Goal: Task Accomplishment & Management: Complete application form

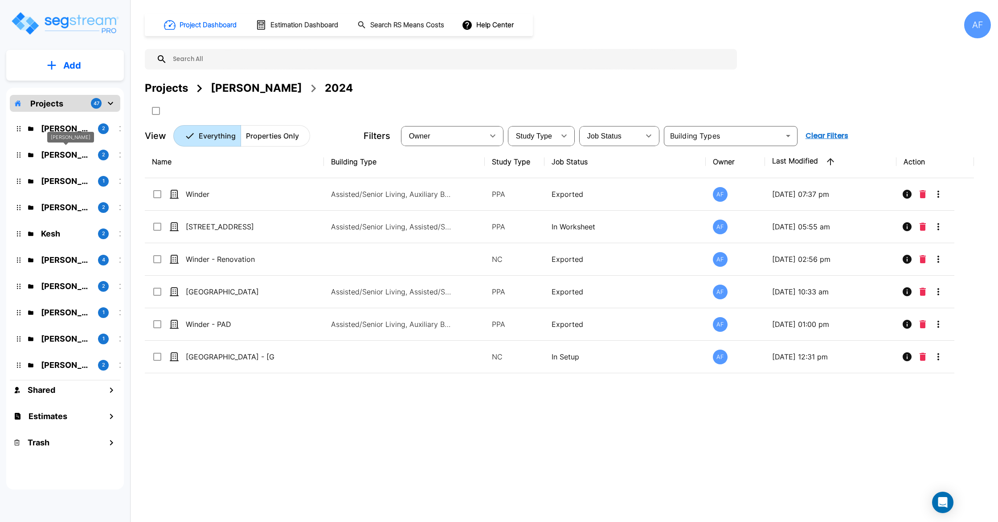
click at [72, 155] on p "Barry Donath" at bounding box center [66, 155] width 50 height 12
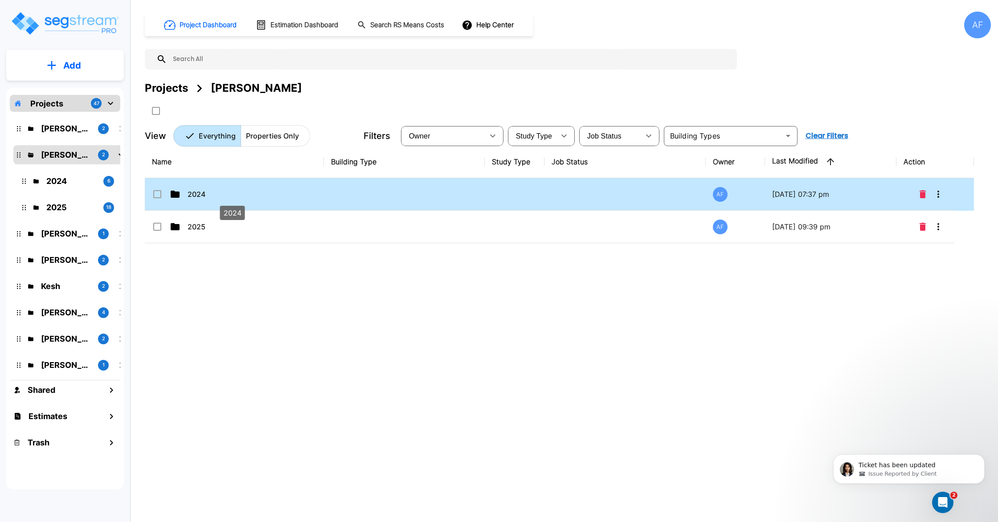
click at [201, 189] on p "2024" at bounding box center [232, 194] width 89 height 11
checkbox input "true"
click at [201, 189] on p "2024" at bounding box center [232, 194] width 89 height 11
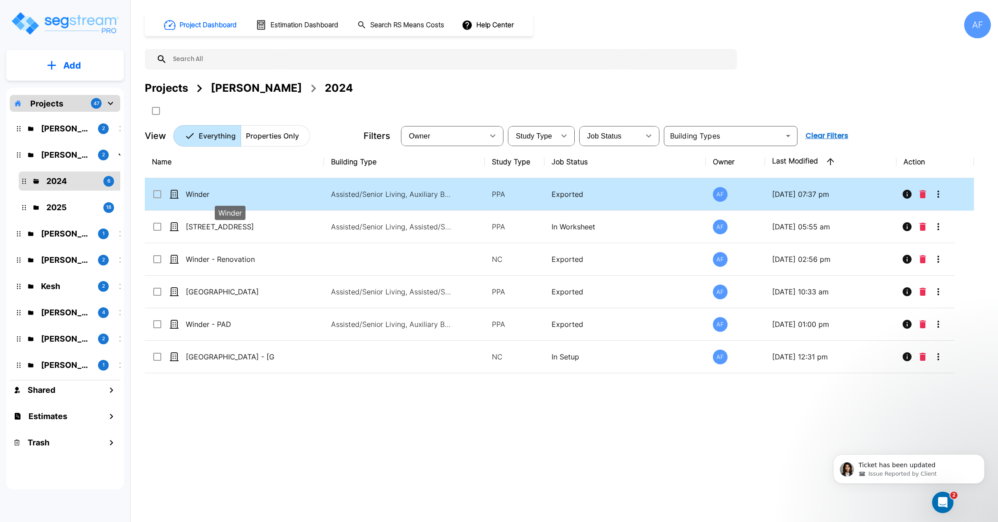
click at [241, 192] on p "Winder" at bounding box center [230, 194] width 89 height 11
checkbox input "true"
click at [241, 192] on p "Winder" at bounding box center [230, 194] width 89 height 11
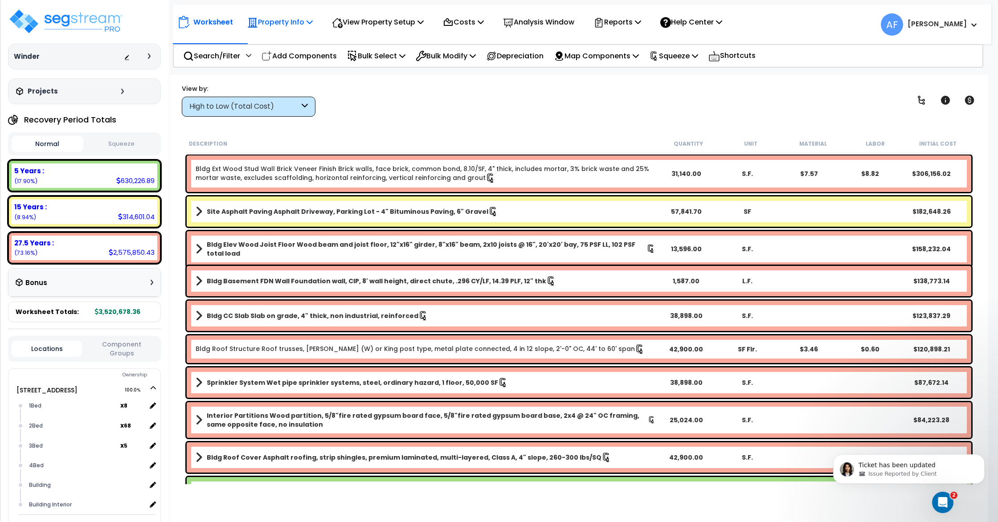
click at [290, 26] on p "Property Info" at bounding box center [279, 22] width 65 height 12
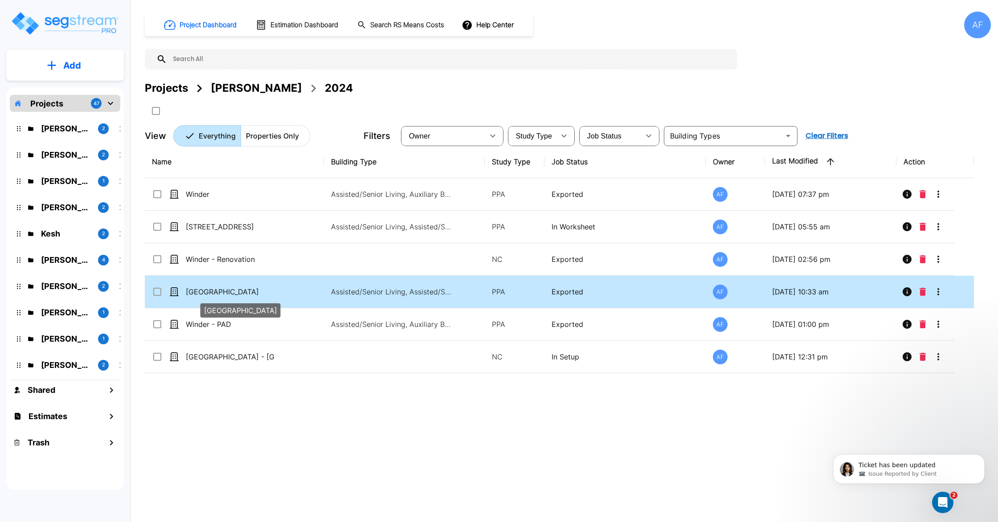
click at [215, 294] on p "[GEOGRAPHIC_DATA]" at bounding box center [230, 291] width 89 height 11
checkbox input "true"
click at [215, 294] on p "[GEOGRAPHIC_DATA]" at bounding box center [230, 291] width 89 height 11
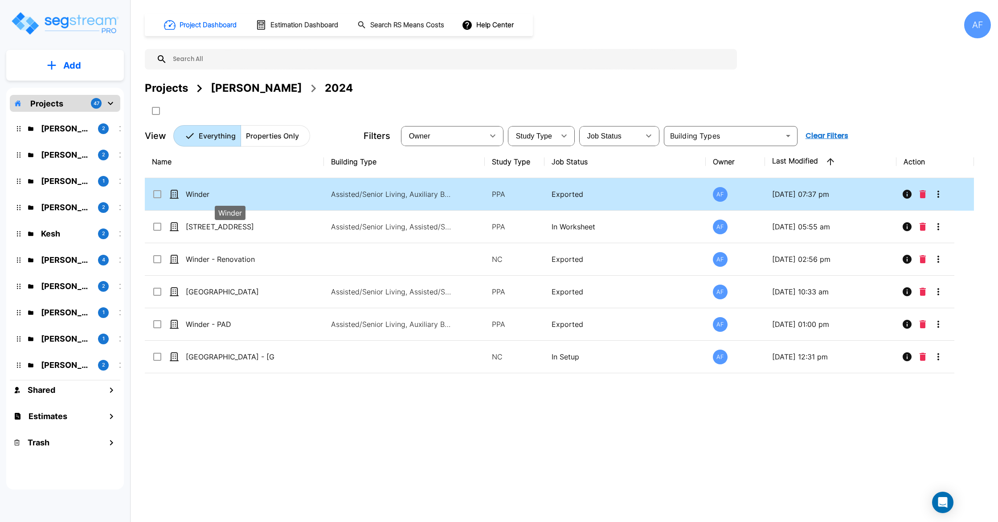
click at [274, 193] on p "Winder" at bounding box center [230, 194] width 89 height 11
checkbox input "true"
click at [274, 193] on p "Winder" at bounding box center [230, 194] width 89 height 11
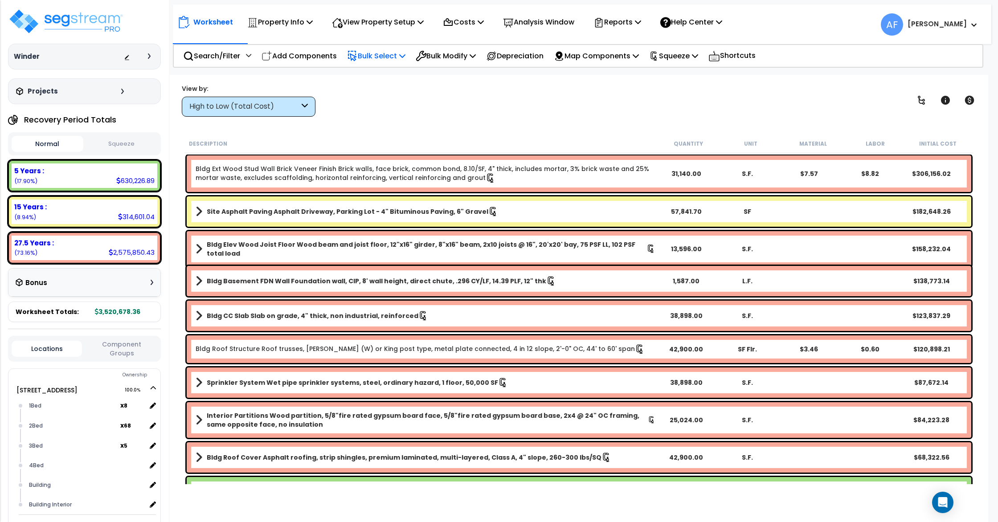
scroll to position [25, 0]
click at [368, 59] on p "Bulk Select" at bounding box center [376, 56] width 58 height 12
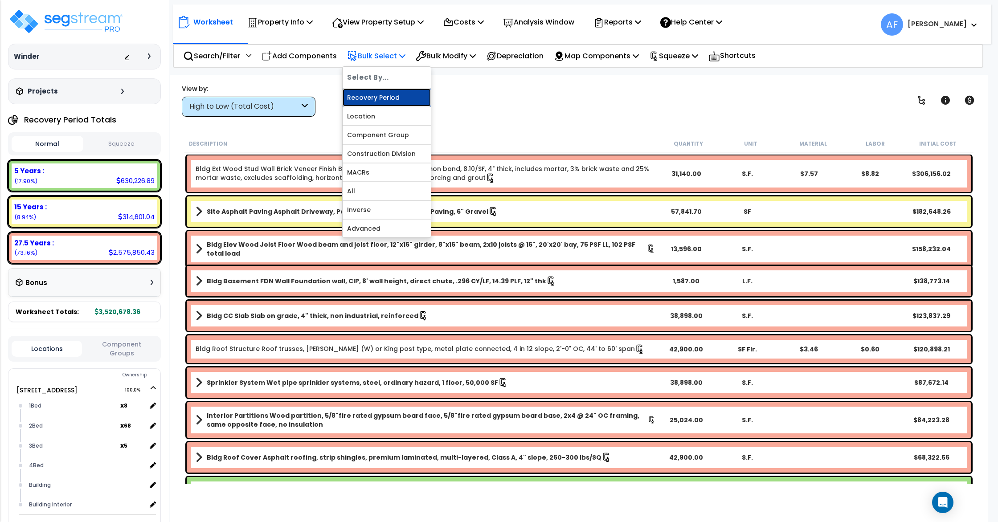
click at [385, 91] on link "Recovery Period" at bounding box center [387, 98] width 88 height 18
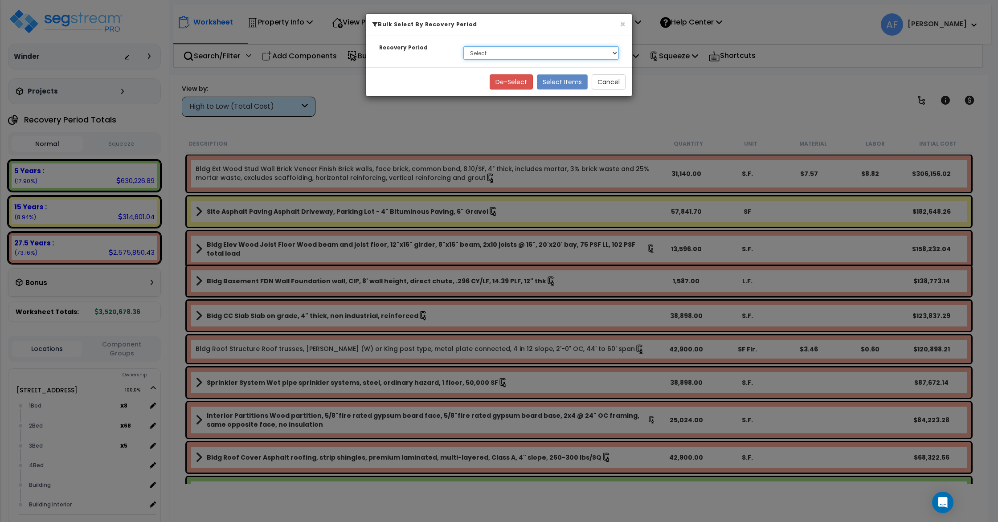
click at [518, 55] on select "Select 5 Years 15 Years 27.5 Years" at bounding box center [540, 52] width 155 height 13
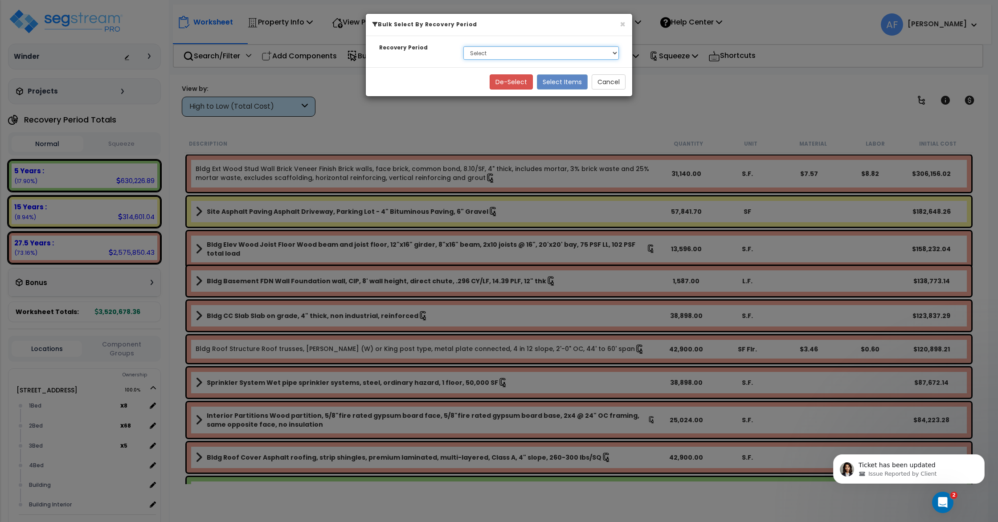
scroll to position [0, 0]
select select "275Y"
click at [463, 46] on select "Select 5 Years 15 Years 27.5 Years" at bounding box center [540, 52] width 155 height 13
click at [552, 85] on button "Select Items" at bounding box center [562, 81] width 51 height 15
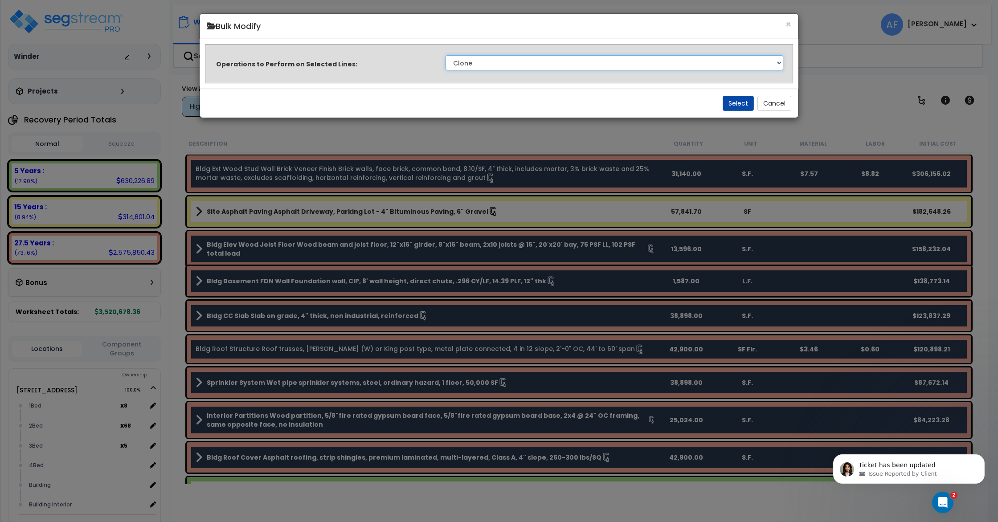
click at [530, 63] on select "Clone Delete Delete Zero Quantities Modify Component Group Modify Cost Sources …" at bounding box center [615, 62] width 338 height 15
click at [944, 506] on icon "Open Intercom Messenger" at bounding box center [941, 501] width 15 height 15
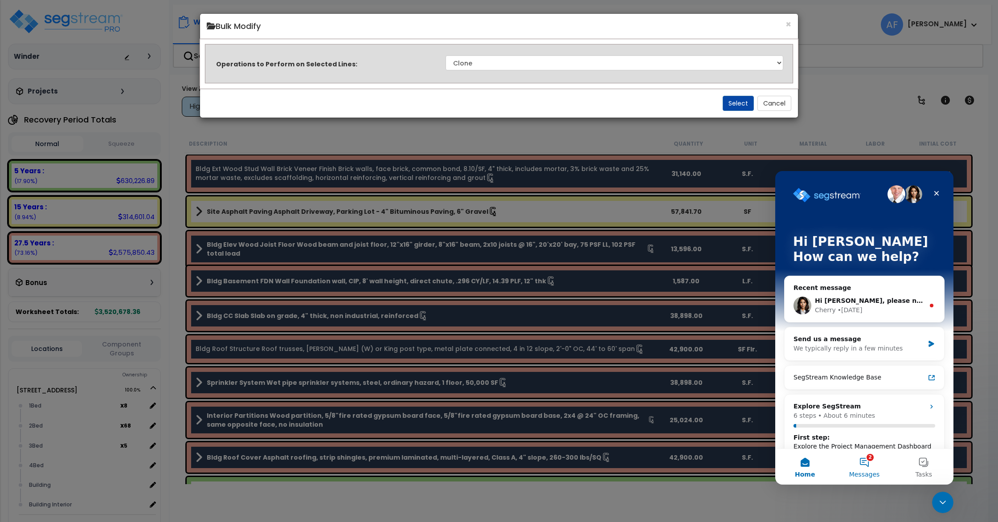
click at [859, 468] on button "2 Messages" at bounding box center [863, 467] width 59 height 36
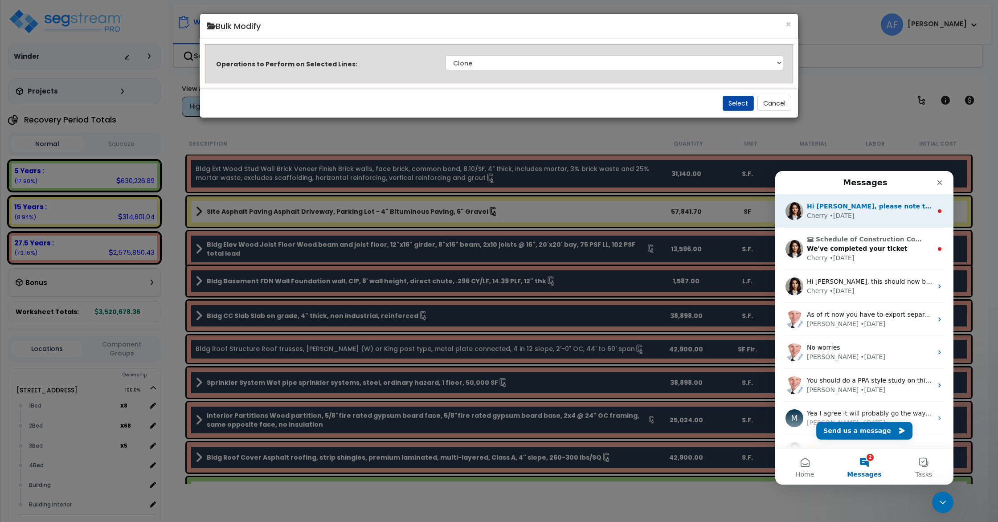
click at [867, 208] on span "Hi Asher, please note that the issues here have been fixed." at bounding box center [930, 206] width 246 height 7
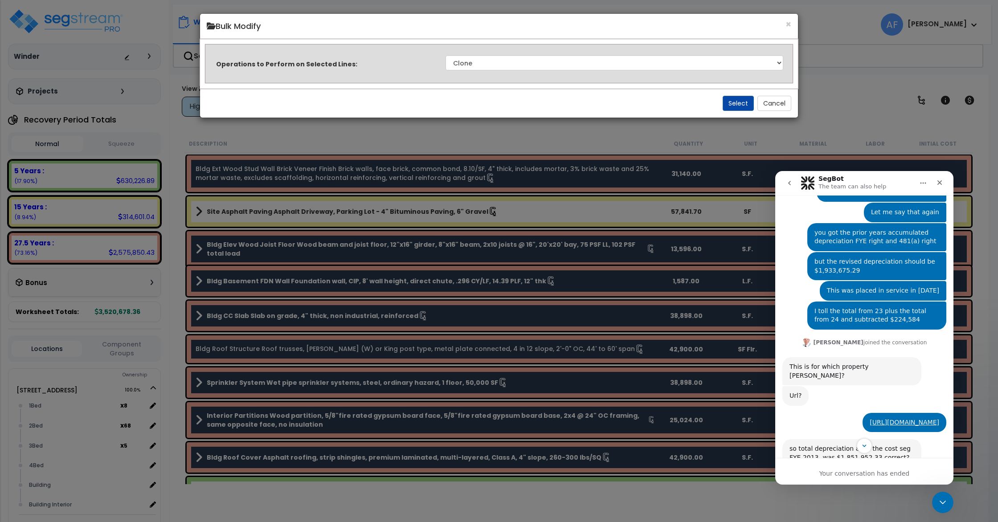
scroll to position [1016, 0]
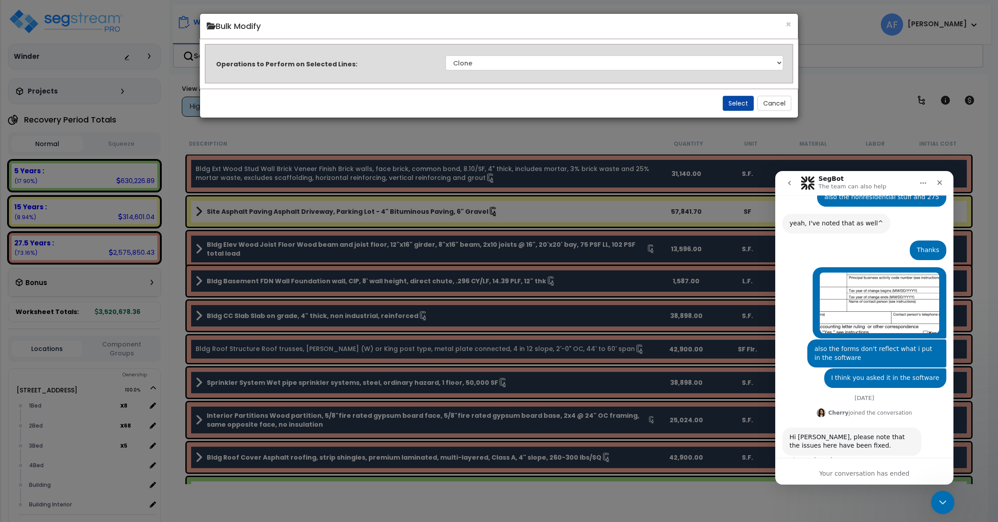
click at [940, 499] on icon "Close Intercom Messenger" at bounding box center [941, 501] width 11 height 11
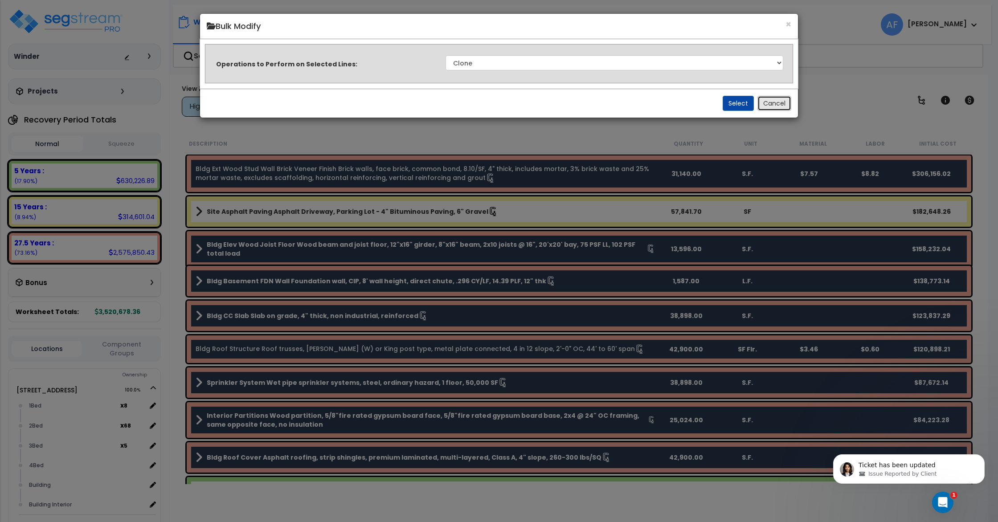
click at [775, 105] on button "Cancel" at bounding box center [774, 103] width 34 height 15
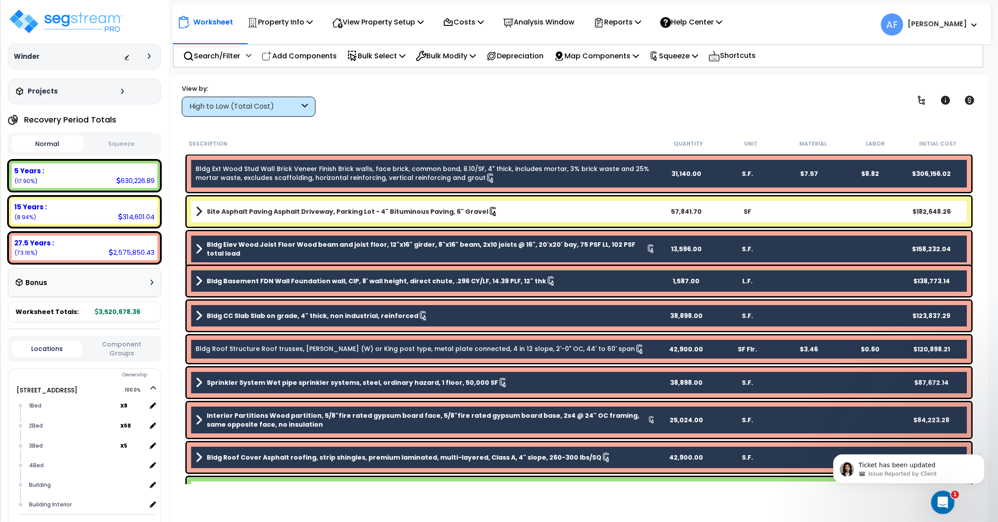
click at [944, 499] on icon "Open Intercom Messenger" at bounding box center [941, 501] width 15 height 15
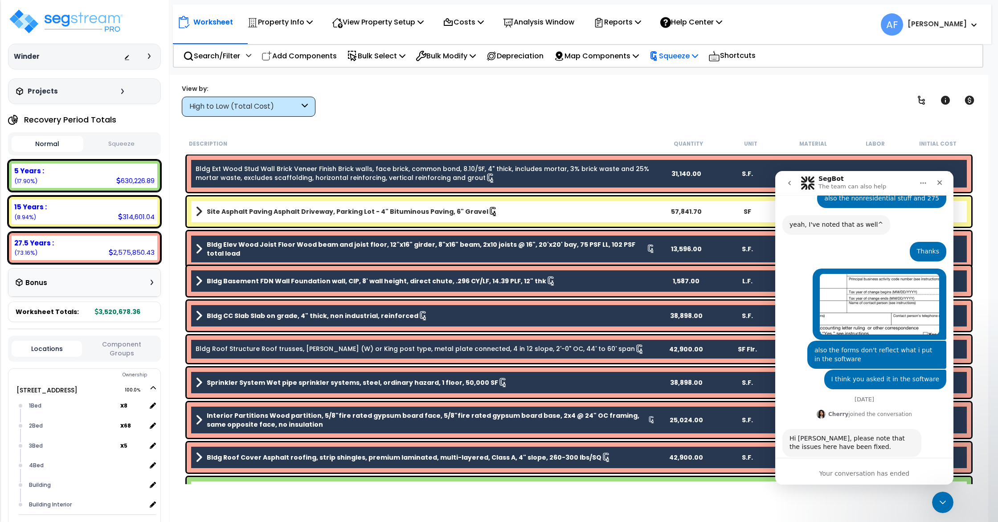
click at [678, 56] on p "Squeeze" at bounding box center [673, 56] width 49 height 12
click at [683, 71] on link "Re-squeeze" at bounding box center [689, 76] width 88 height 18
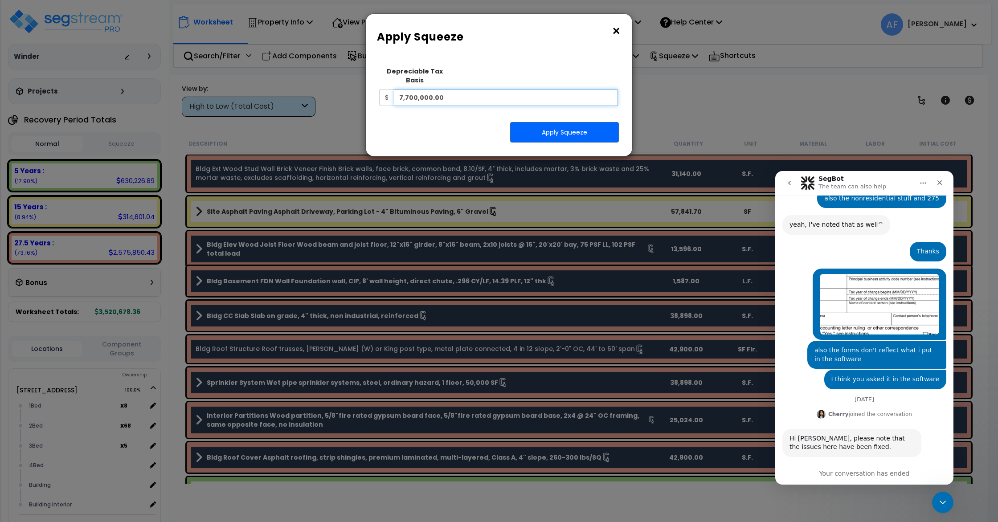
click at [440, 89] on input "7,700,000.00" at bounding box center [506, 97] width 224 height 17
paste input "6,977,383."
type input "6,977,383."
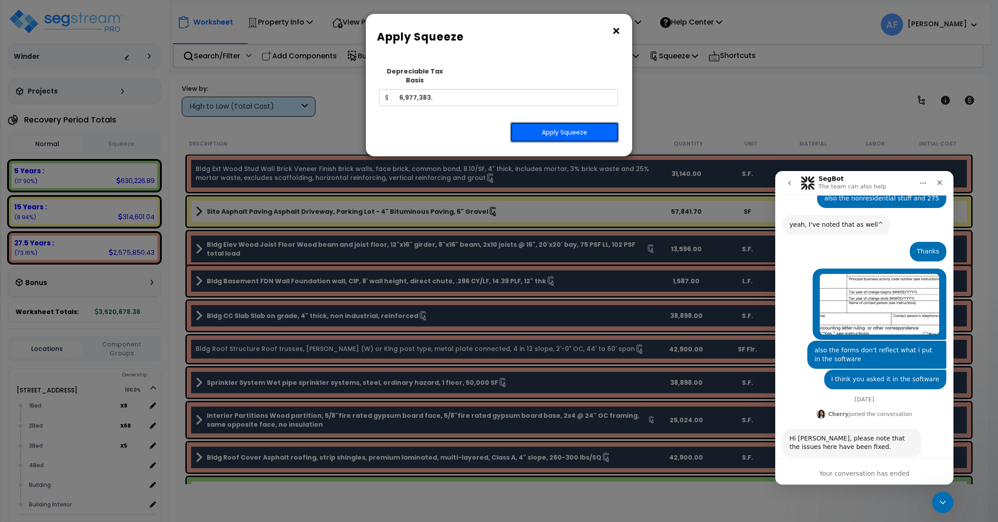
click at [538, 122] on button "Apply Squeeze" at bounding box center [564, 132] width 109 height 20
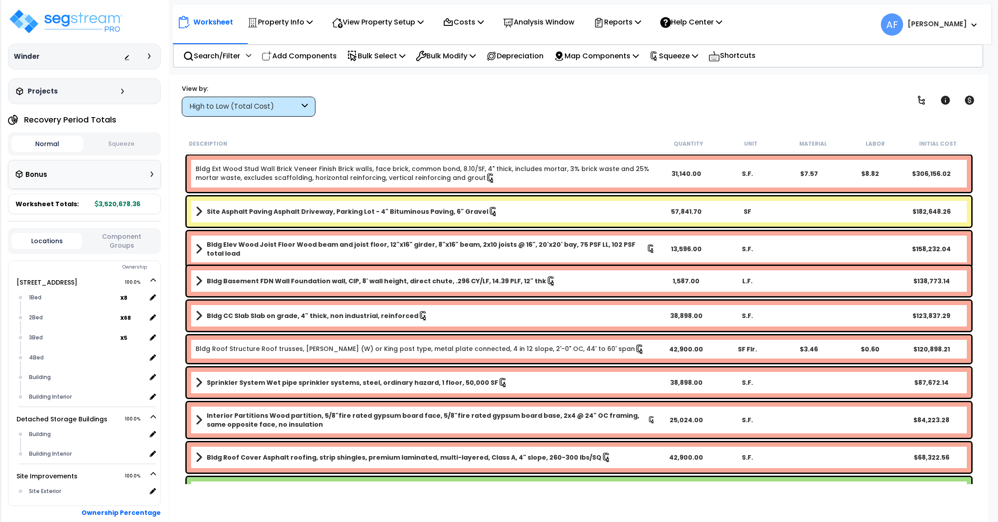
scroll to position [25, 0]
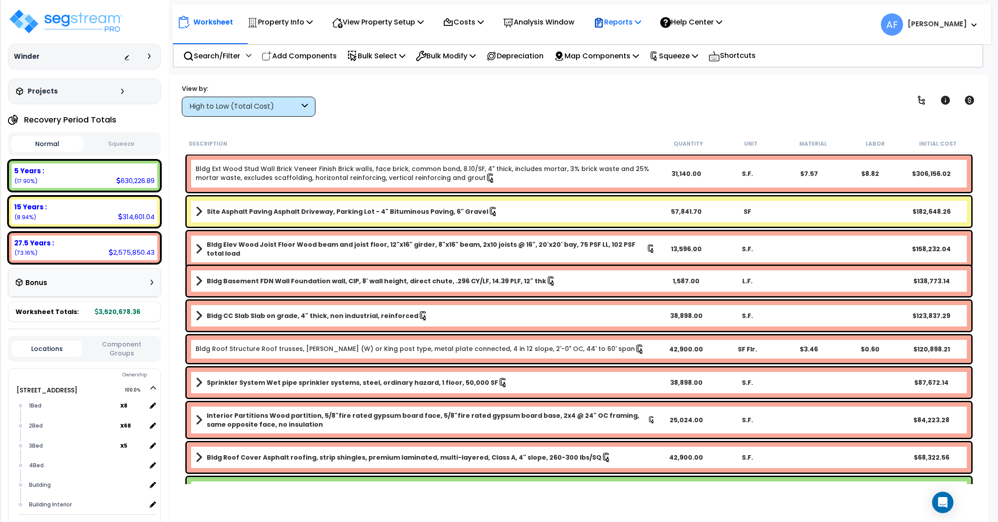
click at [622, 28] on p "Reports" at bounding box center [617, 22] width 48 height 12
click at [624, 37] on link "Get Report" at bounding box center [633, 42] width 88 height 18
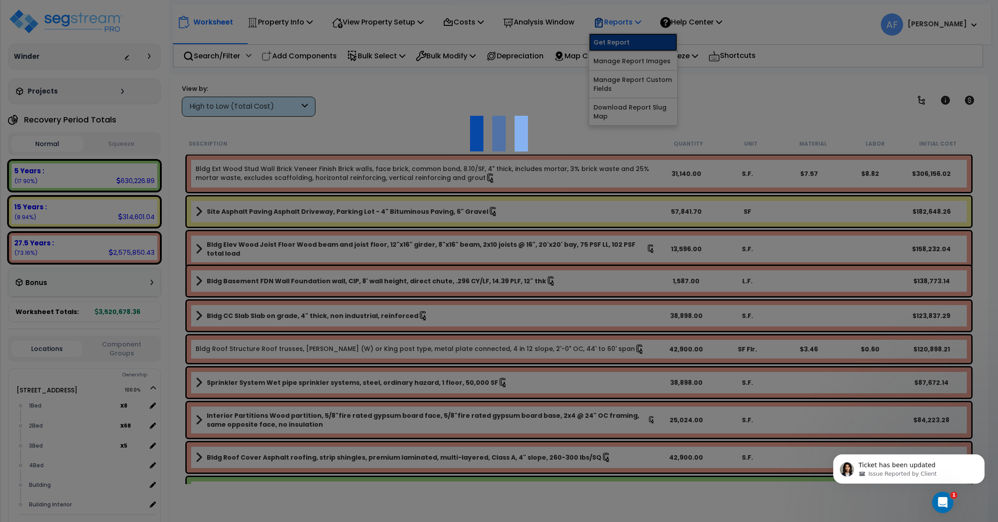
scroll to position [0, 0]
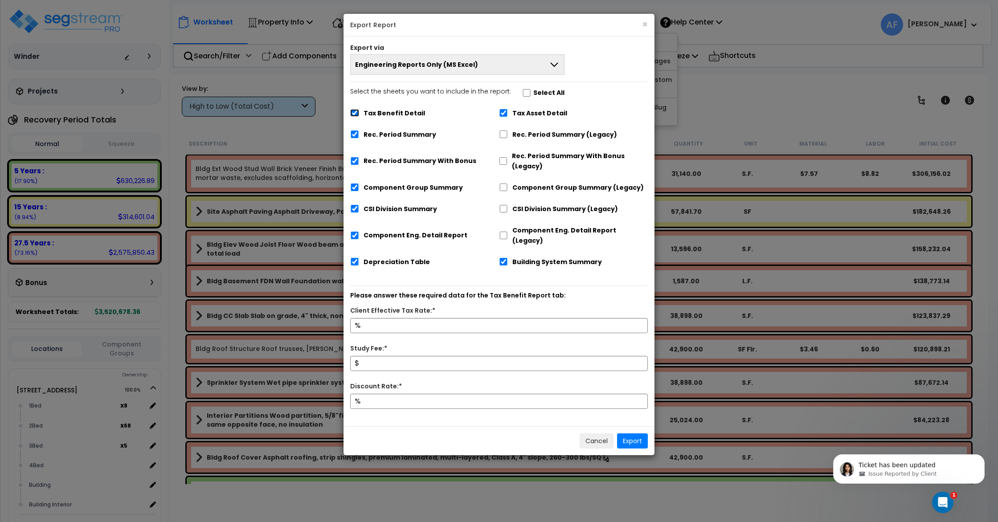
click at [352, 115] on input "Tax Benefit Detail" at bounding box center [354, 113] width 9 height 8
checkbox input "false"
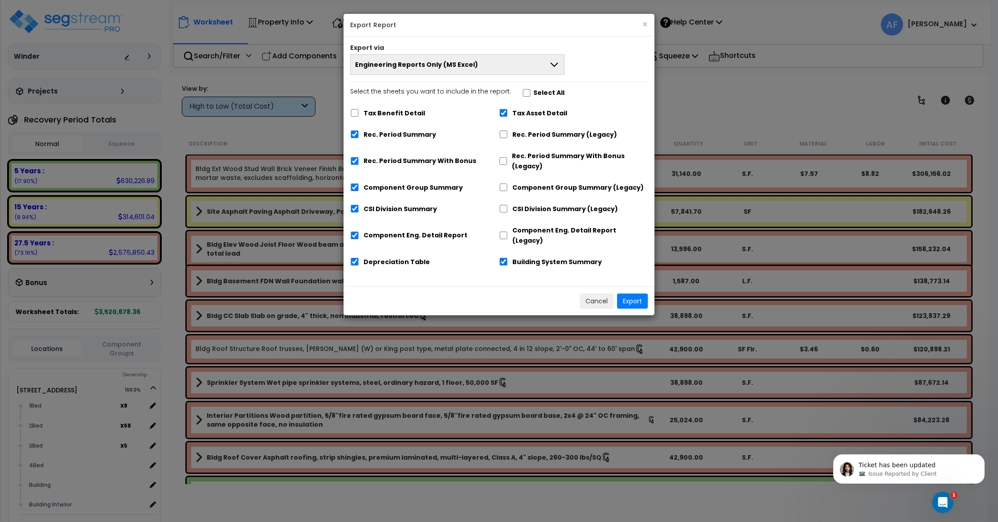
click at [435, 67] on span "Engineering Reports Only (MS Excel)" at bounding box center [416, 64] width 123 height 9
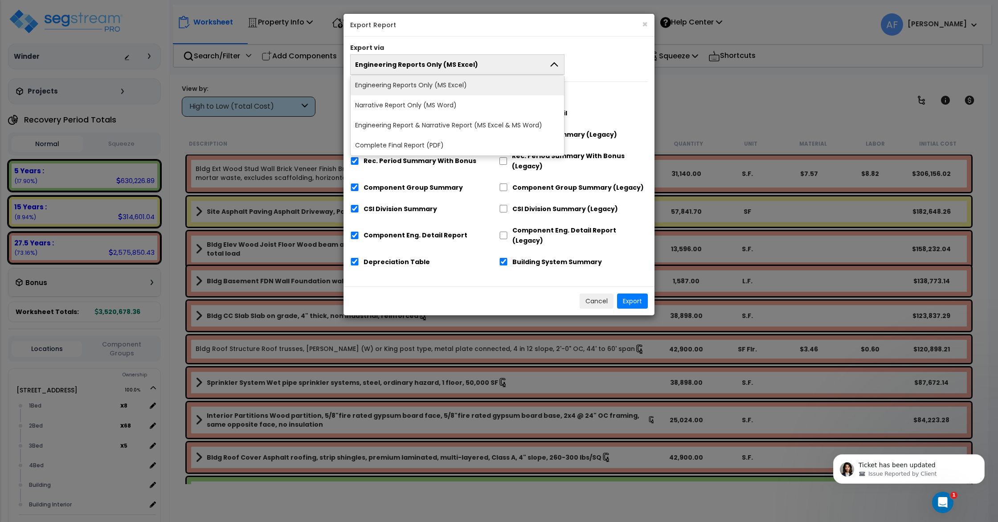
click at [428, 84] on li "Engineering Reports Only (MS Excel)" at bounding box center [457, 85] width 213 height 20
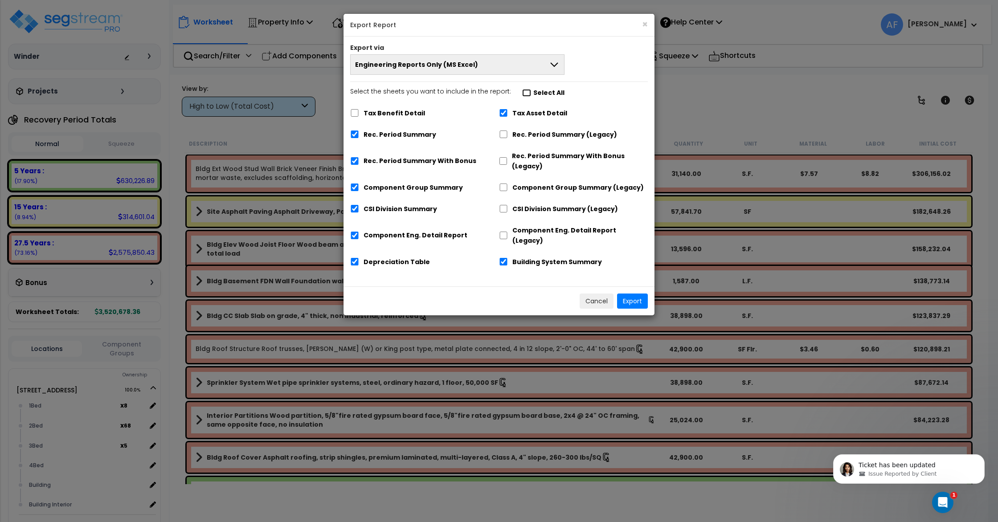
click at [523, 93] on input "Select the sheets you want to include in the report: Select All" at bounding box center [526, 93] width 9 height 8
checkbox input "true"
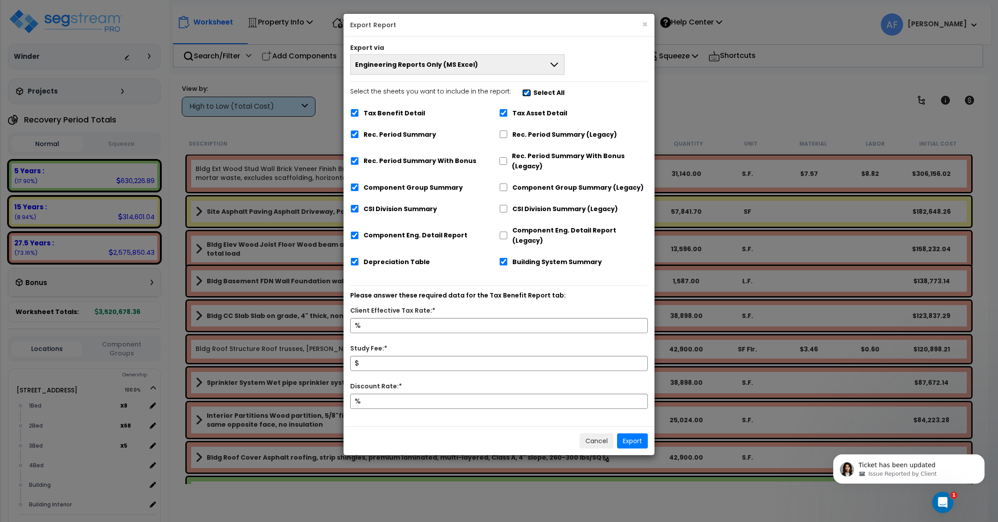
click at [523, 93] on input "Select the sheets you want to include in the report: Select All" at bounding box center [526, 93] width 9 height 8
checkbox input "false"
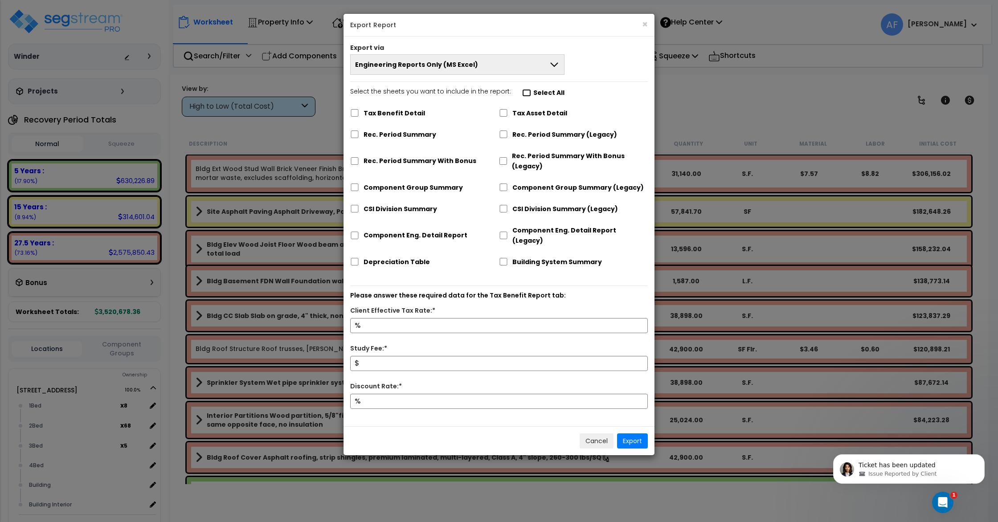
checkbox input "false"
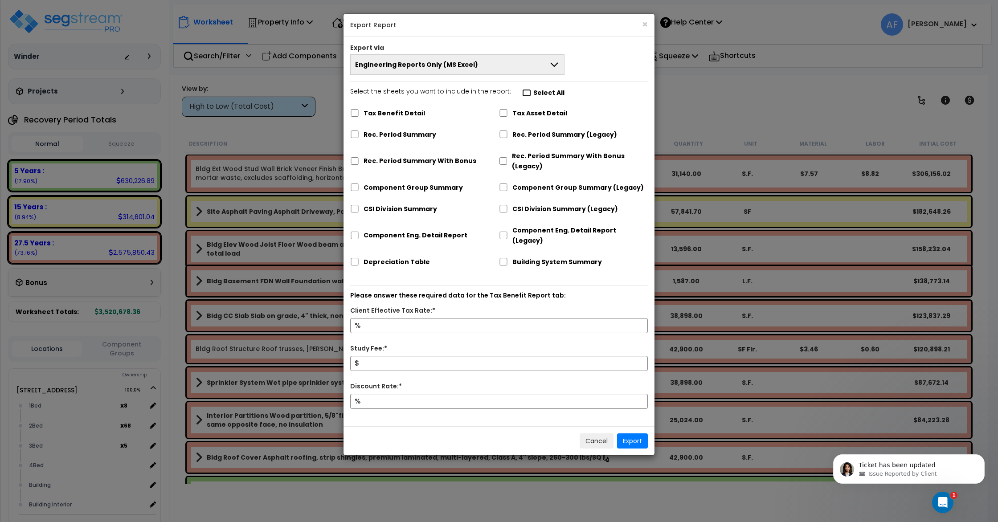
checkbox input "false"
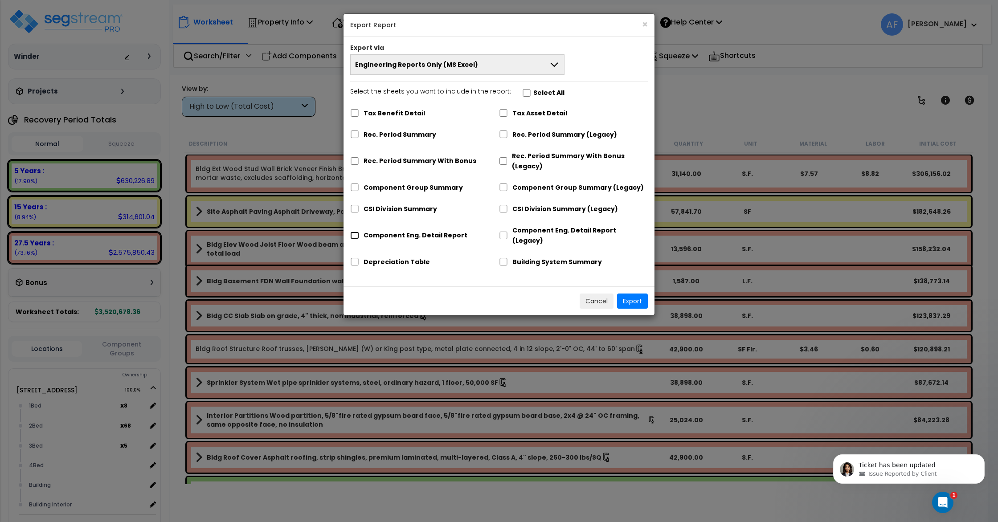
click at [352, 232] on input "Component Eng. Detail Report" at bounding box center [354, 236] width 9 height 8
checkbox input "true"
click at [634, 294] on button "Export" at bounding box center [632, 301] width 31 height 15
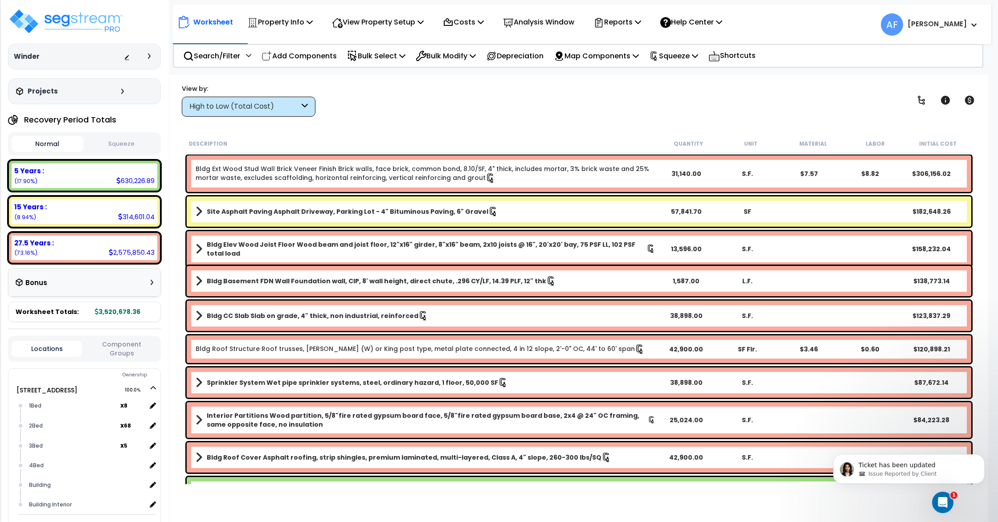
click at [624, 127] on div "Worksheet Property Info Property Setup Add Property Unit Template property Clon…" at bounding box center [579, 336] width 818 height 522
click at [631, 30] on div "Reports" at bounding box center [617, 22] width 48 height 21
click at [960, 493] on body "Ticket has been updated Issue Reported by Client" at bounding box center [908, 466] width 171 height 55
click at [931, 494] on div "Open Intercom Messenger" at bounding box center [941, 501] width 21 height 21
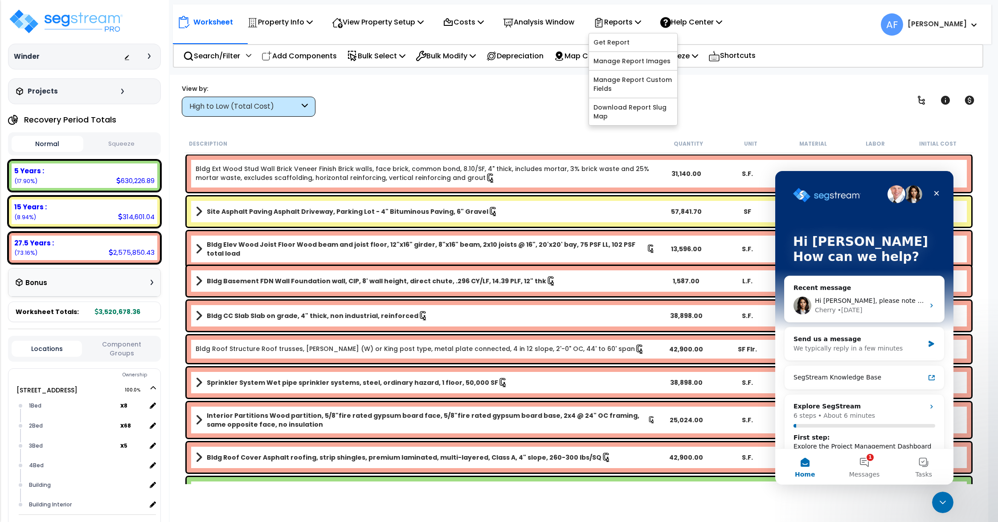
click at [806, 462] on button "Home" at bounding box center [804, 467] width 59 height 36
click at [867, 351] on div "We typically reply in a few minutes" at bounding box center [858, 348] width 131 height 9
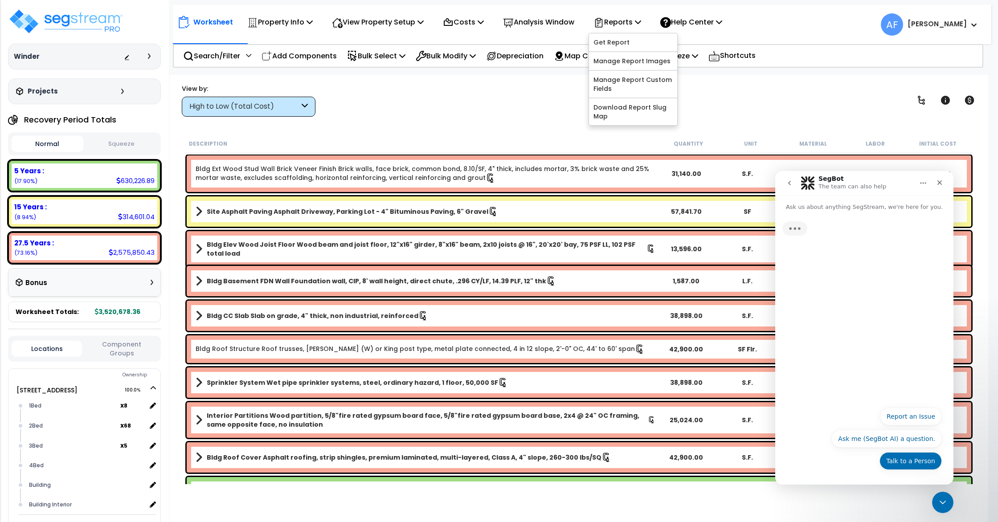
click at [896, 460] on button "Talk to a Person" at bounding box center [910, 461] width 62 height 18
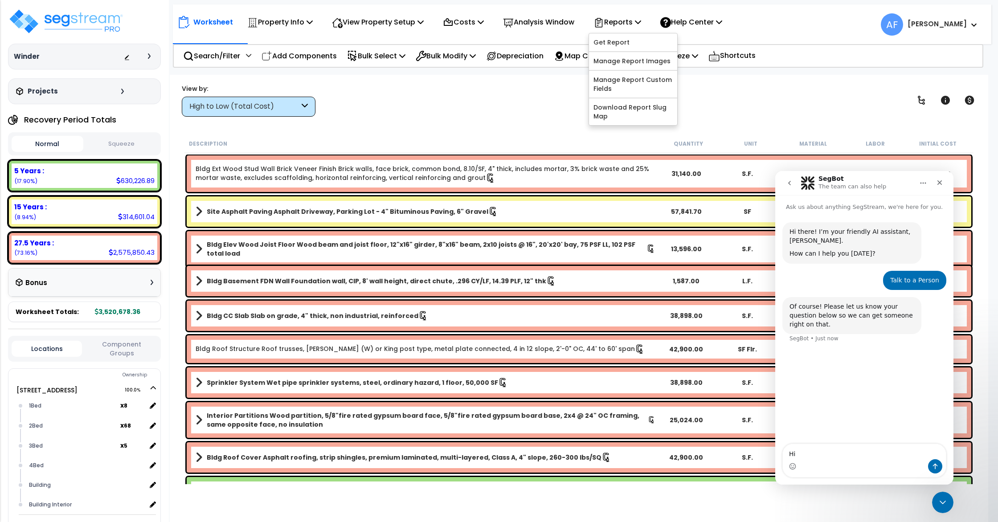
type textarea "Hi"
click at [930, 469] on button "Send a message…" at bounding box center [935, 466] width 14 height 14
paste textarea "https://enterprise.segstream.com/project/v2/take-offsheet/36368/"
type textarea "I need this https://enterprise.segstream.com/project/v2/take-offsheet/36368/ sw…"
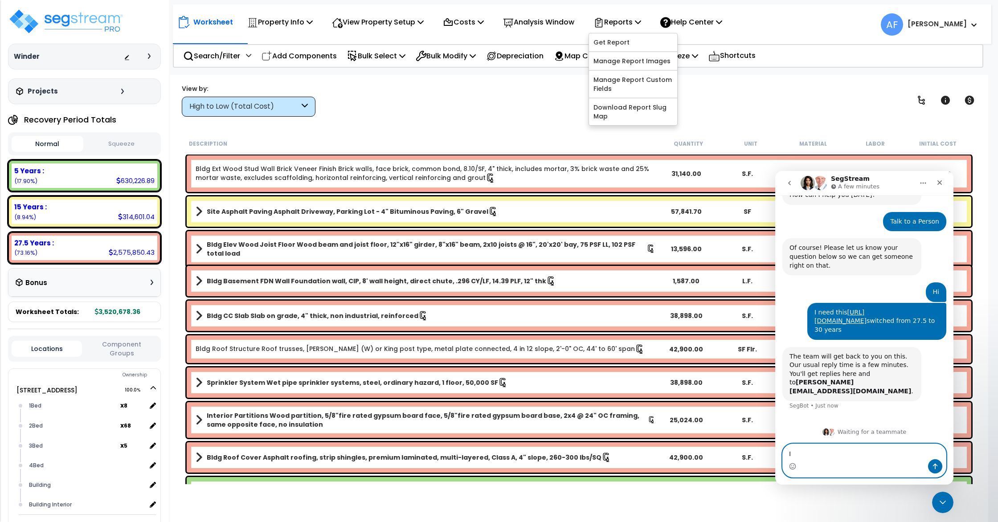
scroll to position [59, 0]
click at [307, 26] on p "Property Info" at bounding box center [279, 22] width 65 height 12
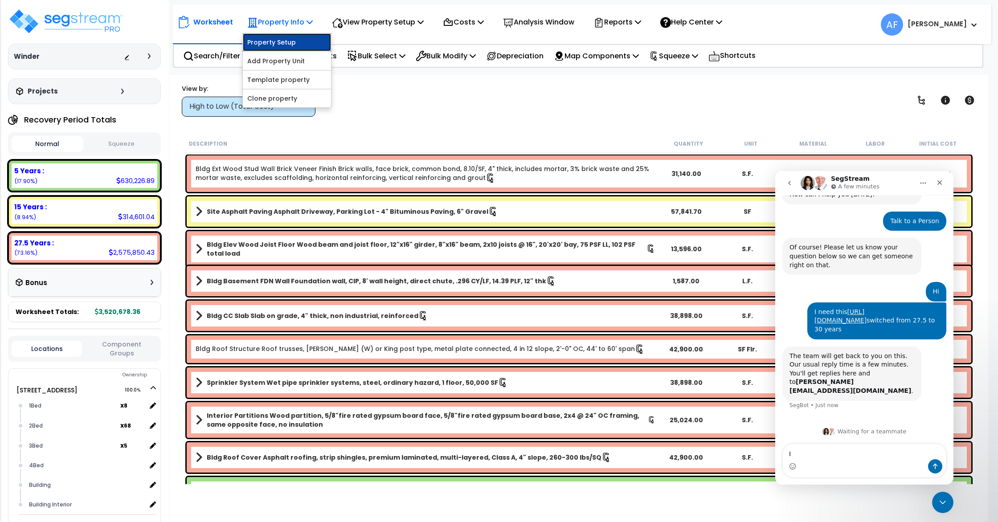
click at [305, 36] on link "Property Setup" at bounding box center [287, 42] width 88 height 18
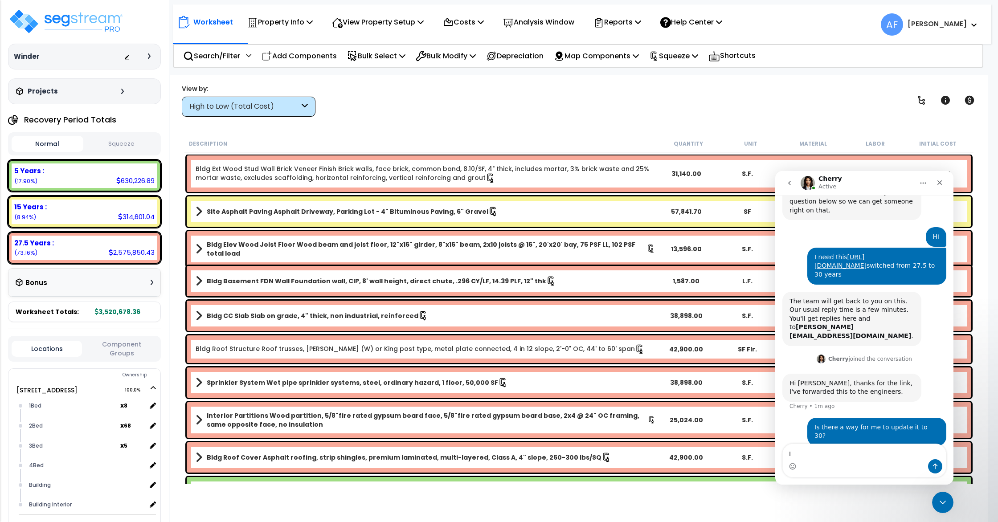
scroll to position [117, 0]
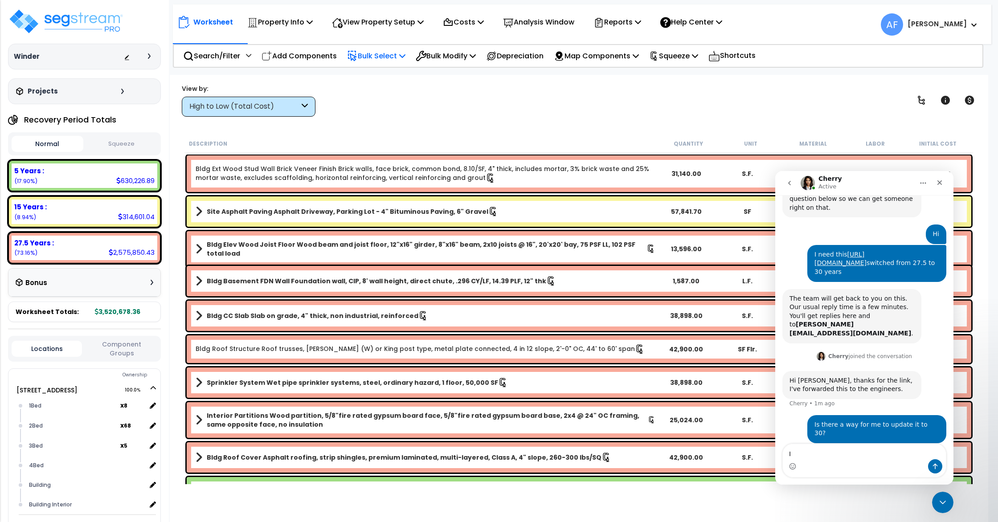
click at [371, 58] on p "Bulk Select" at bounding box center [376, 56] width 58 height 12
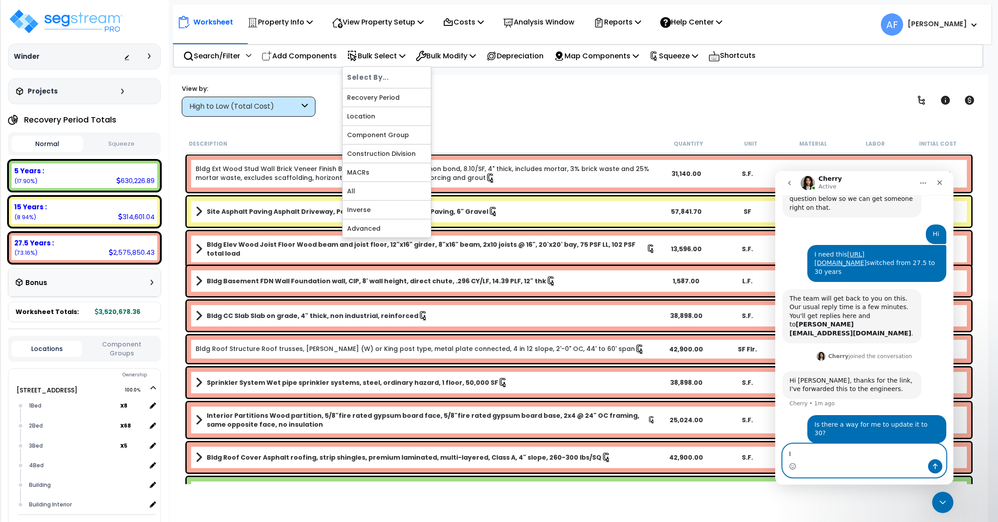
click at [821, 458] on textarea "I" at bounding box center [864, 451] width 163 height 15
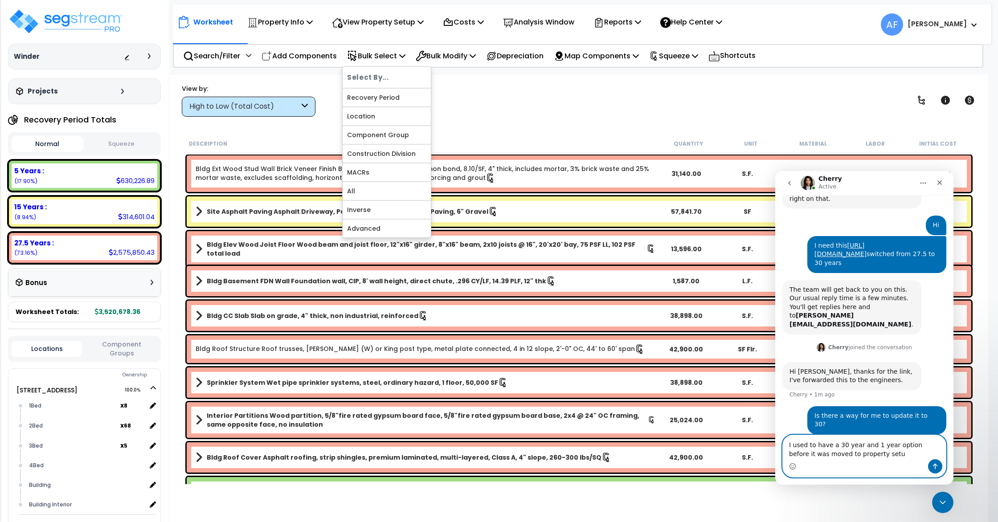
type textarea "I used to have a 30 year and 1 year option before it was moved to property setup"
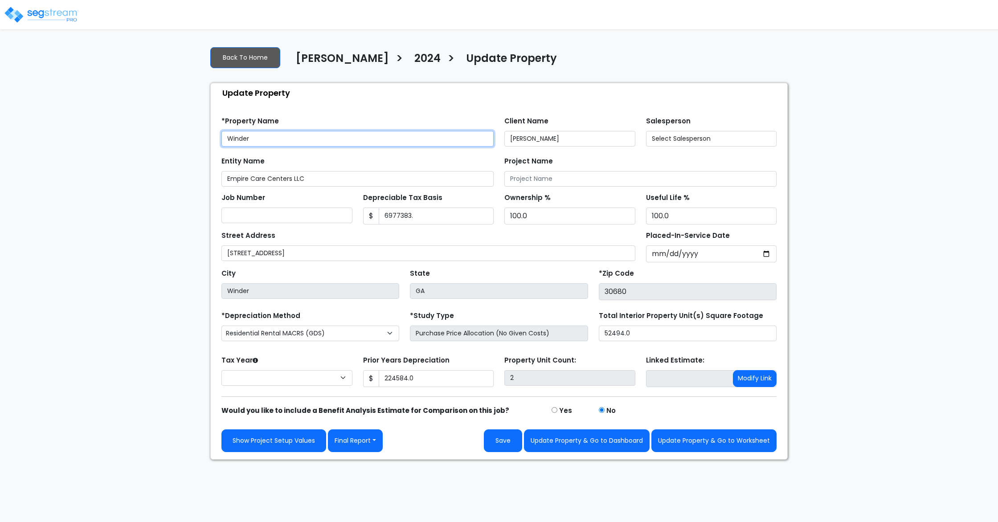
type input "6,977,383."
type input "224,584.0"
select select "2024"
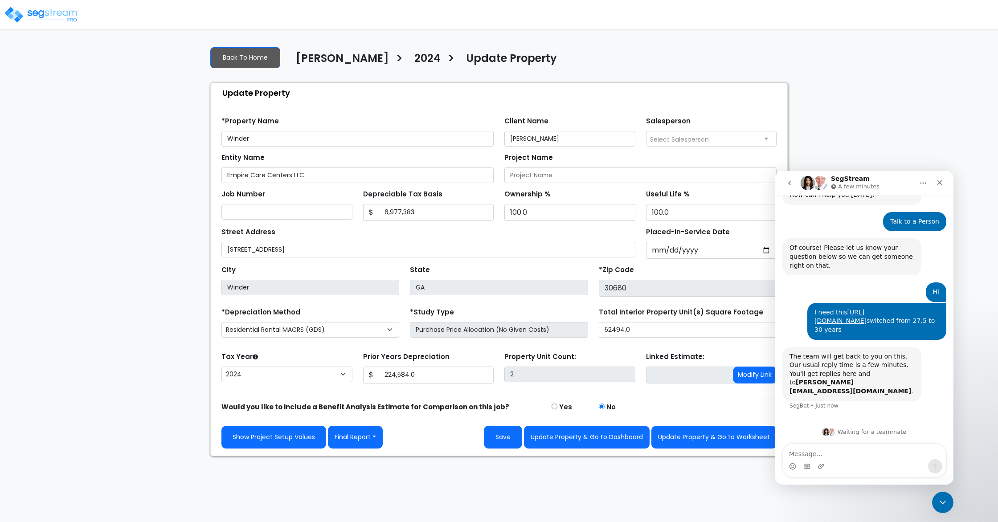
scroll to position [59, 0]
click at [285, 330] on select "Commercial MACRS (GDS) Residential Rental MACRS (GDS) Commercial MACRS (GDS) +Q…" at bounding box center [310, 330] width 178 height 16
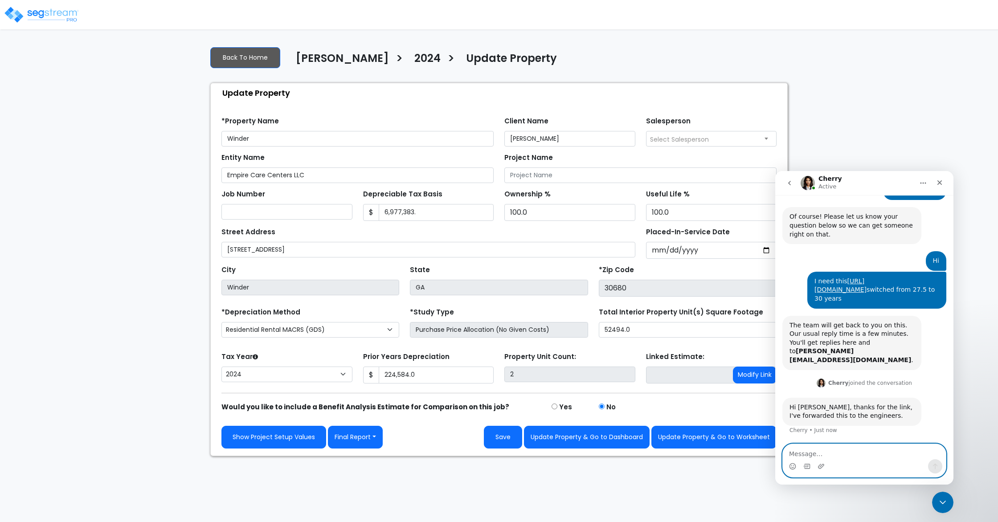
click at [826, 455] on textarea "Message…" at bounding box center [864, 451] width 163 height 15
type textarea "Is there a way for me to update it to 30?"
click at [941, 466] on button "Send a message…" at bounding box center [935, 466] width 14 height 14
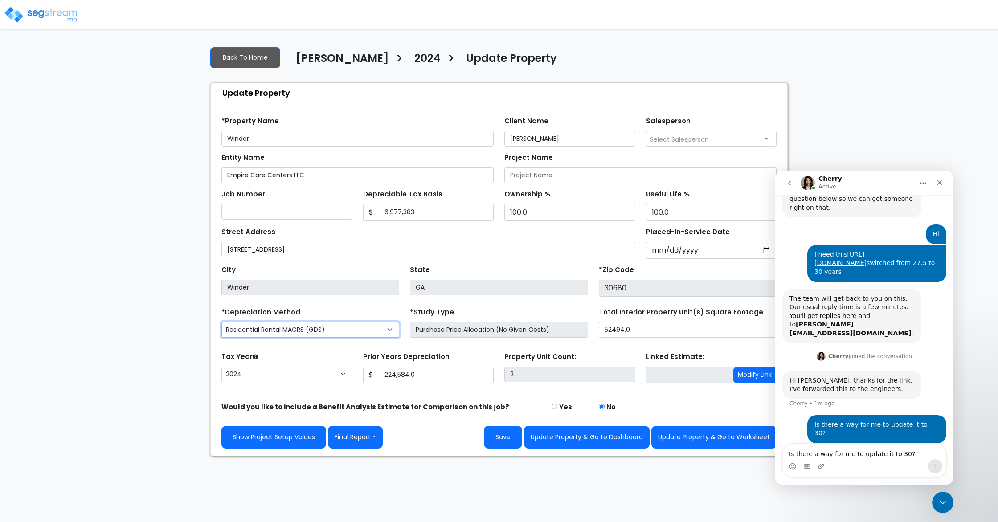
click at [288, 327] on select "Commercial MACRS (GDS) Residential Rental MACRS (GDS) Commercial MACRS (GDS) +Q…" at bounding box center [310, 330] width 178 height 16
click at [221, 322] on select "Commercial MACRS (GDS) Residential Rental MACRS (GDS) Commercial MACRS (GDS) +Q…" at bounding box center [310, 330] width 178 height 16
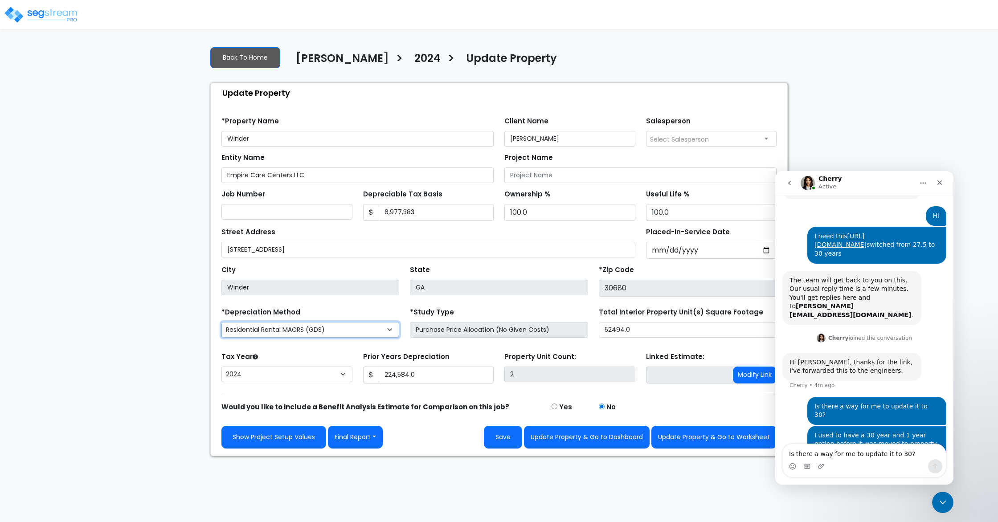
scroll to position [146, 0]
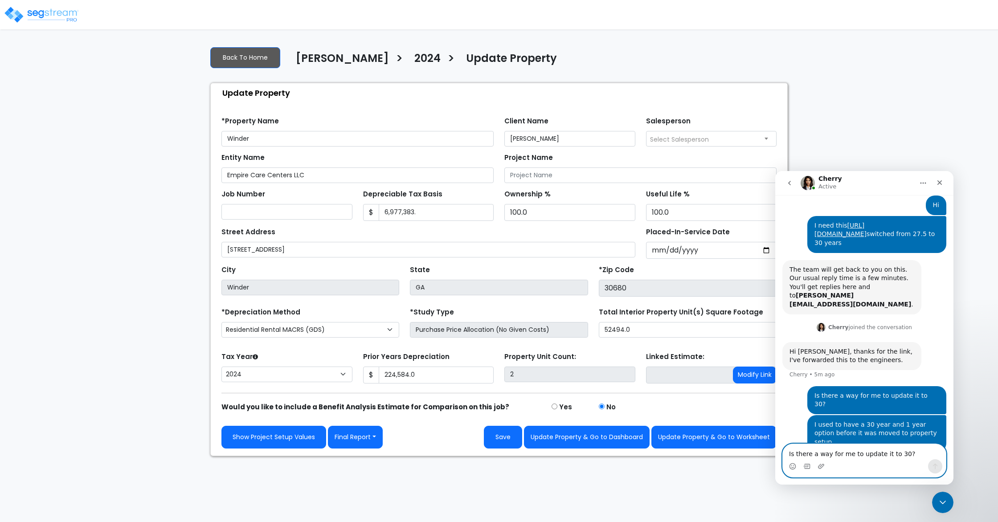
click at [845, 457] on textarea "Is there a way for me to update it to 30?" at bounding box center [864, 451] width 163 height 15
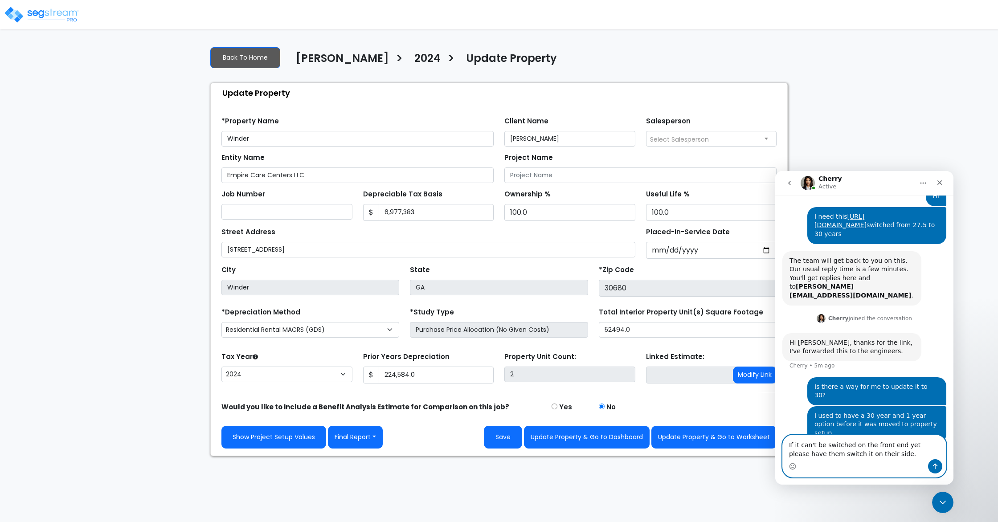
type textarea "If it can't be switched on the front end yet please have them switch it on thei…"
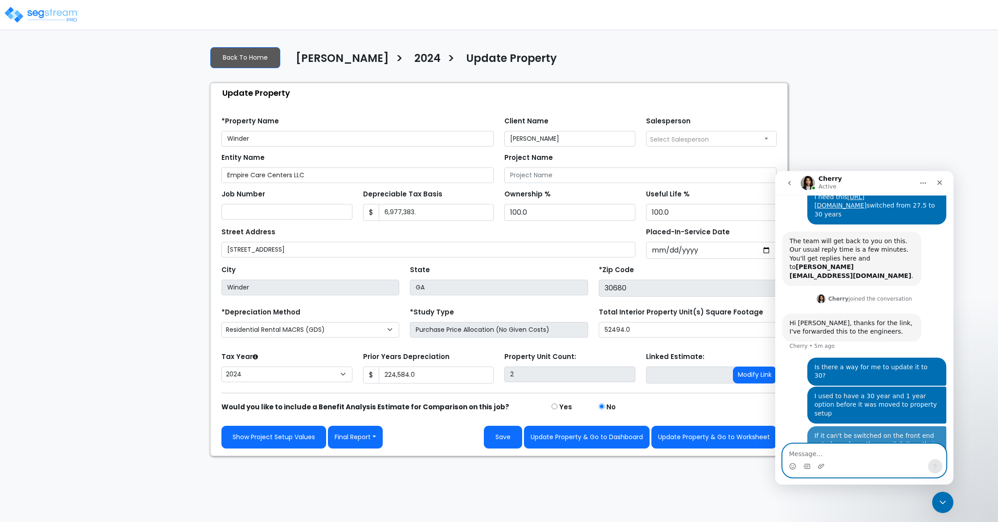
scroll to position [175, 0]
type textarea "I have another propety after this that also needs it"
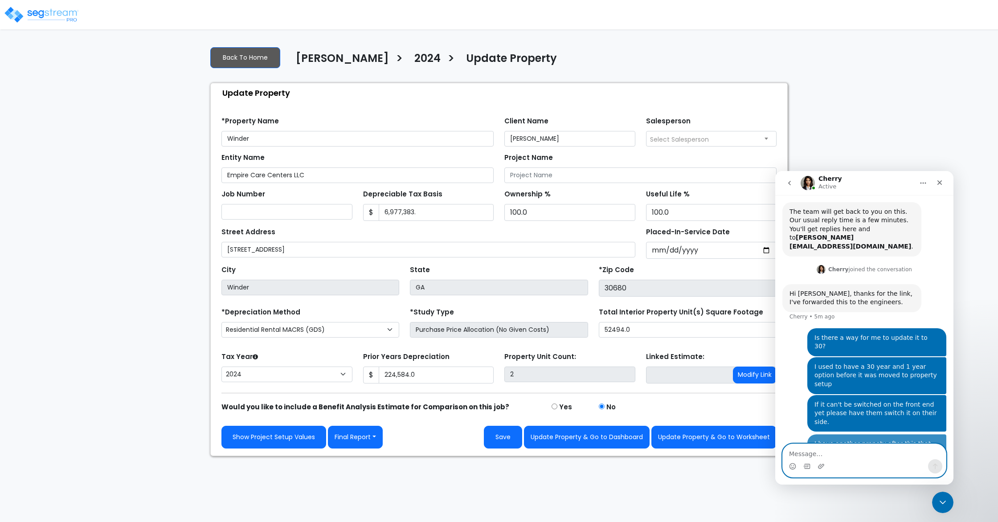
scroll to position [204, 0]
click at [940, 496] on icon "Close Intercom Messenger" at bounding box center [941, 501] width 11 height 11
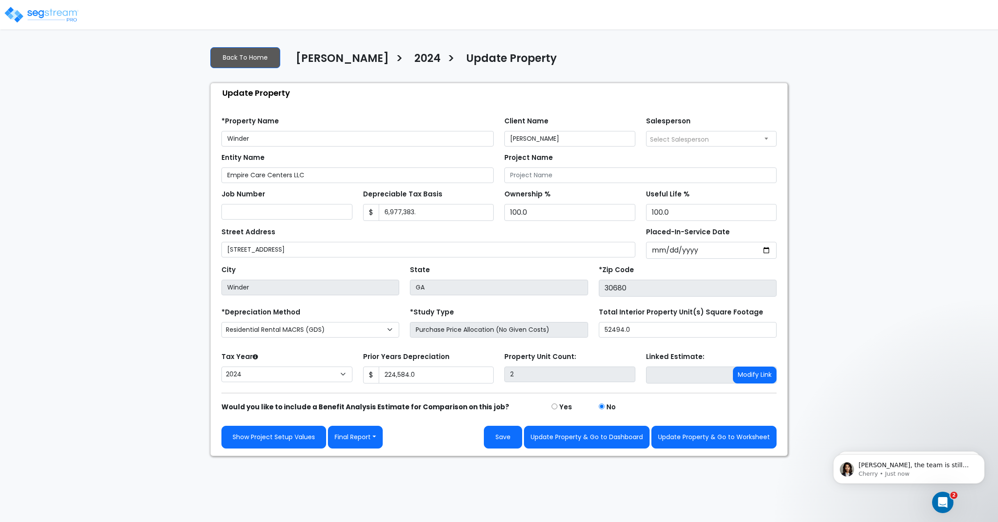
scroll to position [274, 0]
click at [937, 499] on icon "Open Intercom Messenger" at bounding box center [941, 501] width 15 height 15
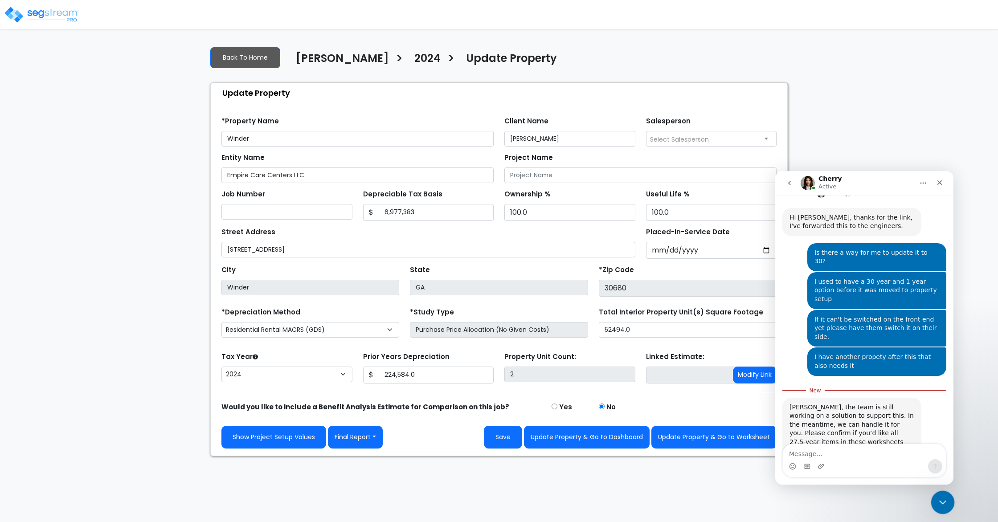
scroll to position [289, 0]
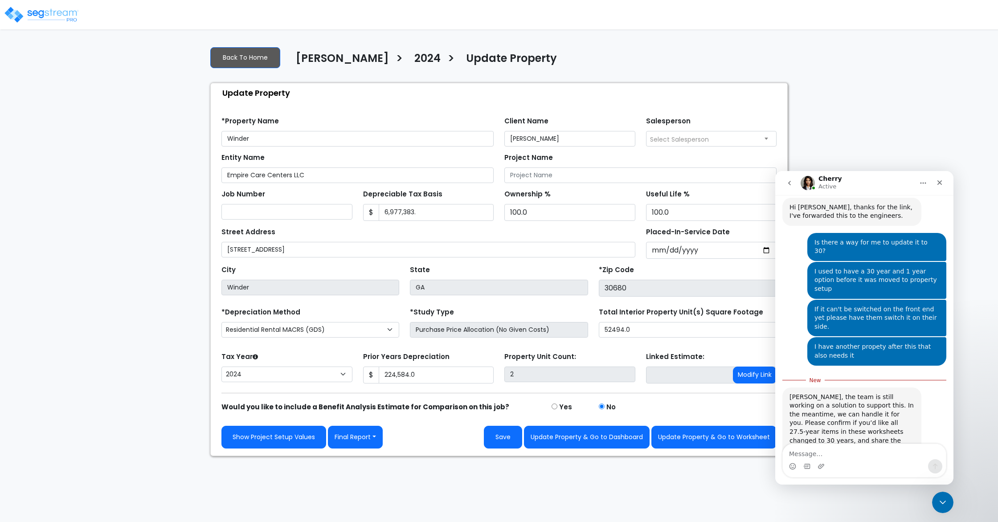
click at [840, 452] on textarea "Message…" at bounding box center [864, 451] width 163 height 15
type textarea "yes please"
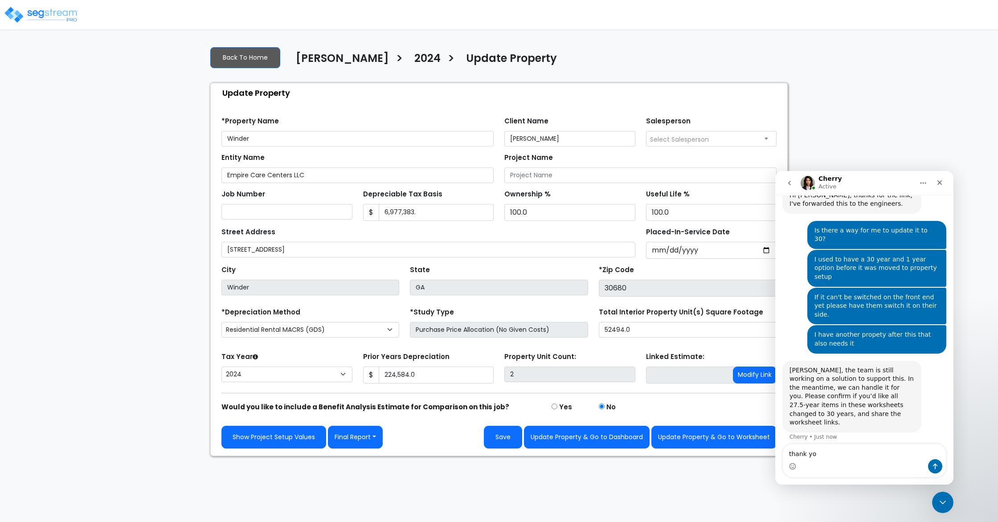
type textarea "thank you"
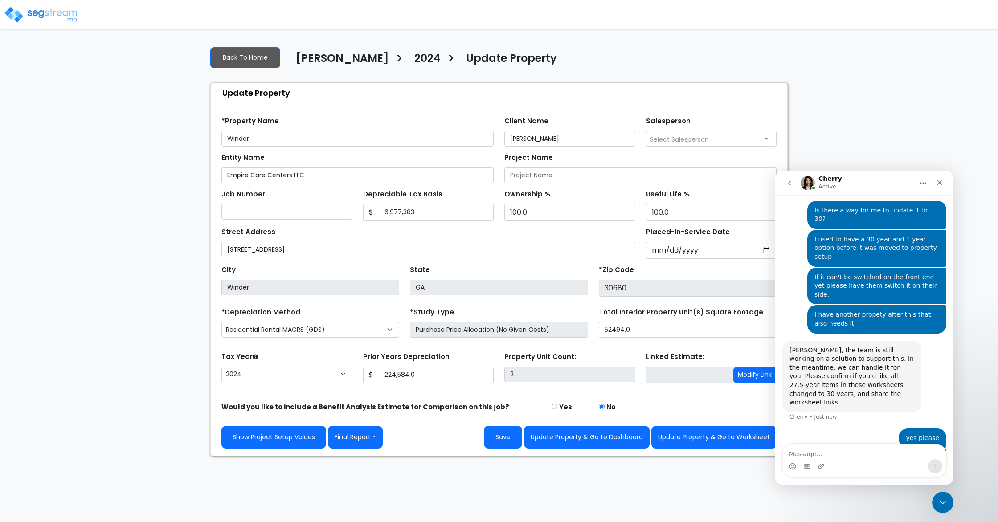
type textarea "I"
type textarea "I'll send you the other report i'll need as well"
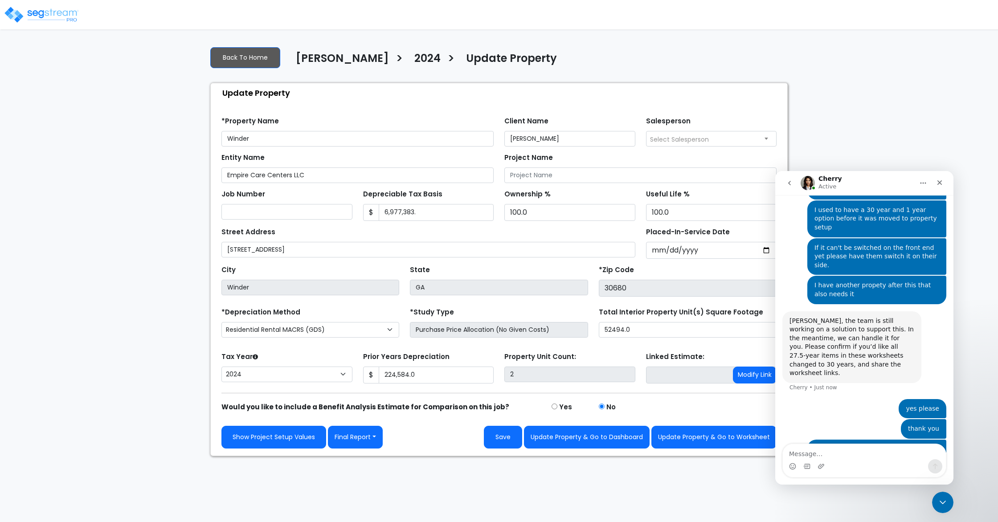
click at [66, 14] on img at bounding box center [42, 15] width 76 height 18
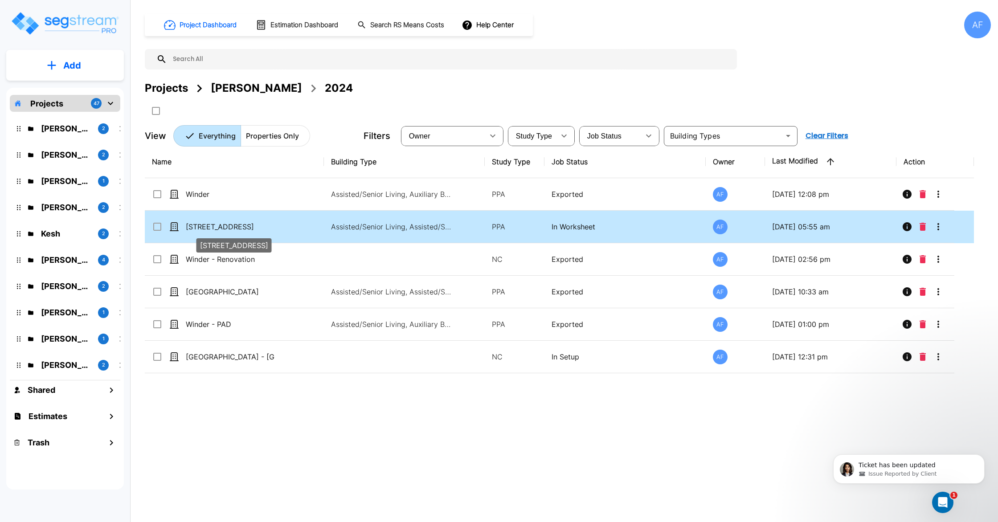
click at [238, 230] on p "321 Hospital Road" at bounding box center [230, 226] width 89 height 11
click at [288, 228] on td "321 Hospital Road" at bounding box center [234, 227] width 179 height 33
checkbox input "false"
click at [288, 228] on td "321 Hospital Road" at bounding box center [234, 227] width 179 height 33
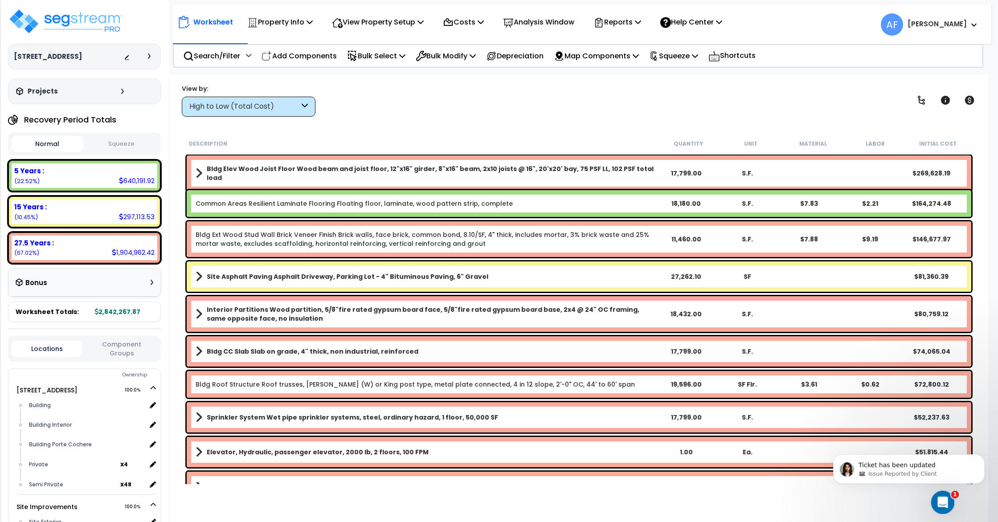
click at [942, 503] on icon "Open Intercom Messenger" at bounding box center [941, 501] width 15 height 15
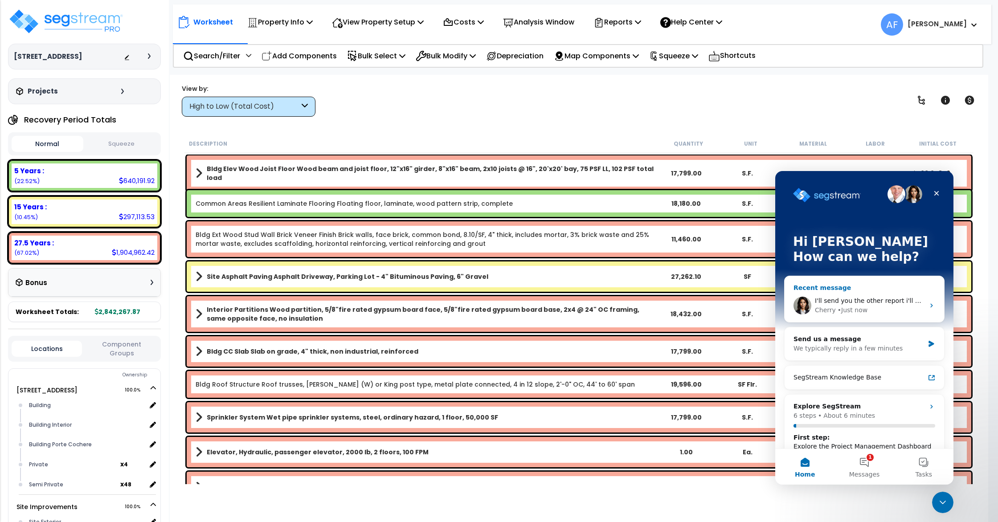
click at [863, 308] on div "• Just now" at bounding box center [853, 310] width 30 height 9
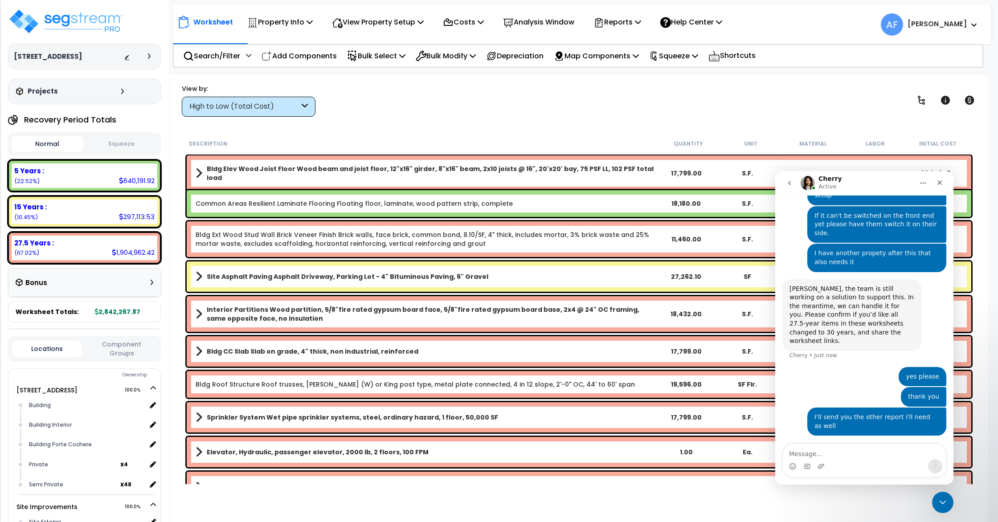
scroll to position [384, 0]
click at [873, 456] on textarea "Message…" at bounding box center [864, 451] width 163 height 15
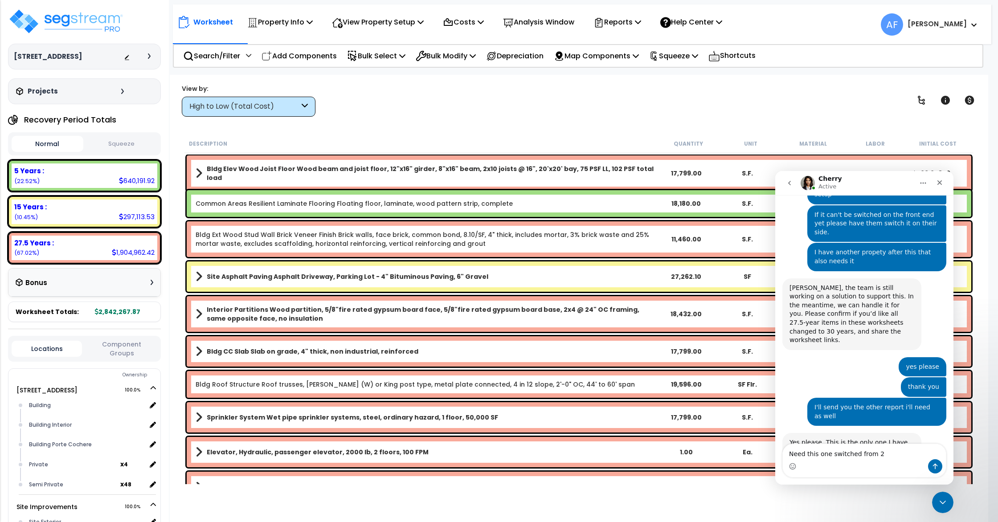
scroll to position [403, 0]
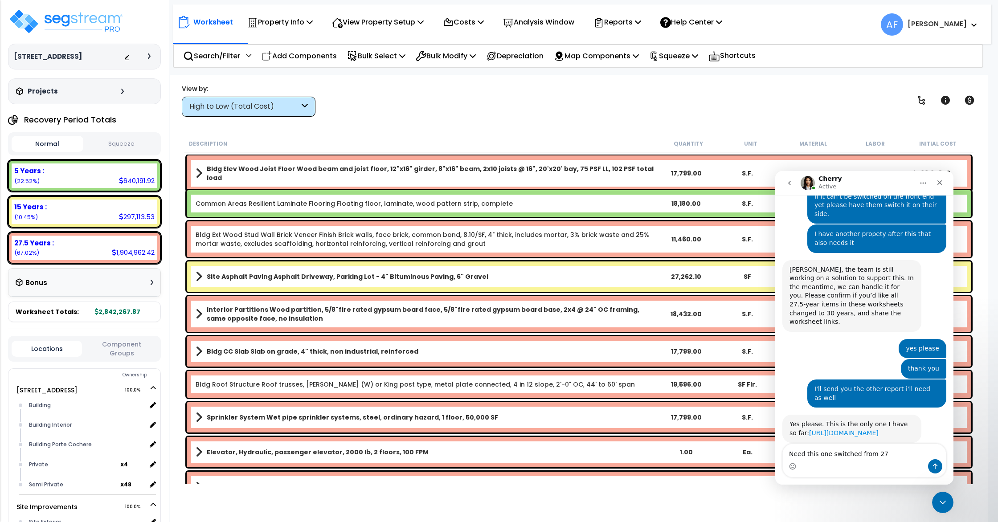
click at [829, 429] on link "[URL][DOMAIN_NAME]" at bounding box center [844, 432] width 70 height 7
click at [888, 454] on textarea "Need this one switched from 27" at bounding box center [864, 451] width 163 height 15
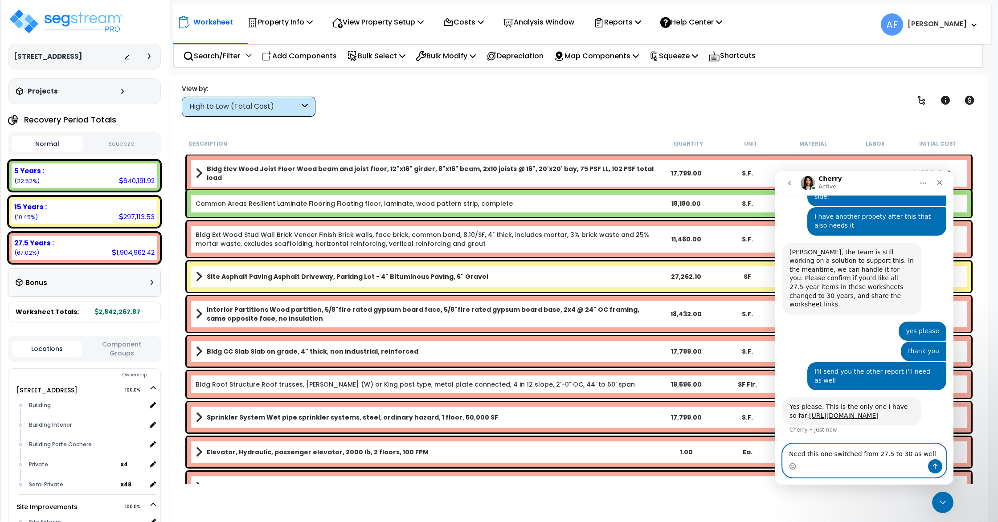
paste textarea "[URL][DOMAIN_NAME]"
type textarea "Need this one switched from 27.5 to 30 as well [URL][DOMAIN_NAME]"
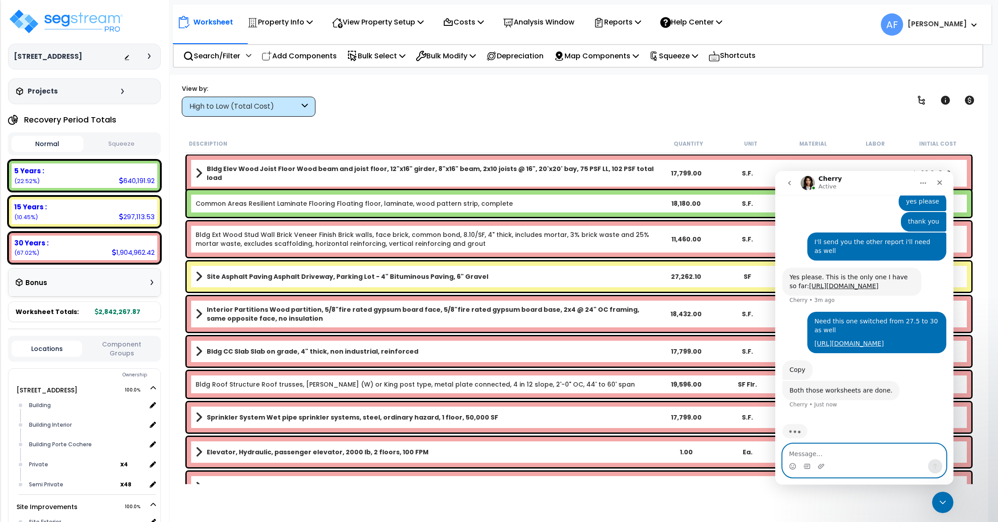
scroll to position [550, 0]
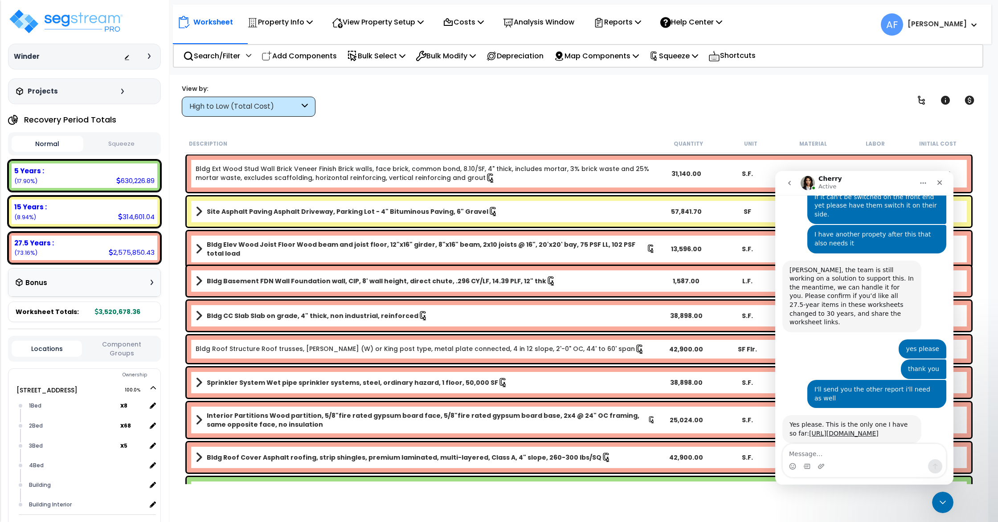
scroll to position [403, 0]
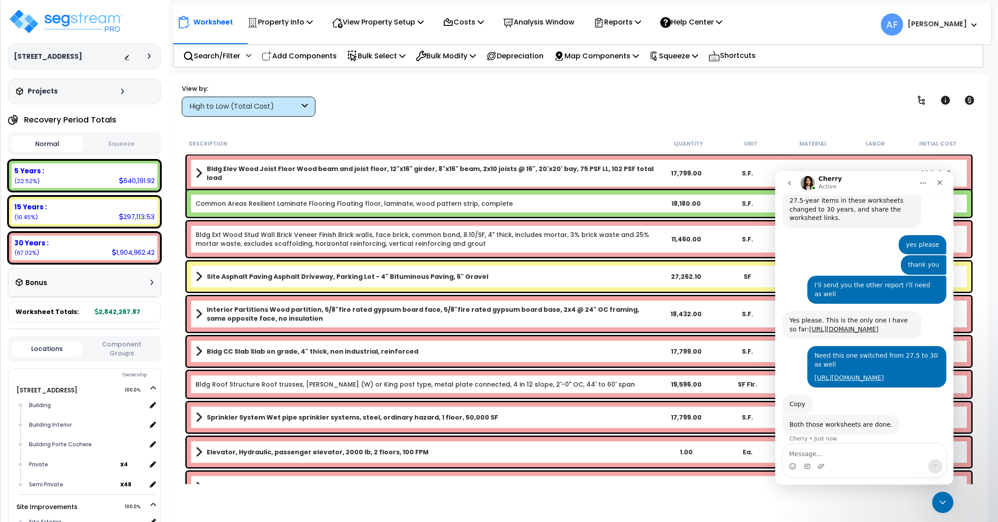
scroll to position [507, 0]
click at [25, 22] on img at bounding box center [66, 21] width 116 height 27
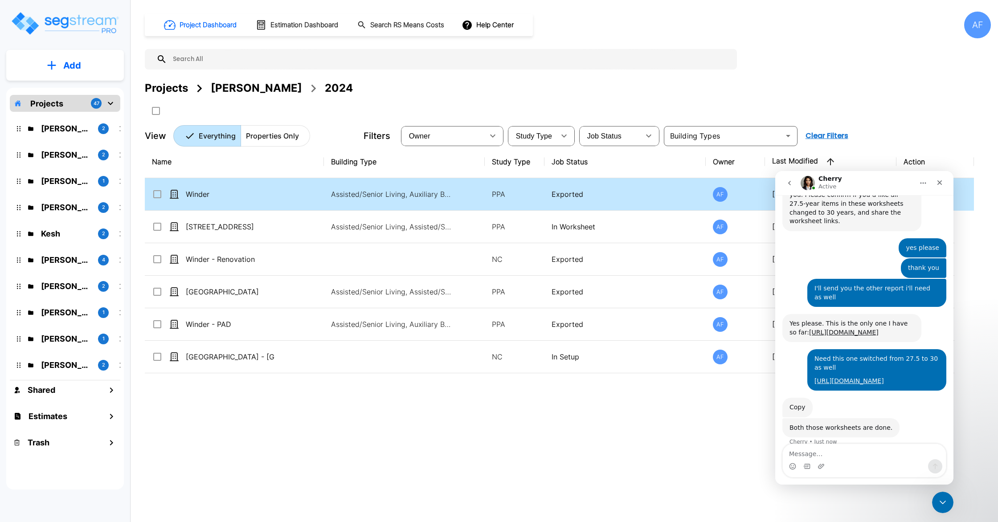
scroll to position [507, 0]
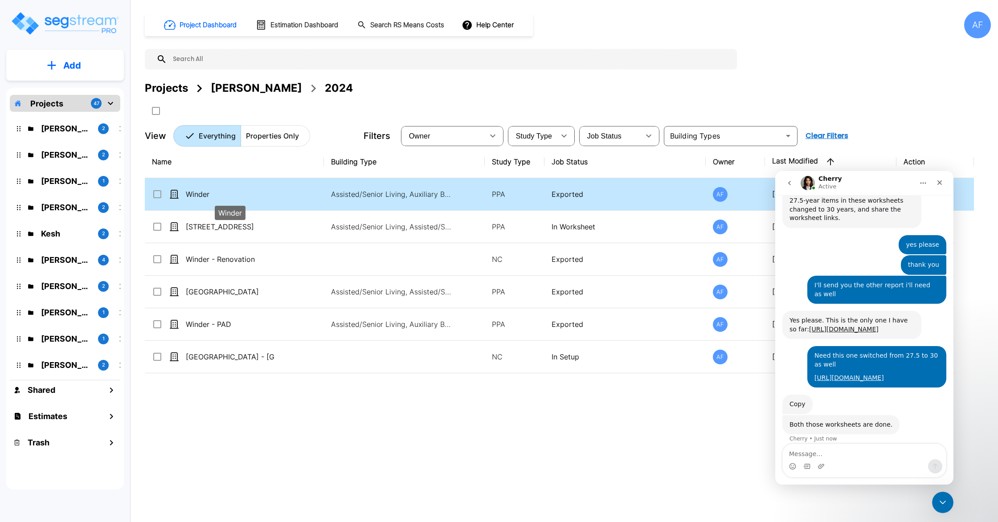
click at [225, 198] on p "Winder" at bounding box center [230, 194] width 89 height 11
click at [237, 192] on p "Winder" at bounding box center [230, 194] width 89 height 11
checkbox input "false"
click at [237, 192] on p "Winder" at bounding box center [230, 194] width 89 height 11
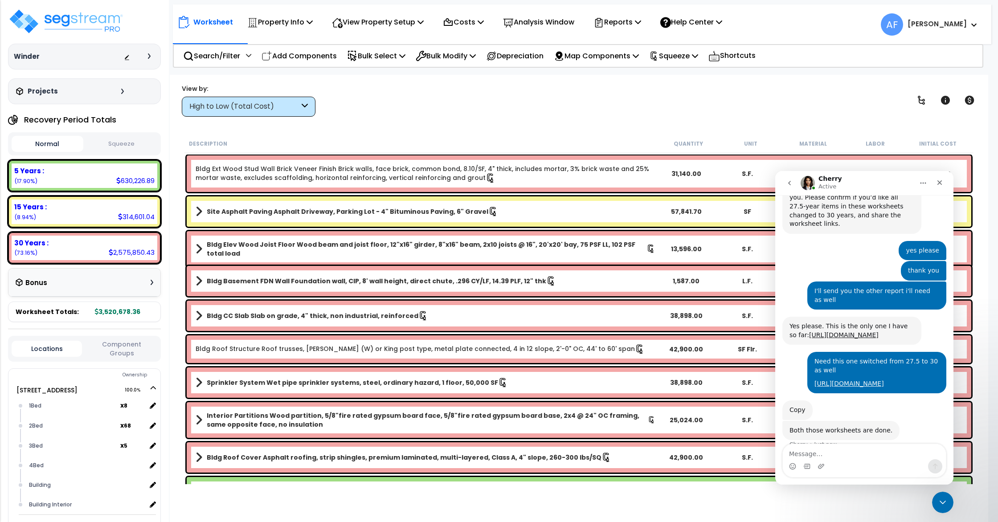
scroll to position [507, 0]
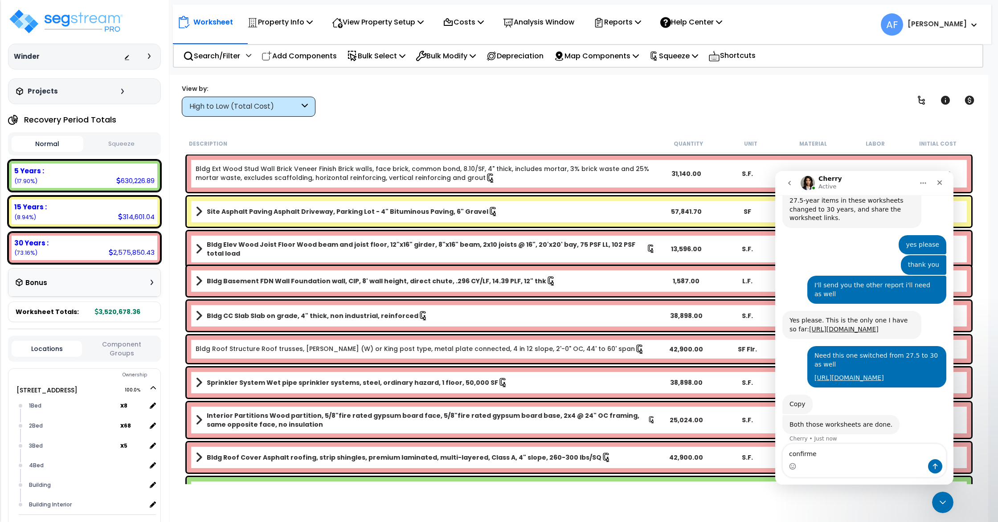
type textarea "confirmed"
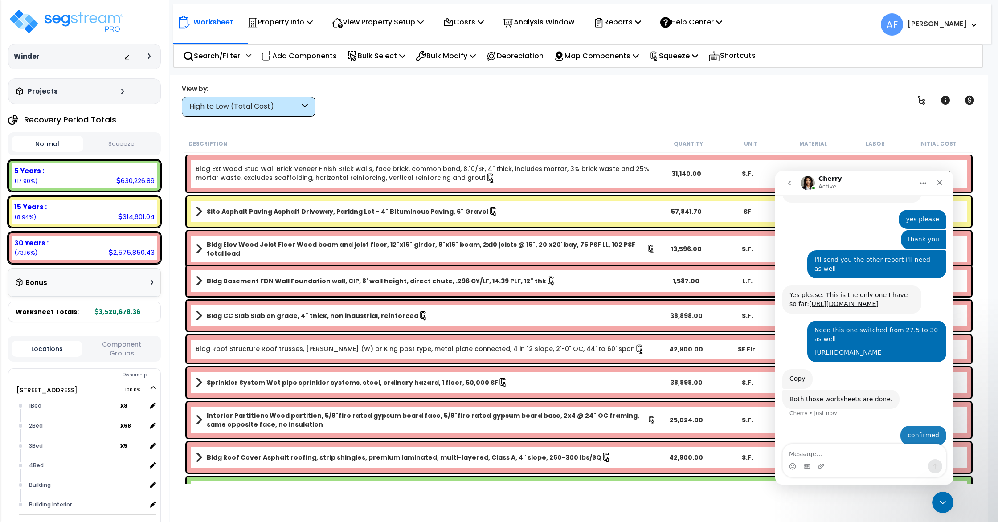
scroll to position [533, 0]
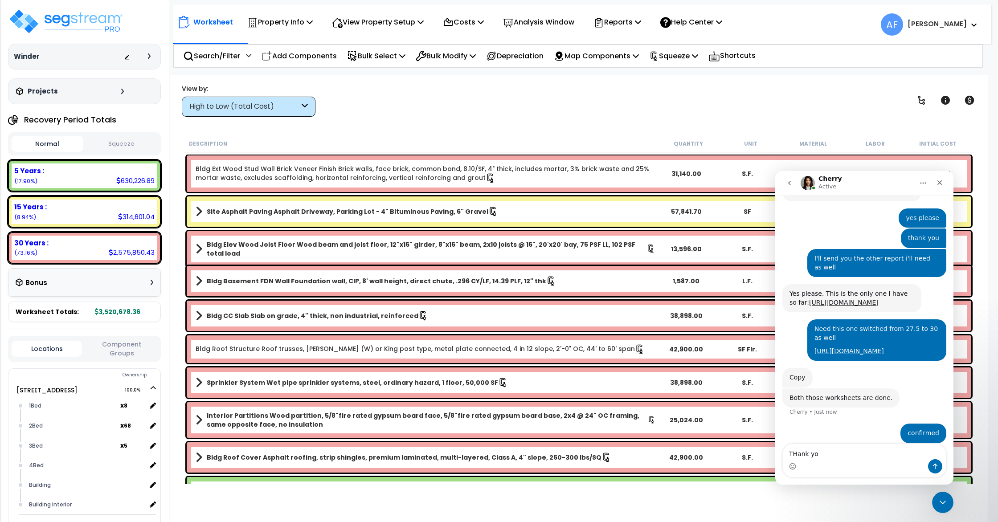
type textarea "THank you"
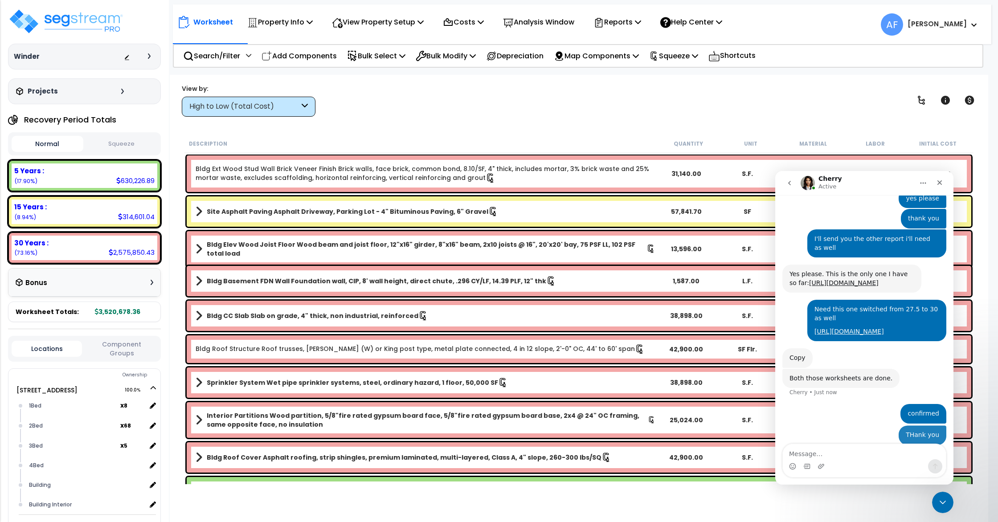
scroll to position [554, 0]
click at [685, 57] on p "Squeeze" at bounding box center [673, 56] width 49 height 12
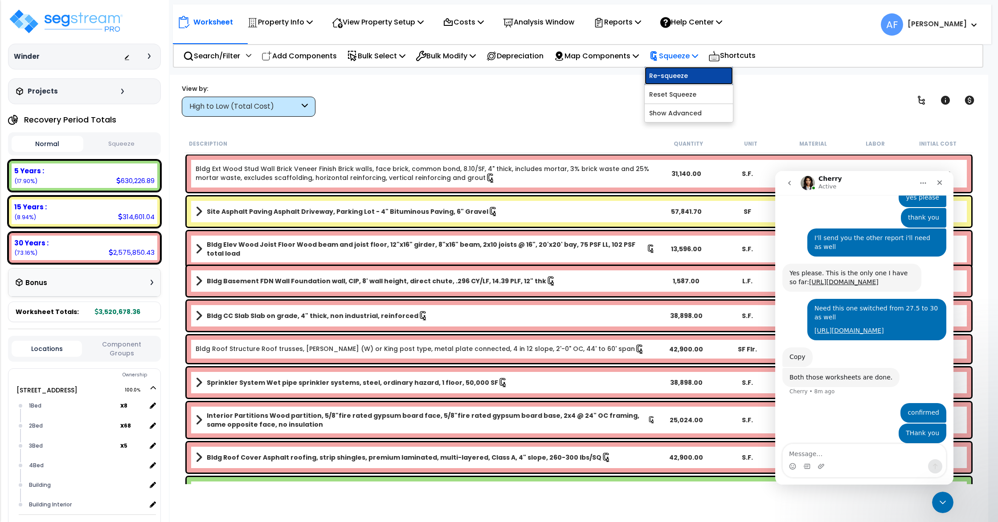
click at [680, 75] on link "Re-squeeze" at bounding box center [689, 76] width 88 height 18
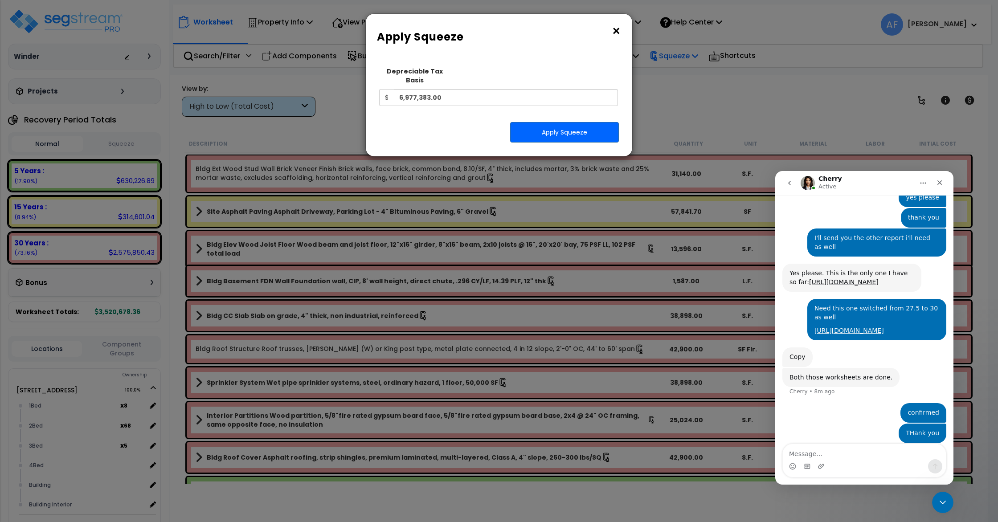
scroll to position [3, 0]
click at [614, 32] on button "×" at bounding box center [616, 31] width 10 height 14
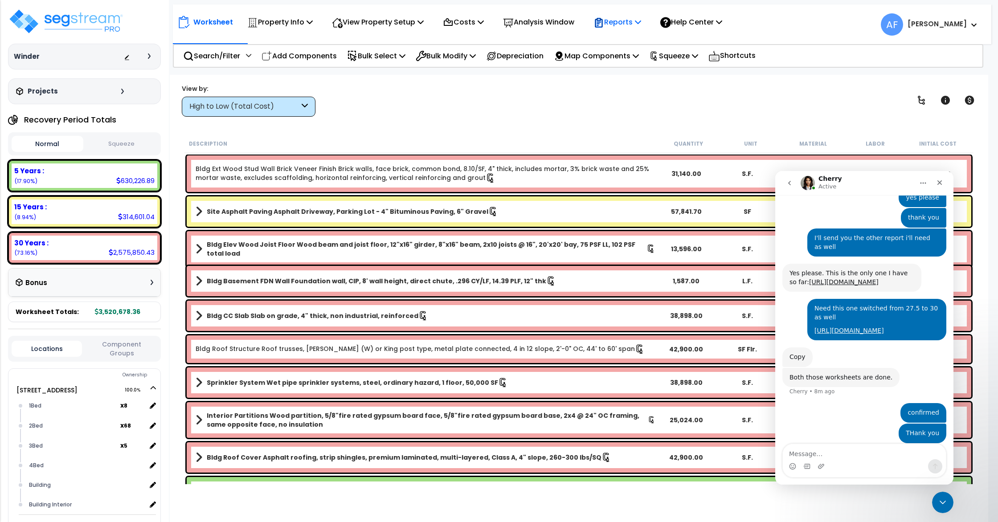
click at [626, 27] on p "Reports" at bounding box center [617, 22] width 48 height 12
click at [630, 43] on link "Get Report" at bounding box center [633, 42] width 88 height 18
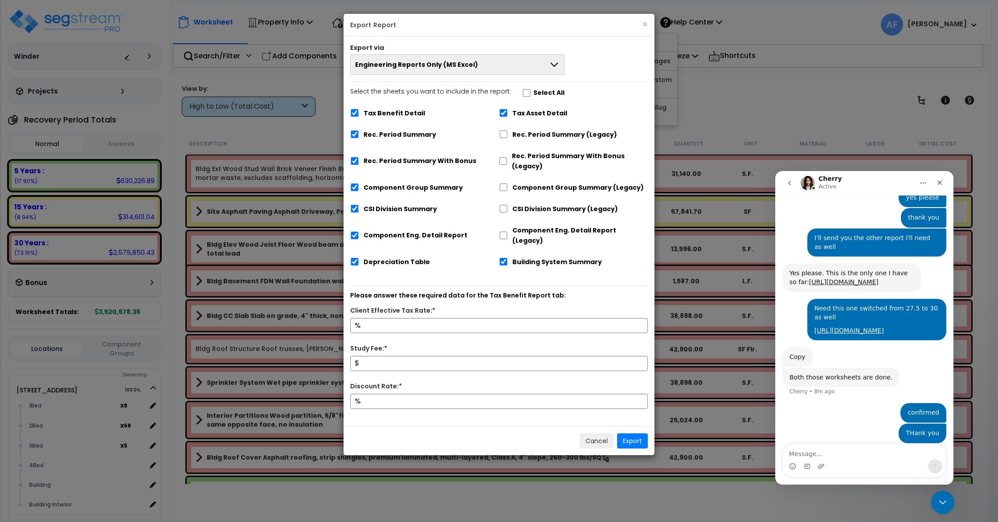
click at [936, 496] on icon "Close Intercom Messenger" at bounding box center [941, 501] width 11 height 11
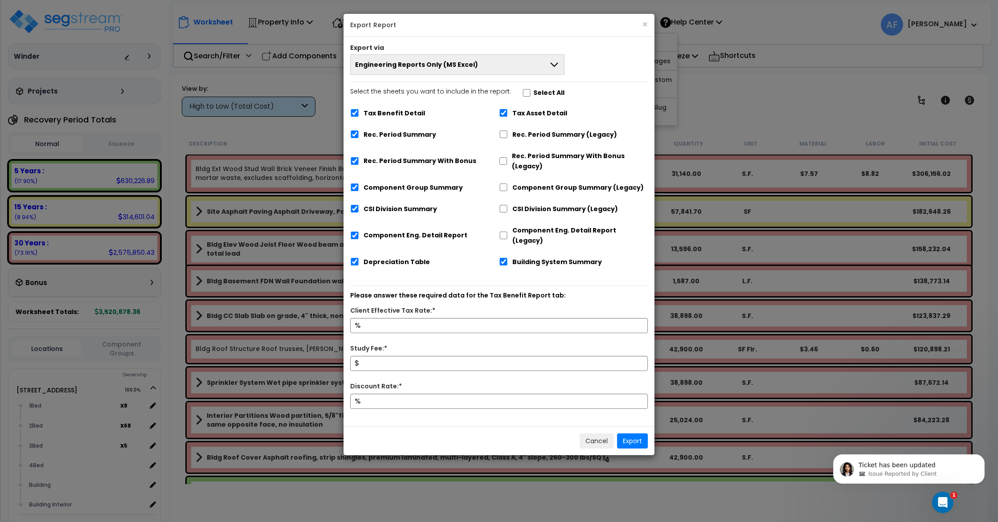
scroll to position [554, 0]
click at [516, 61] on button "Engineering Reports Only (MS Excel)" at bounding box center [457, 64] width 214 height 20
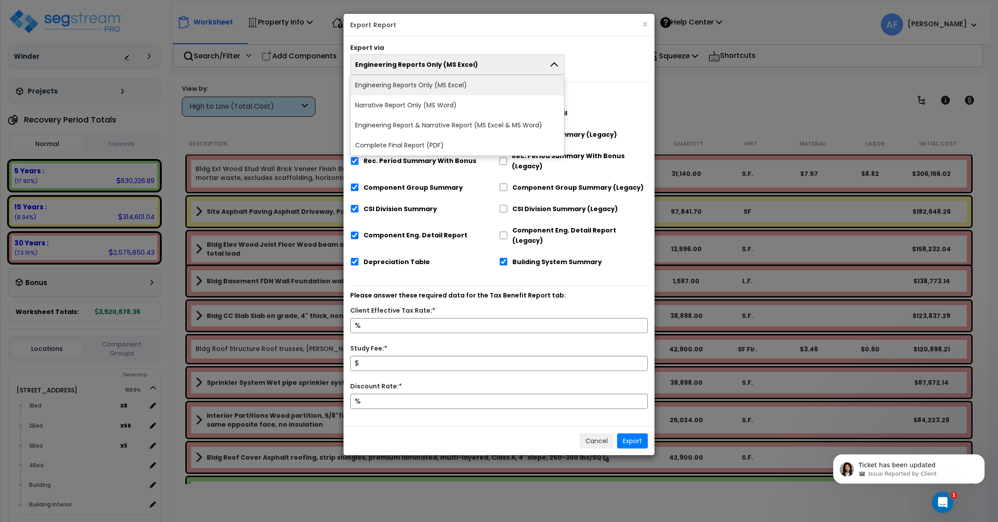
click at [590, 62] on div "Engineering Reports Only (MS Excel) Engineering Reports Only (MS Excel) Narrati…" at bounding box center [498, 64] width 311 height 20
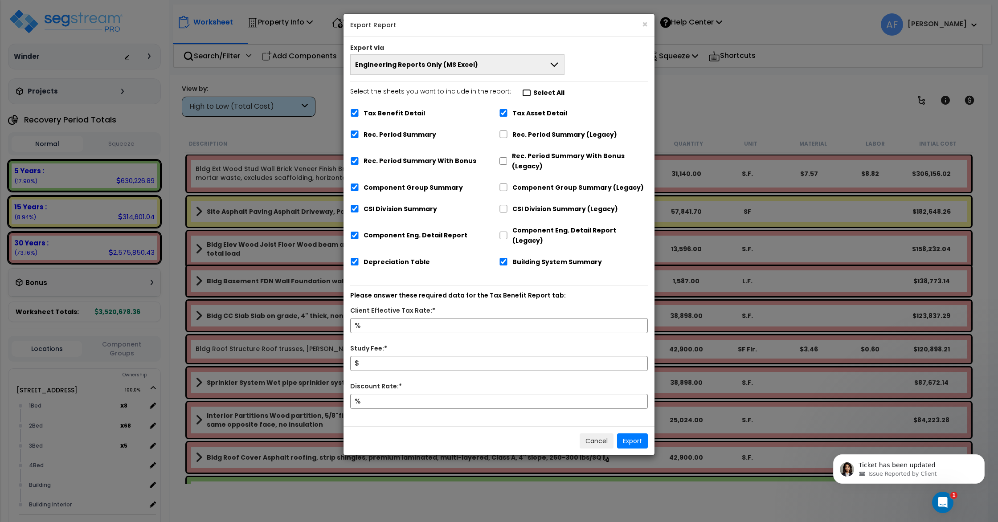
click at [522, 93] on input "Select the sheets you want to include in the report: Select All" at bounding box center [526, 93] width 9 height 8
checkbox input "false"
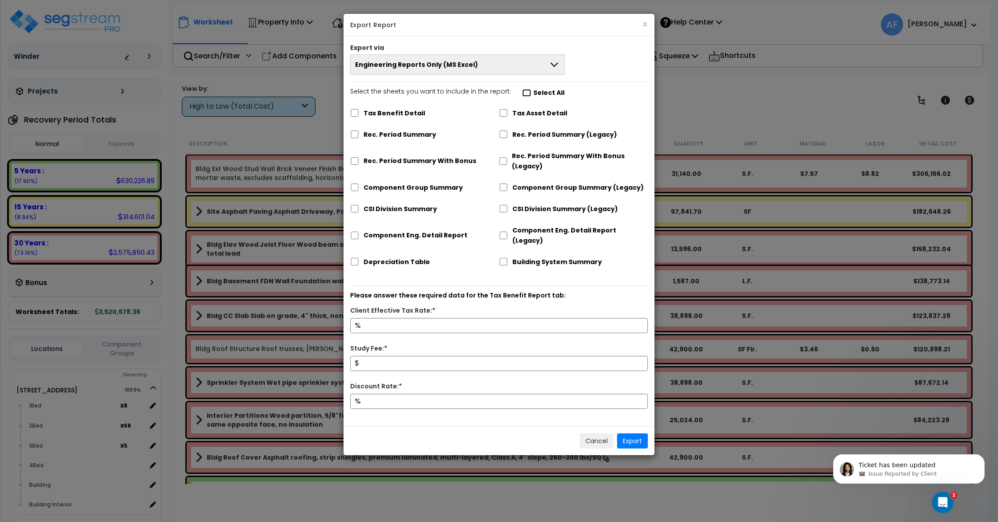
checkbox input "false"
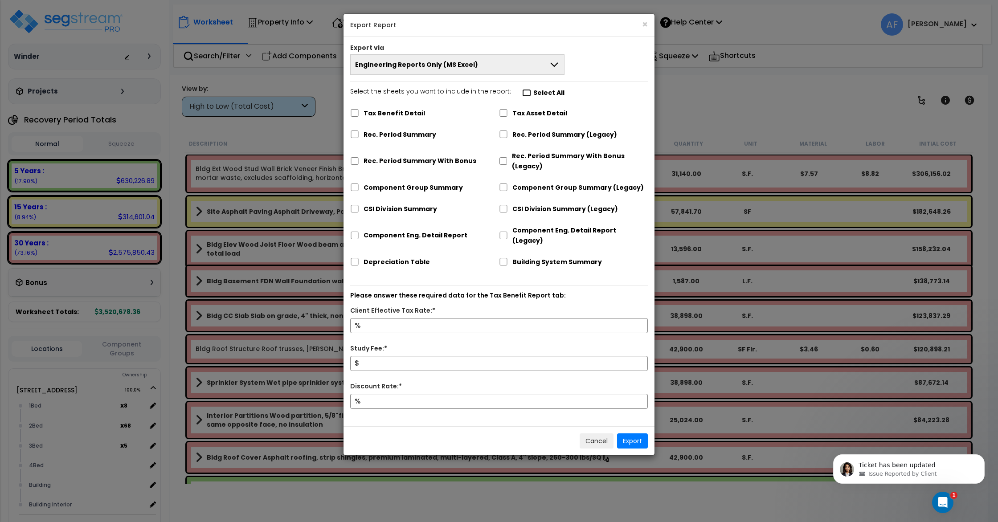
checkbox input "false"
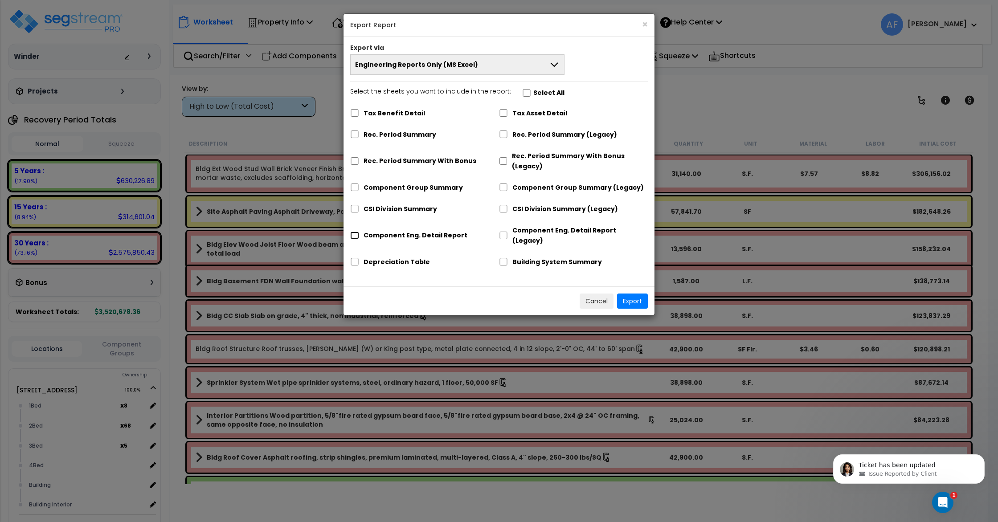
click at [352, 232] on input "Component Eng. Detail Report" at bounding box center [354, 236] width 9 height 8
checkbox input "true"
click at [635, 295] on button "Export" at bounding box center [632, 301] width 31 height 15
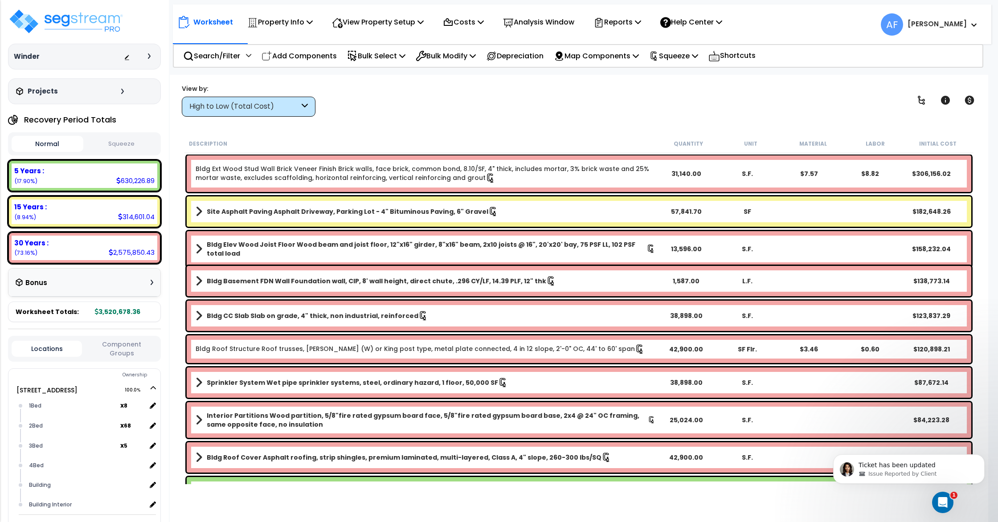
click at [640, 127] on div "Worksheet Property Info Property Setup Add Property Unit Template property Clon…" at bounding box center [579, 336] width 818 height 522
click at [715, 97] on div "View by: High to Low (Total Cost) High to Low (Total Cost)" at bounding box center [579, 100] width 801 height 33
click at [635, 100] on div "View by: High to Low (Total Cost) High to Low (Total Cost)" at bounding box center [579, 100] width 801 height 33
click at [469, 121] on div "Worksheet Property Info Property Setup Add Property Unit Template property Clon…" at bounding box center [579, 336] width 818 height 522
click at [626, 17] on p "Reports" at bounding box center [617, 22] width 48 height 12
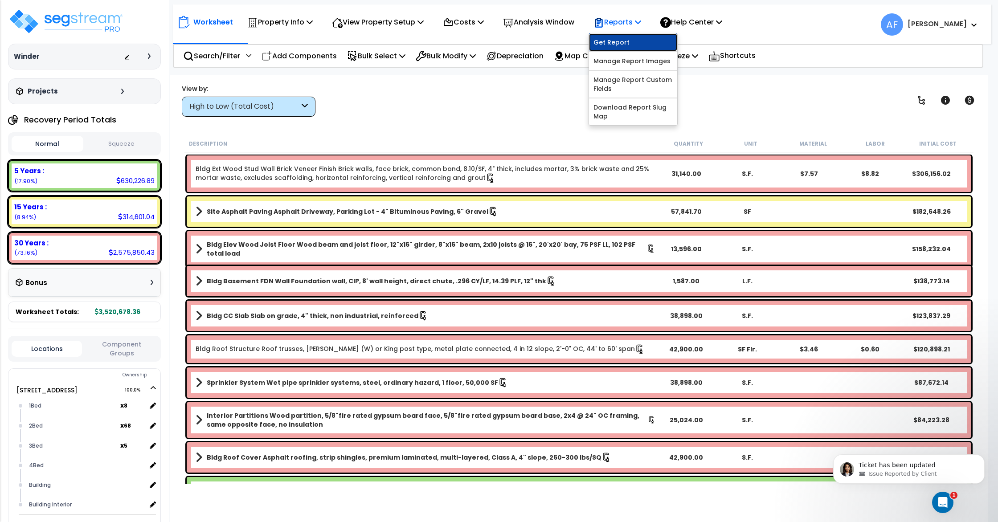
click at [628, 38] on link "Get Report" at bounding box center [633, 42] width 88 height 18
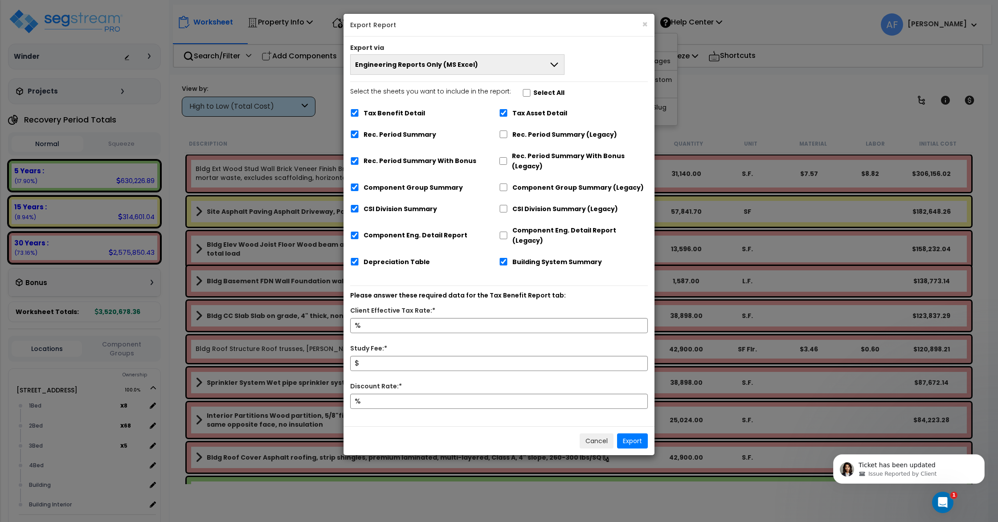
click at [521, 65] on button "Engineering Reports Only (MS Excel)" at bounding box center [457, 64] width 214 height 20
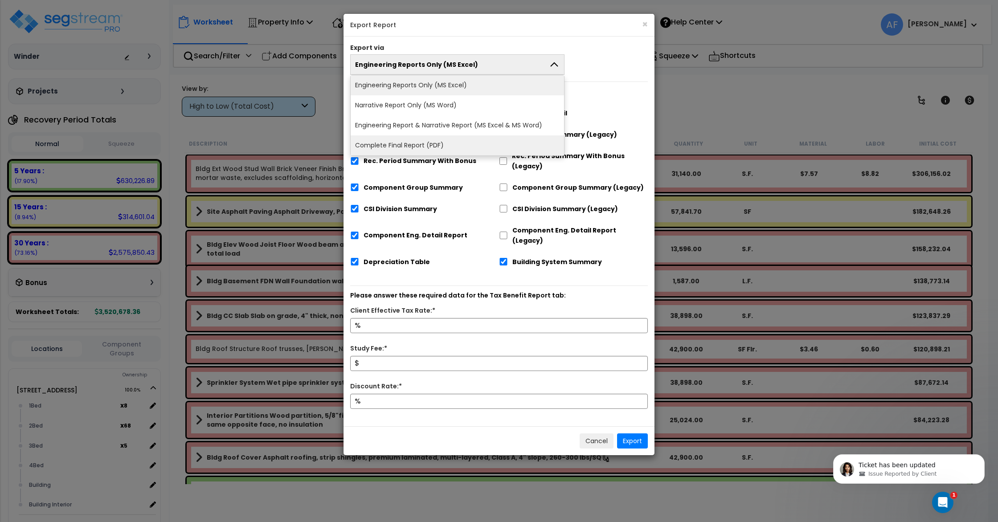
click at [480, 144] on li "Complete Final Report (PDF)" at bounding box center [457, 145] width 213 height 20
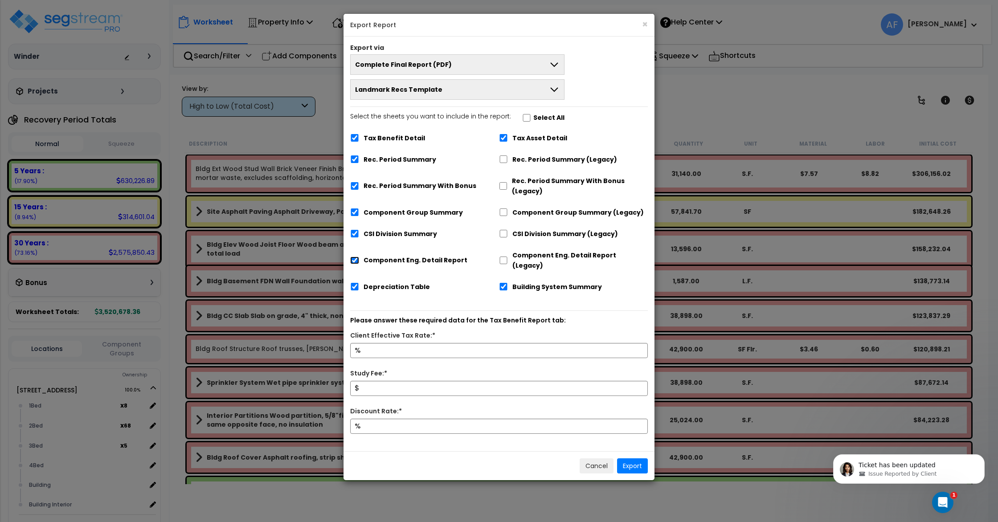
click at [357, 258] on input "Component Eng. Detail Report" at bounding box center [354, 261] width 9 height 8
checkbox input "false"
click at [626, 458] on button "Export" at bounding box center [632, 465] width 31 height 15
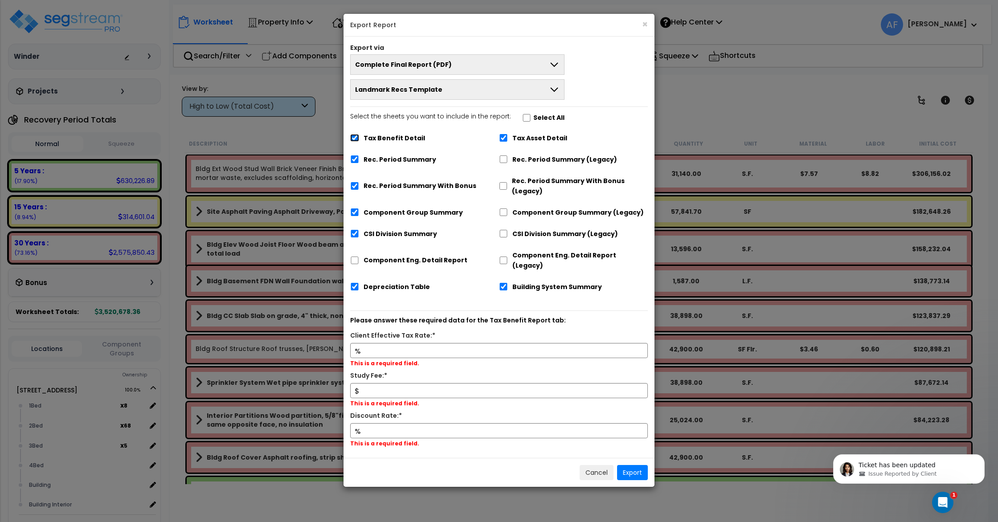
click at [352, 135] on input "Tax Benefit Detail" at bounding box center [354, 138] width 9 height 8
checkbox input "false"
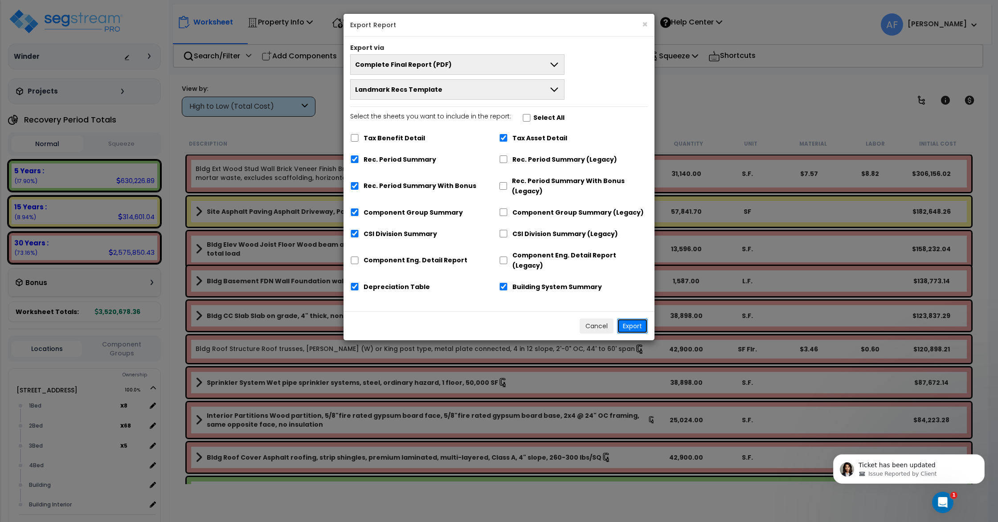
click at [638, 319] on button "Export" at bounding box center [632, 326] width 31 height 15
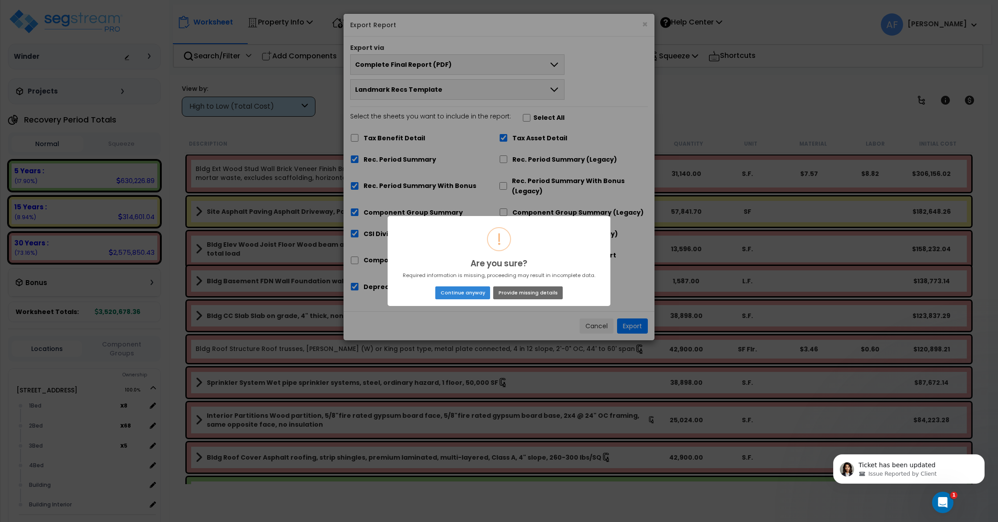
click at [514, 294] on button "Provide missing details" at bounding box center [528, 292] width 70 height 12
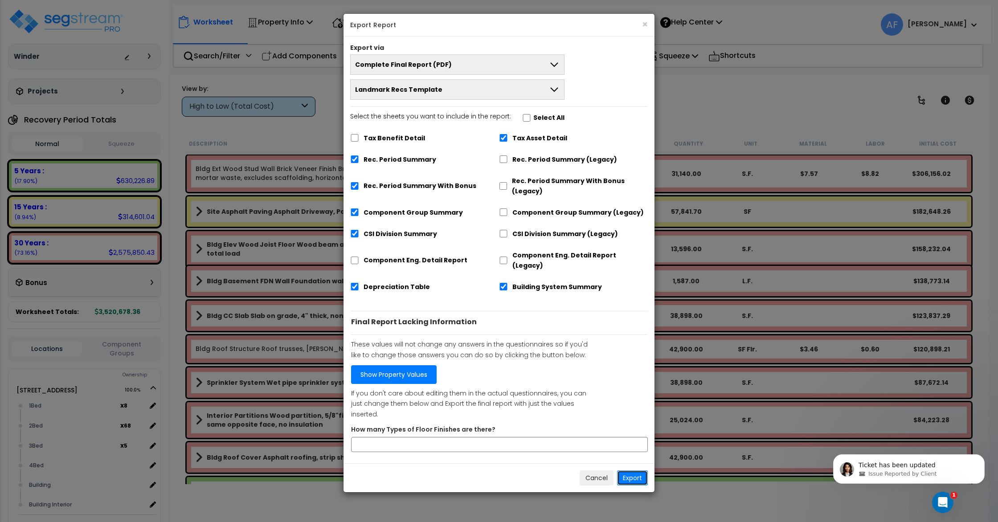
click at [635, 470] on button "Export" at bounding box center [632, 477] width 31 height 15
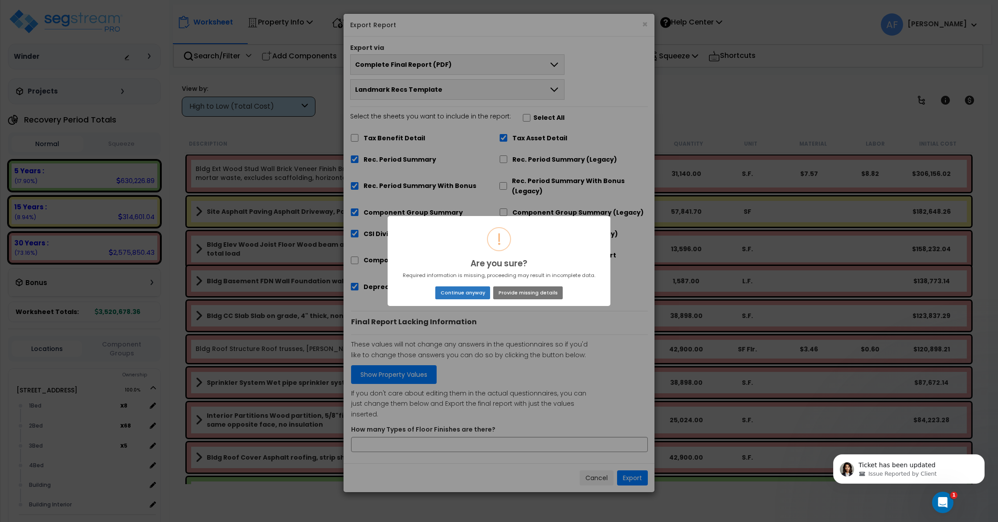
click at [454, 290] on button "Continue anyway" at bounding box center [462, 292] width 55 height 12
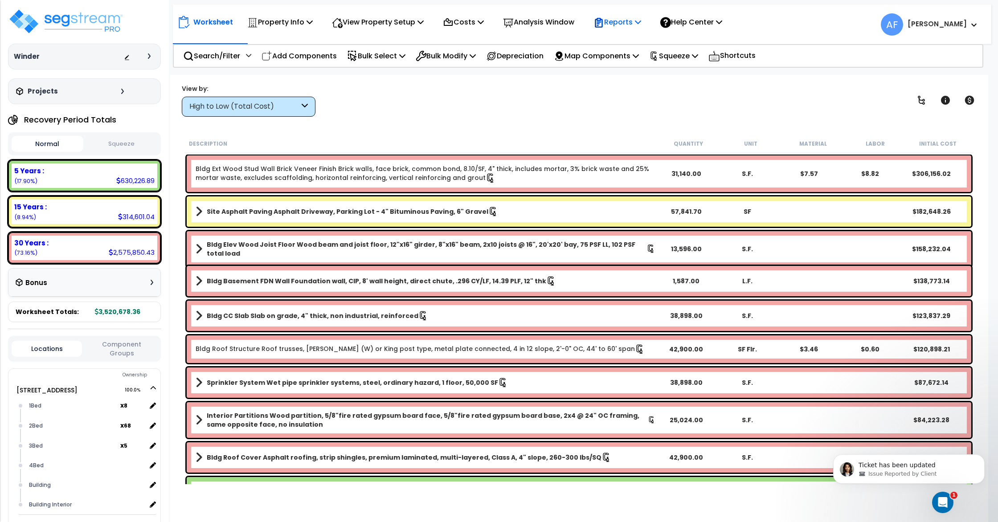
click at [615, 20] on p "Reports" at bounding box center [617, 22] width 48 height 12
click at [634, 44] on link "Get Report" at bounding box center [633, 42] width 88 height 18
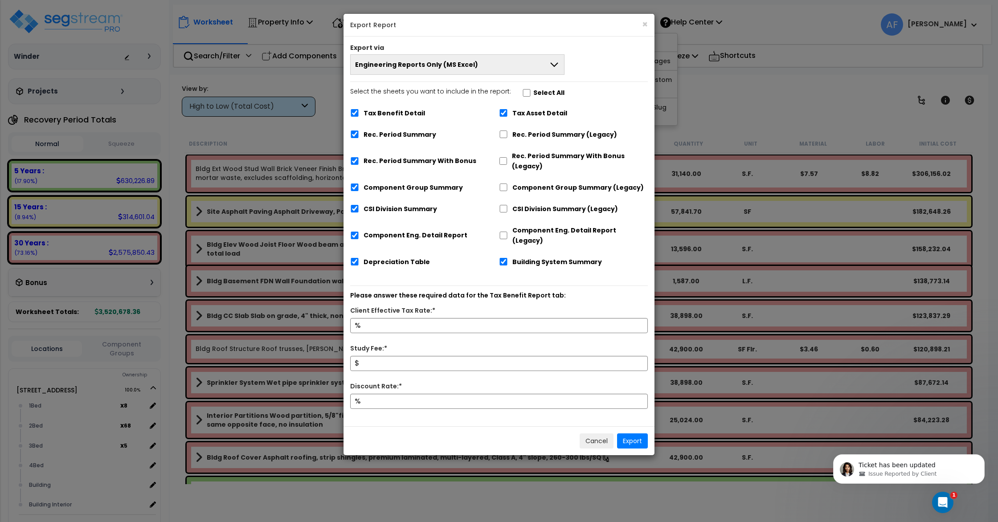
click at [445, 64] on span "Engineering Reports Only (MS Excel)" at bounding box center [416, 64] width 123 height 9
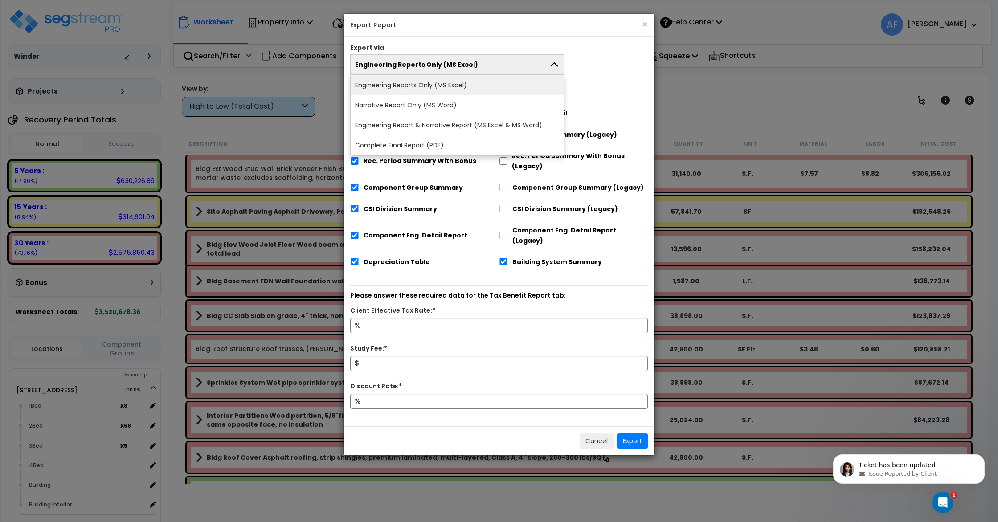
click at [441, 80] on li "Engineering Reports Only (MS Excel)" at bounding box center [457, 85] width 213 height 20
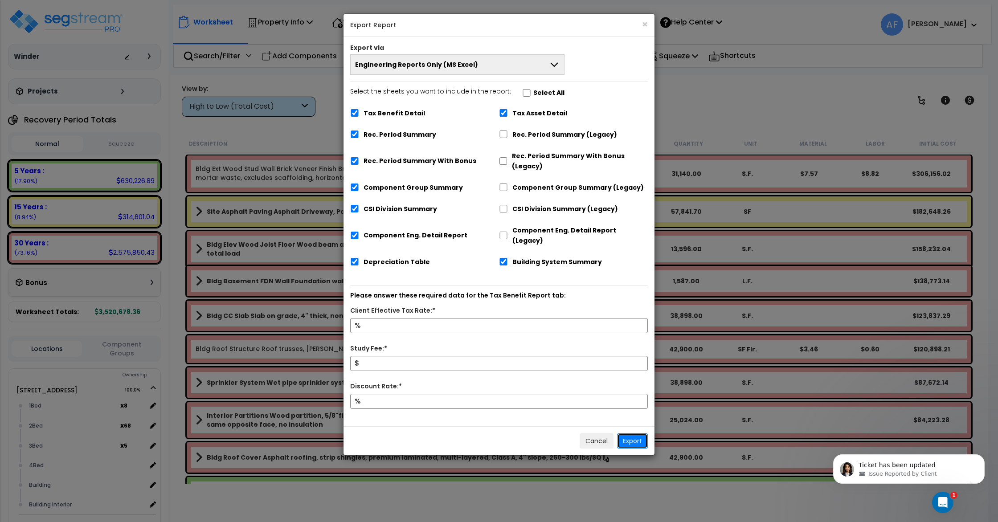
click at [633, 433] on button "Export" at bounding box center [632, 440] width 31 height 15
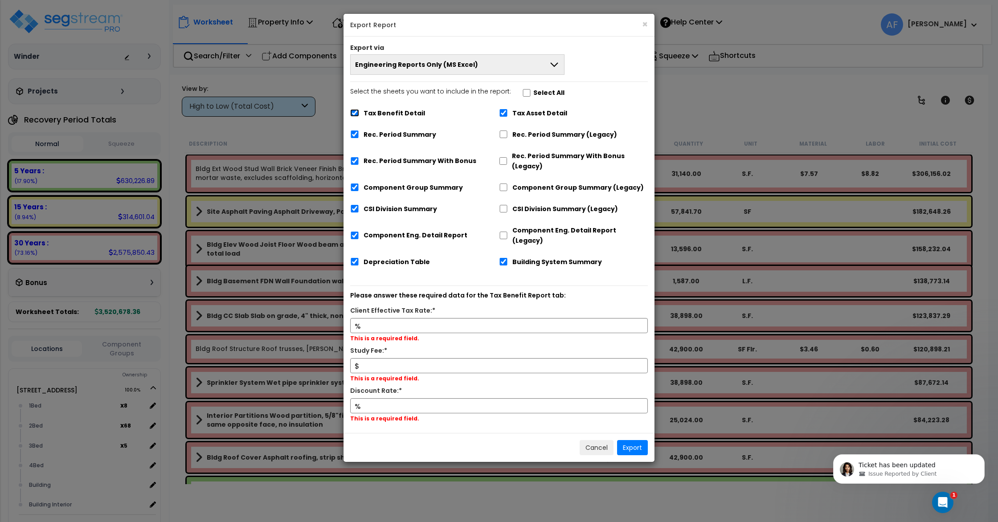
click at [350, 112] on input "Tax Benefit Detail" at bounding box center [354, 113] width 9 height 8
checkbox input "false"
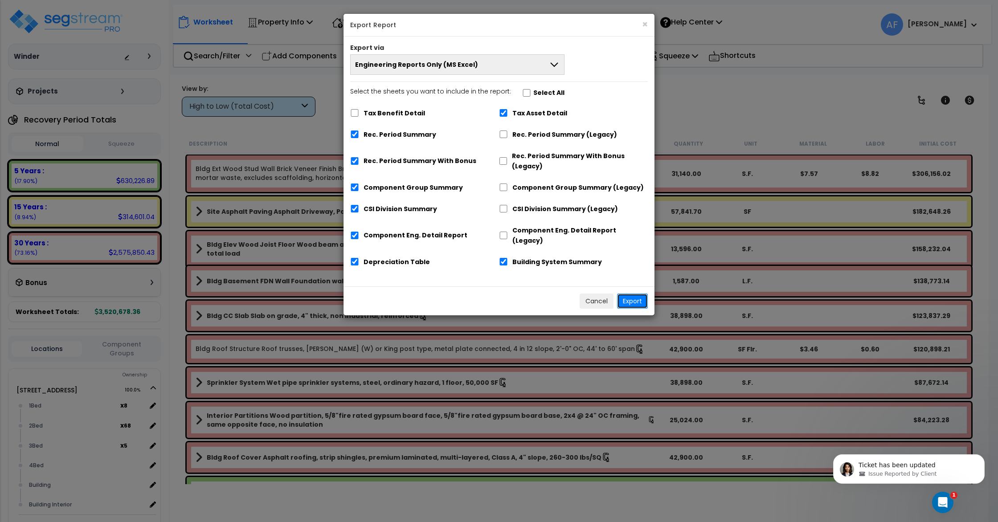
click at [629, 294] on button "Export" at bounding box center [632, 301] width 31 height 15
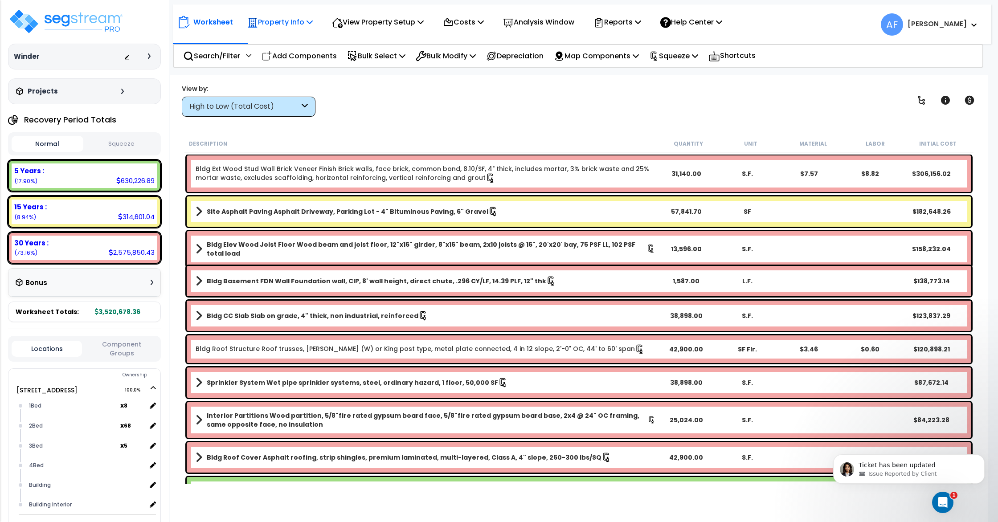
click at [268, 21] on p "Property Info" at bounding box center [279, 22] width 65 height 12
click at [280, 40] on link "Property Setup" at bounding box center [287, 42] width 88 height 18
click at [296, 32] on div "Property Info" at bounding box center [279, 22] width 65 height 21
click at [297, 37] on link "Property Setup" at bounding box center [287, 42] width 88 height 18
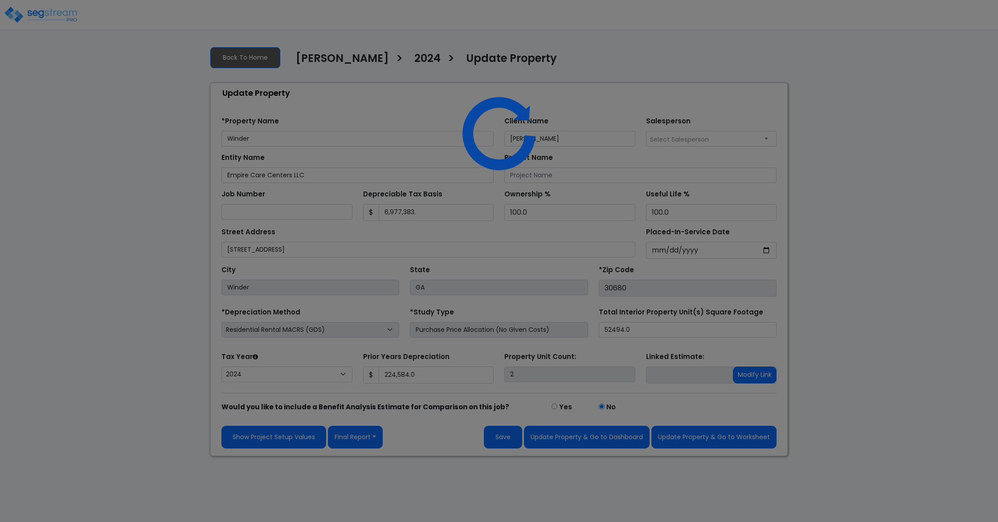
select select "2024"
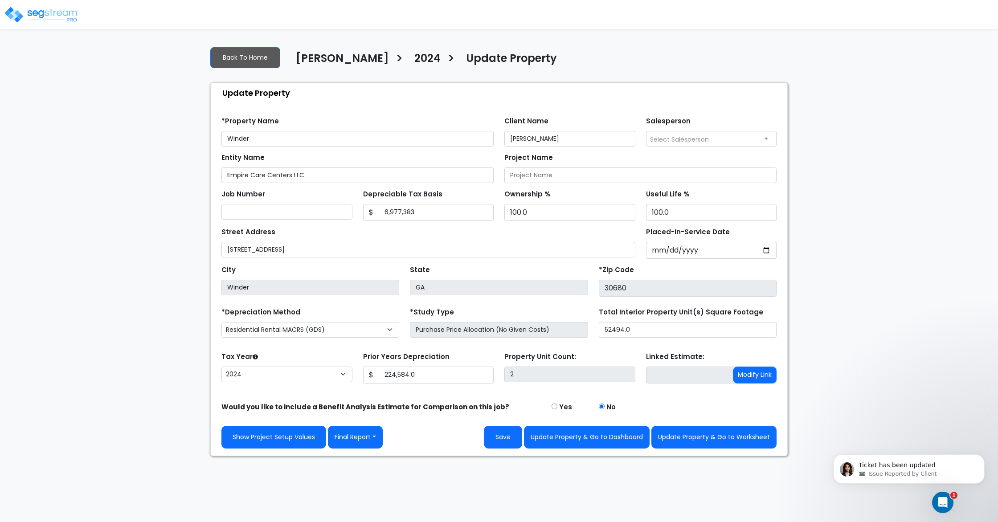
click at [470, 352] on div "Prior Years Depreciation $ 224,584.0" at bounding box center [428, 366] width 131 height 33
click at [705, 439] on button "Update Property & Go to Worksheet" at bounding box center [713, 437] width 125 height 23
type input "224584"
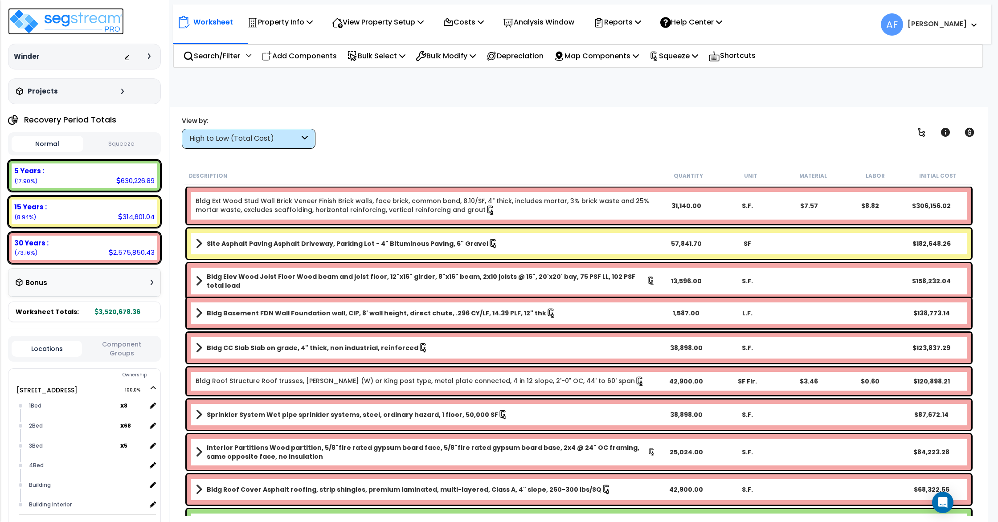
click at [93, 25] on img at bounding box center [66, 21] width 116 height 27
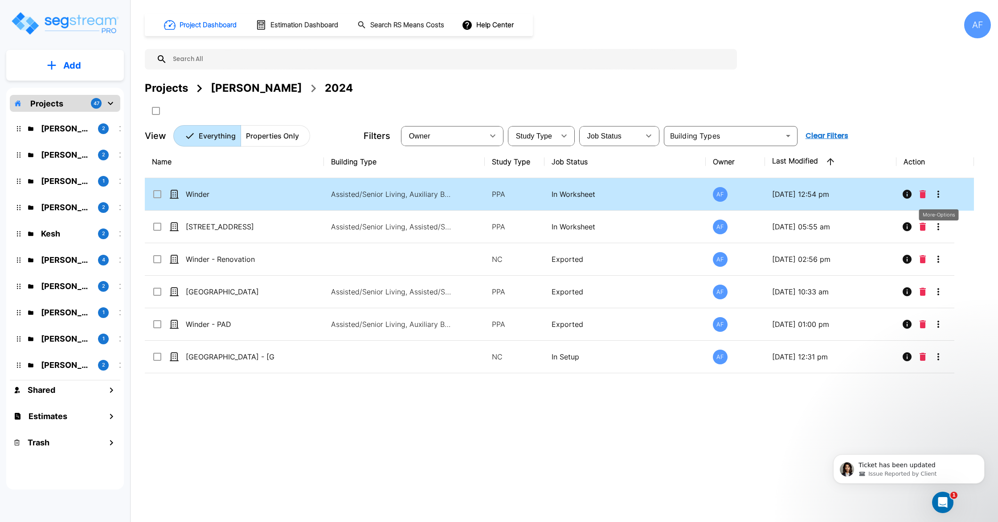
click at [939, 196] on icon "More-Options" at bounding box center [938, 194] width 2 height 7
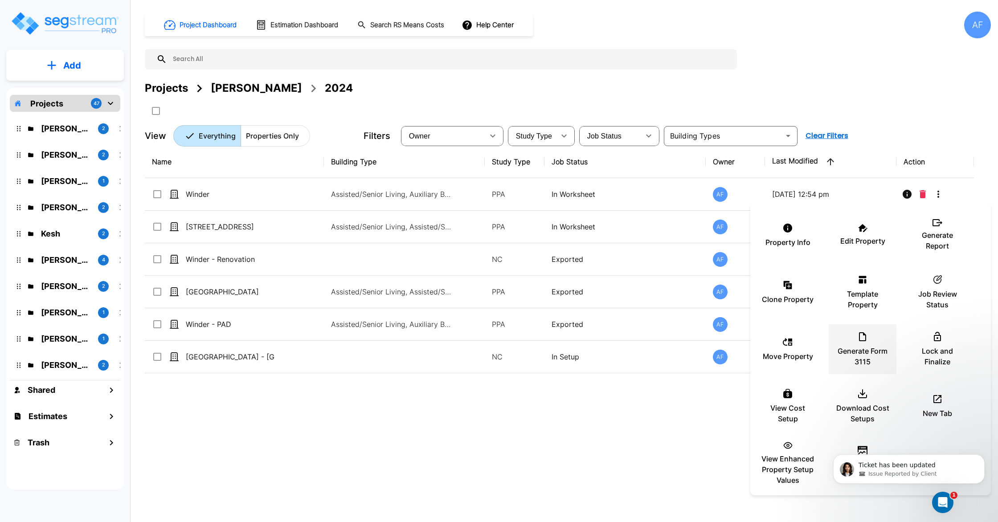
click at [866, 340] on icon at bounding box center [862, 336] width 7 height 9
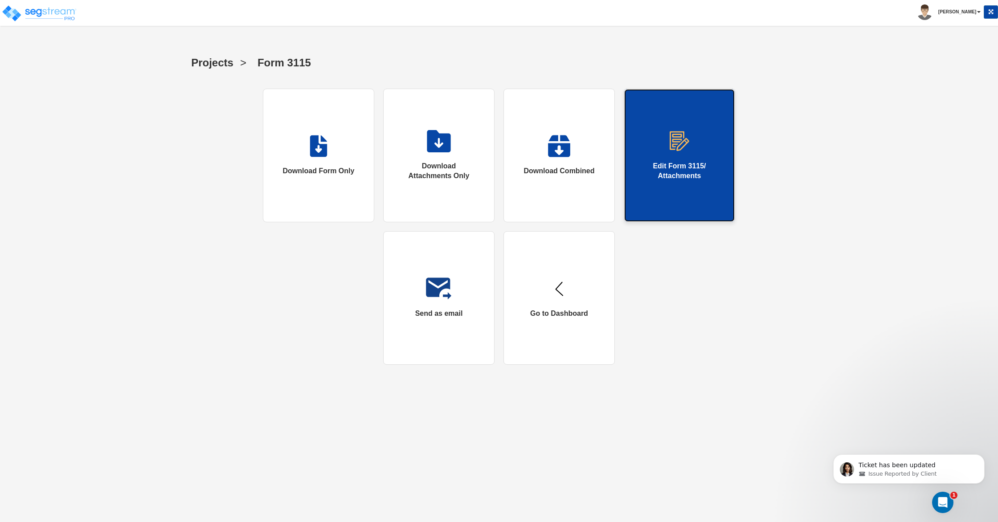
click at [672, 168] on div "Edit Form 3115/ Attachments" at bounding box center [679, 171] width 75 height 20
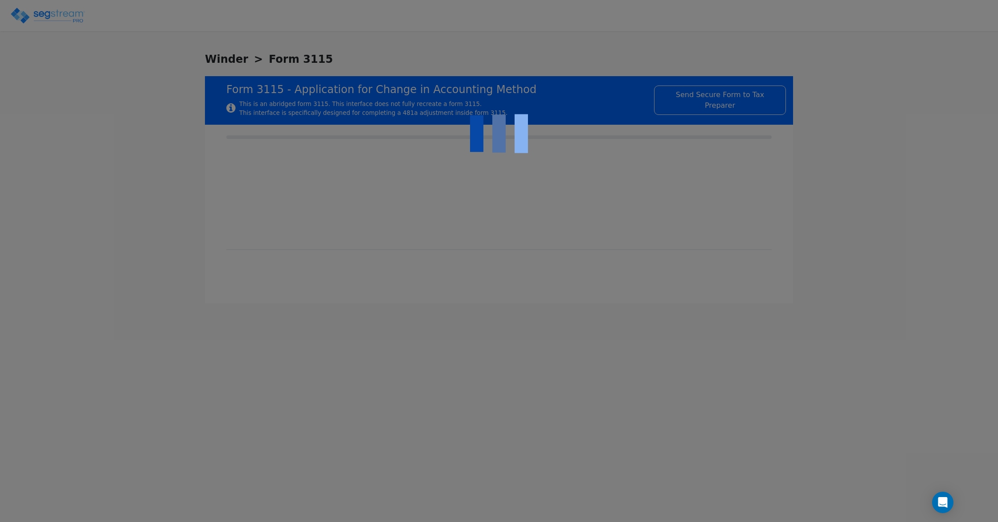
checkbox input "true"
type input "RESIDENTIAL NURSING FACILITY"
type input "RESIDENTIAL"
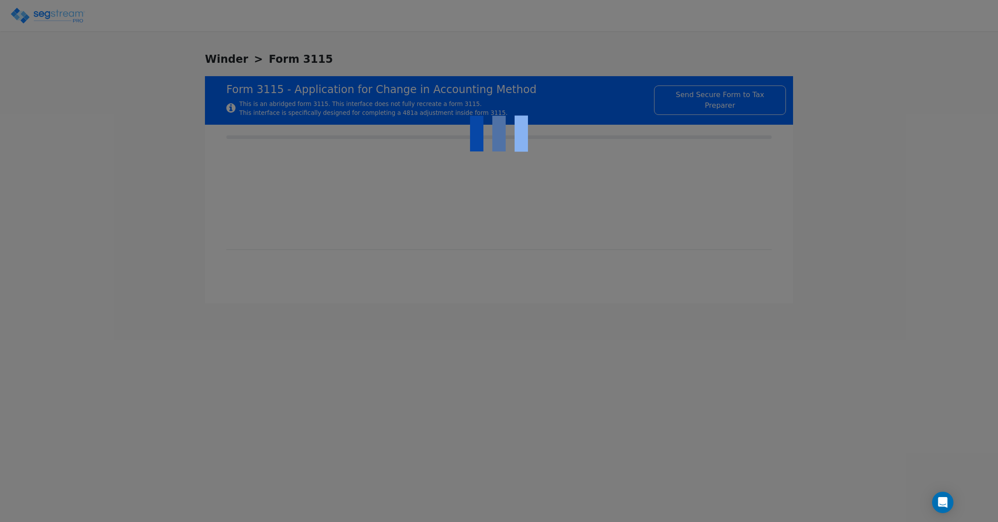
type input "2023"
type input "RENTAL"
type input "N/A"
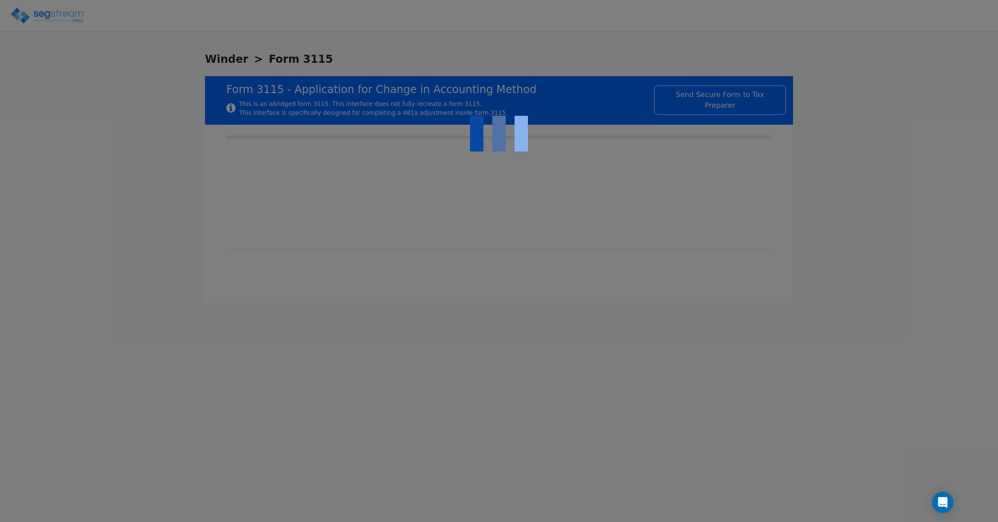
checkbox input "true"
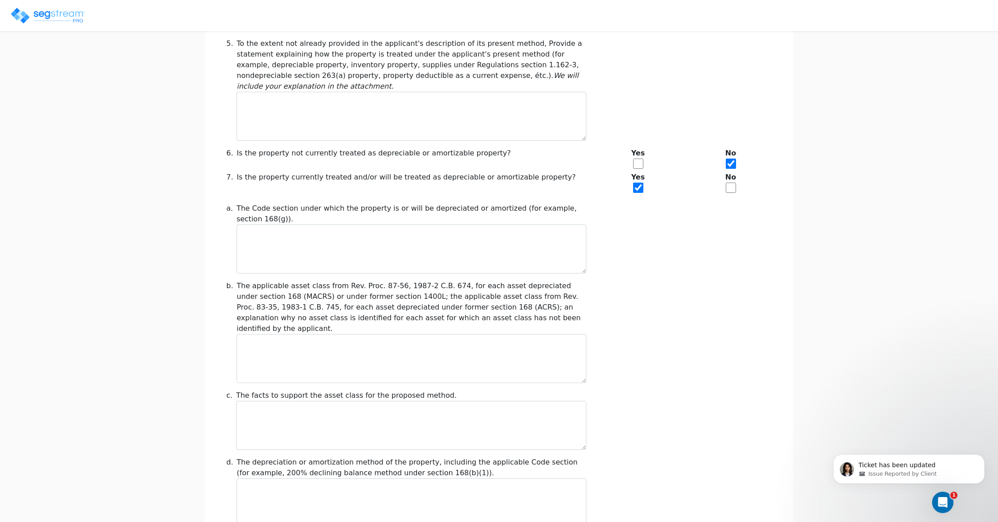
scroll to position [884, 0]
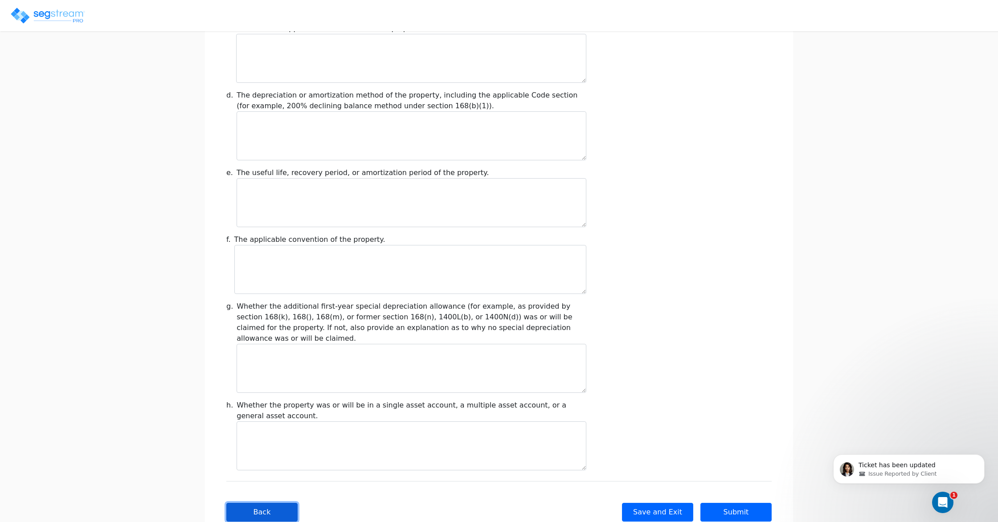
click at [277, 503] on button "Back" at bounding box center [261, 512] width 71 height 19
type input "-1,612,808.34"
checkbox input "true"
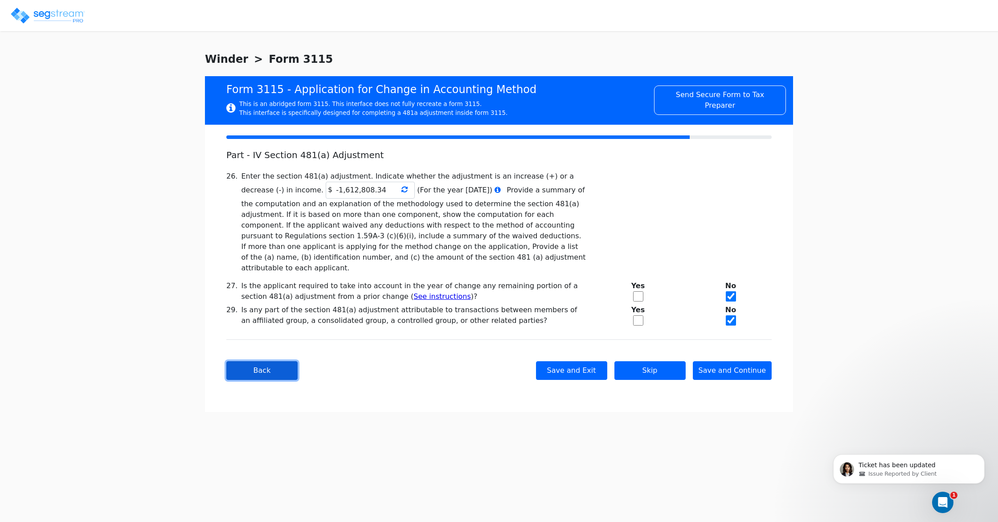
scroll to position [0, 0]
click at [401, 190] on icon at bounding box center [404, 189] width 6 height 7
click at [401, 191] on icon at bounding box center [404, 189] width 6 height 7
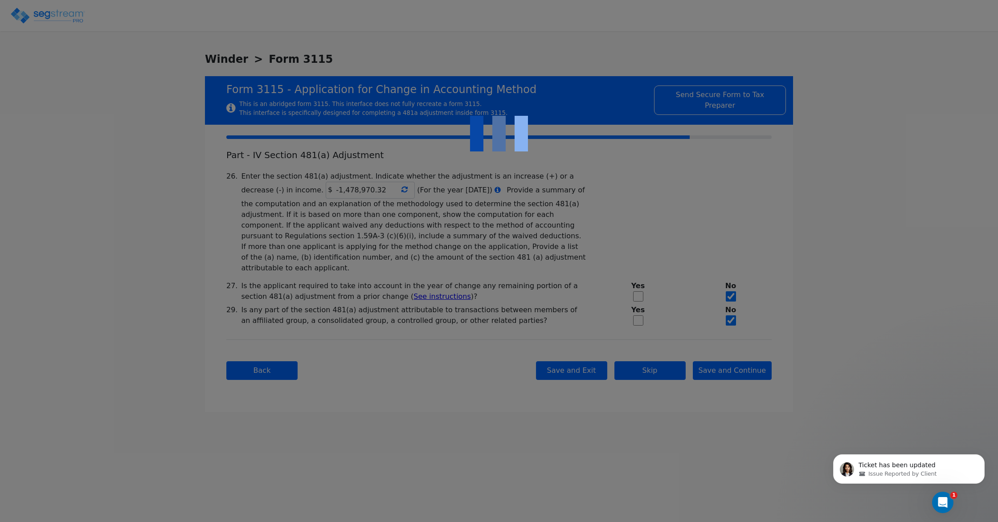
type input "-1,478,970.32"
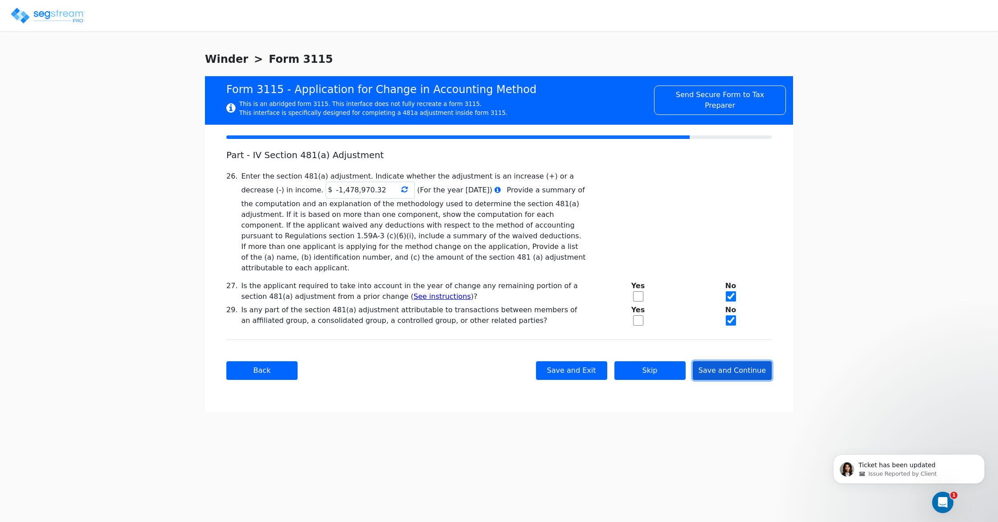
click at [747, 362] on button "Save and Continue" at bounding box center [732, 370] width 79 height 19
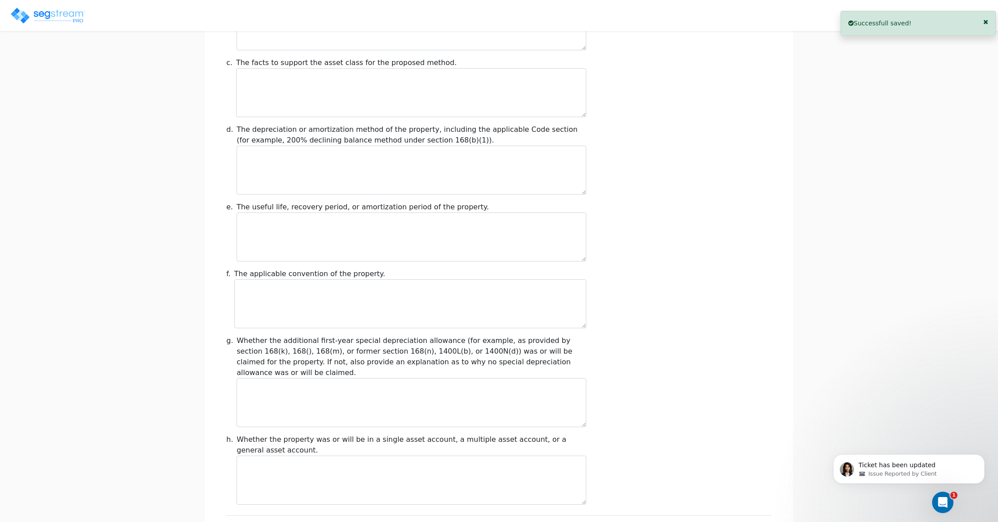
scroll to position [884, 0]
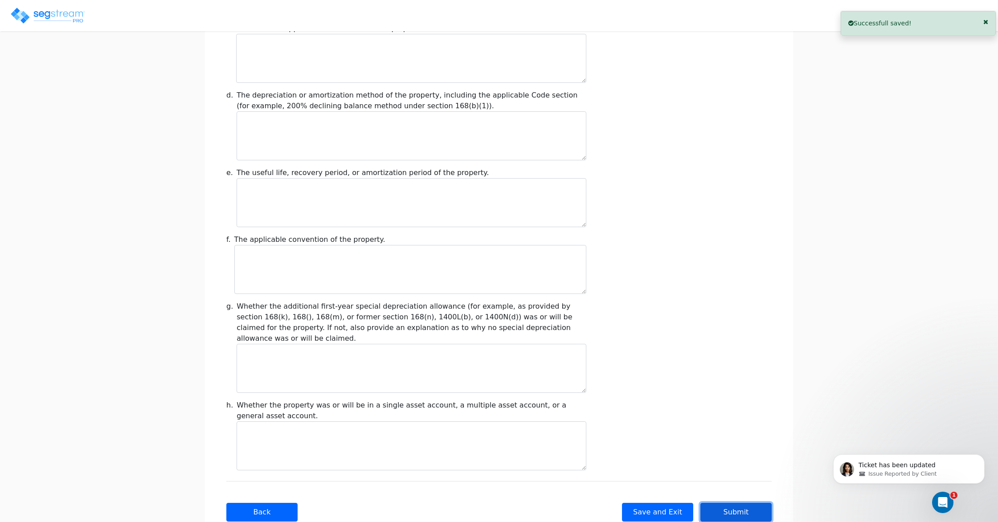
click at [743, 503] on button "Submit" at bounding box center [735, 512] width 71 height 19
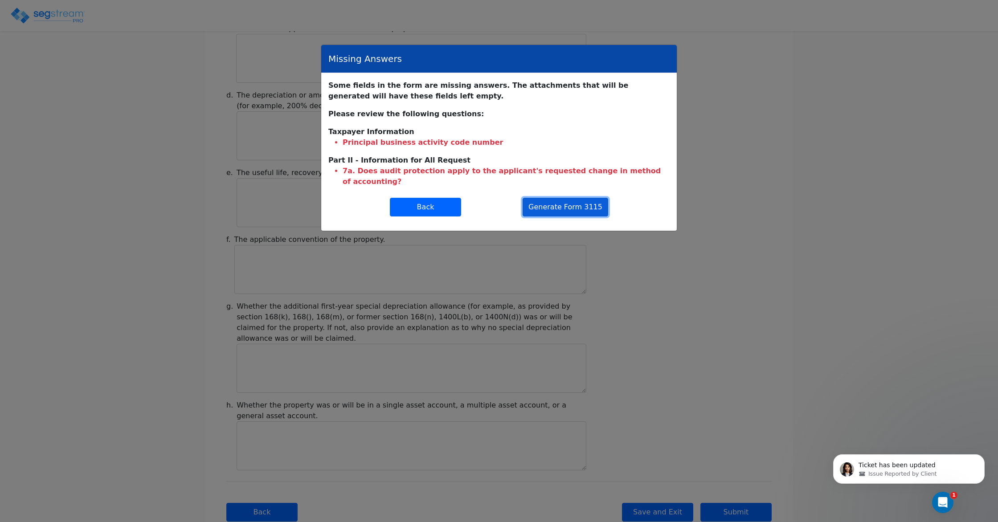
click at [561, 199] on button "Generate Form 3115" at bounding box center [566, 207] width 86 height 19
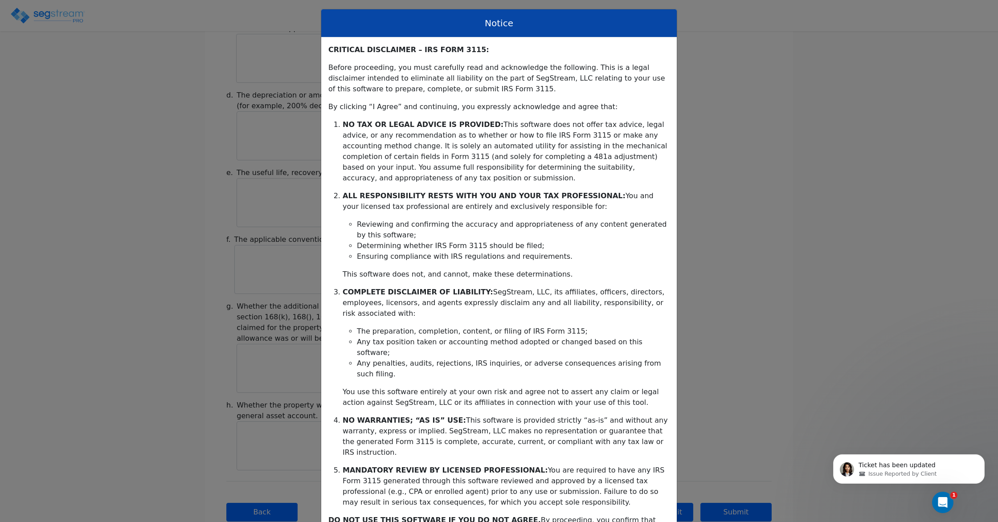
scroll to position [49, 0]
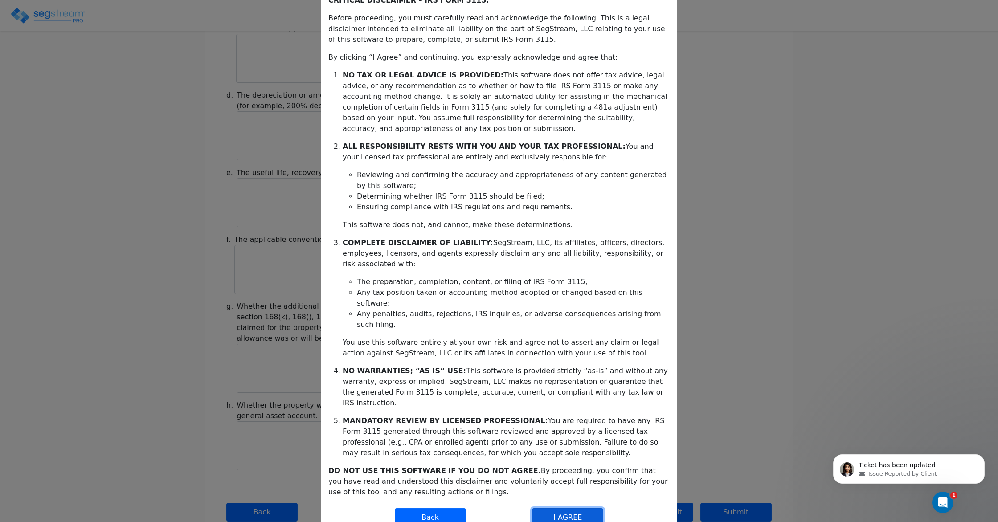
click at [571, 508] on button "I AGREE" at bounding box center [567, 517] width 71 height 19
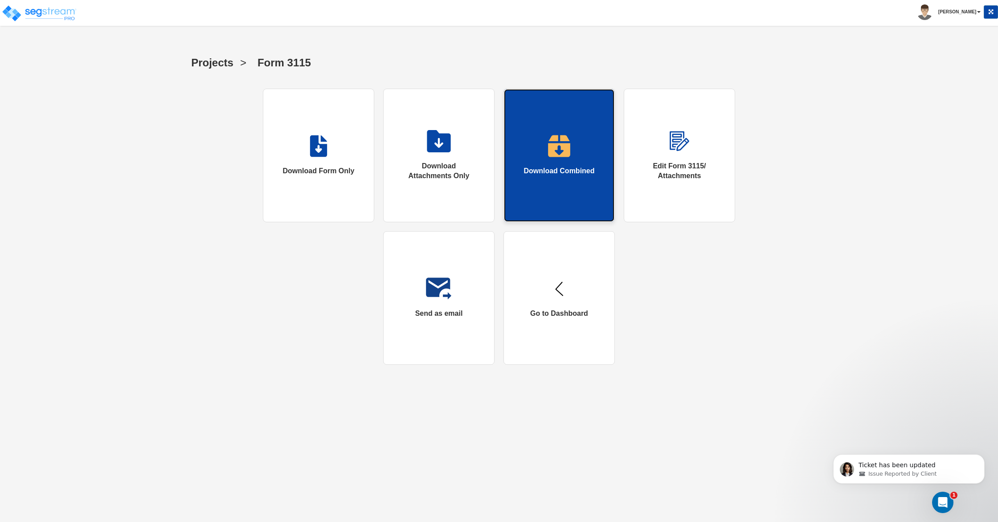
click at [577, 151] on link "Download Combined" at bounding box center [558, 156] width 111 height 134
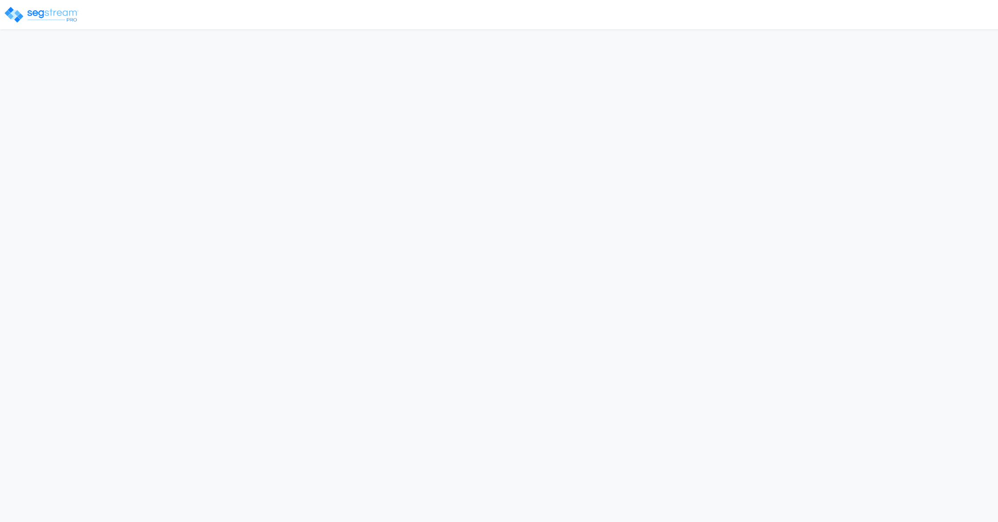
select select "2024"
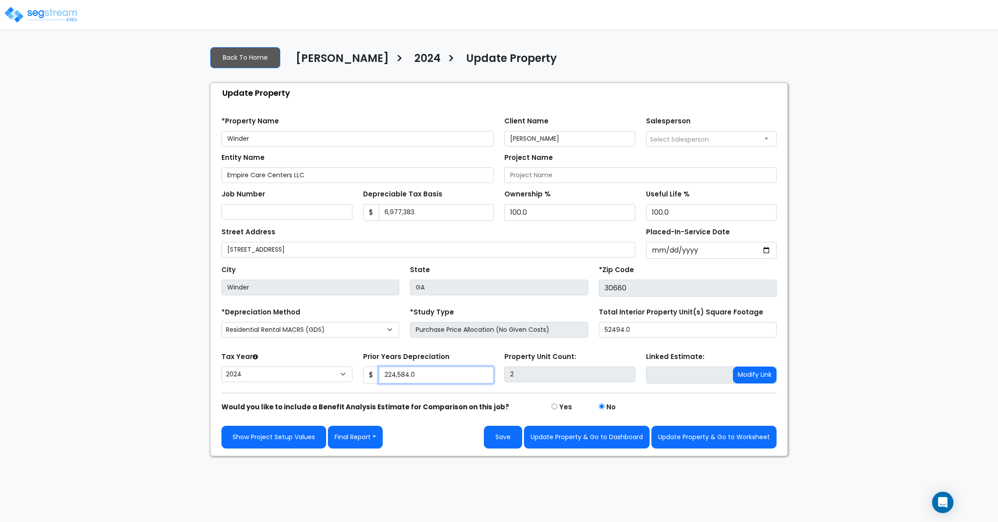
click at [404, 373] on input "224,584.0" at bounding box center [436, 375] width 115 height 17
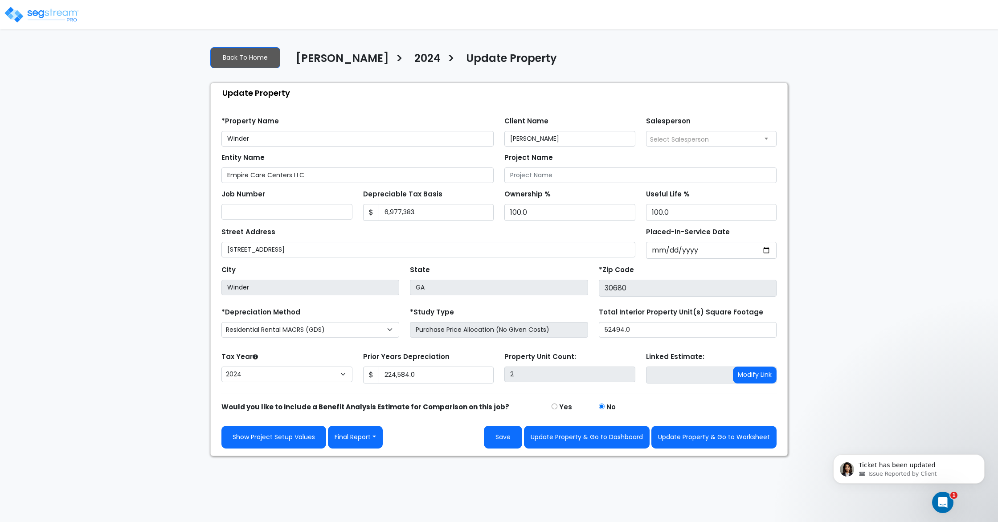
click at [57, 13] on img at bounding box center [42, 15] width 76 height 18
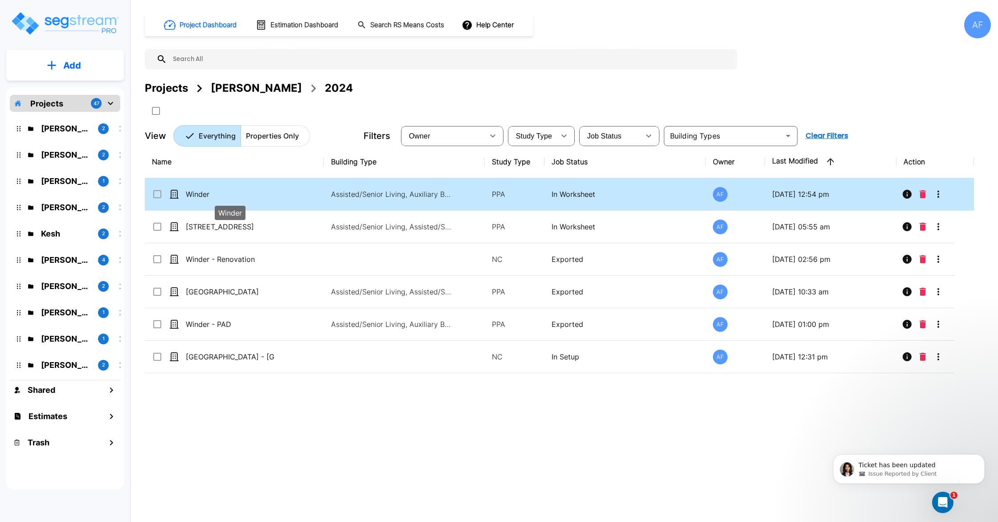
click at [209, 196] on p "Winder" at bounding box center [230, 194] width 89 height 11
checkbox input "false"
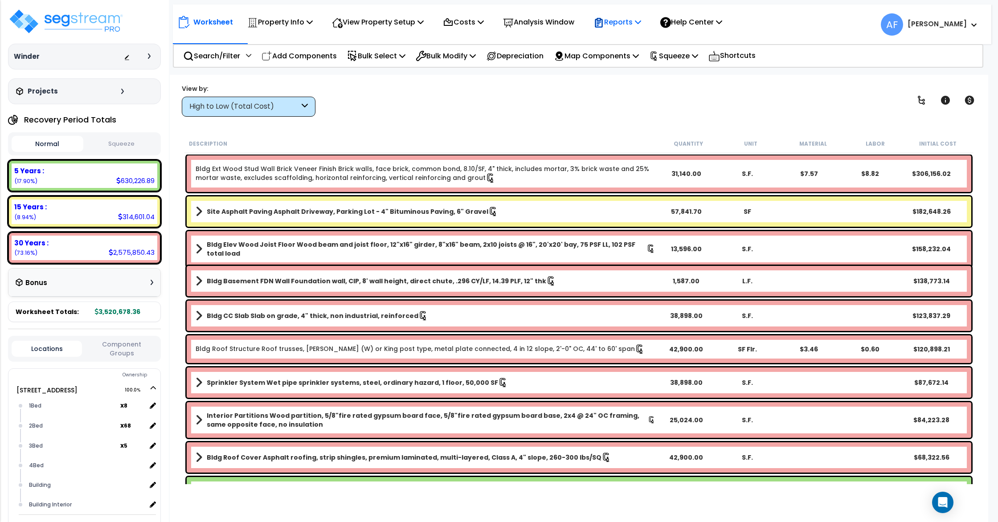
click at [641, 20] on p "Reports" at bounding box center [617, 22] width 48 height 12
click at [640, 37] on link "Get Report" at bounding box center [633, 42] width 88 height 18
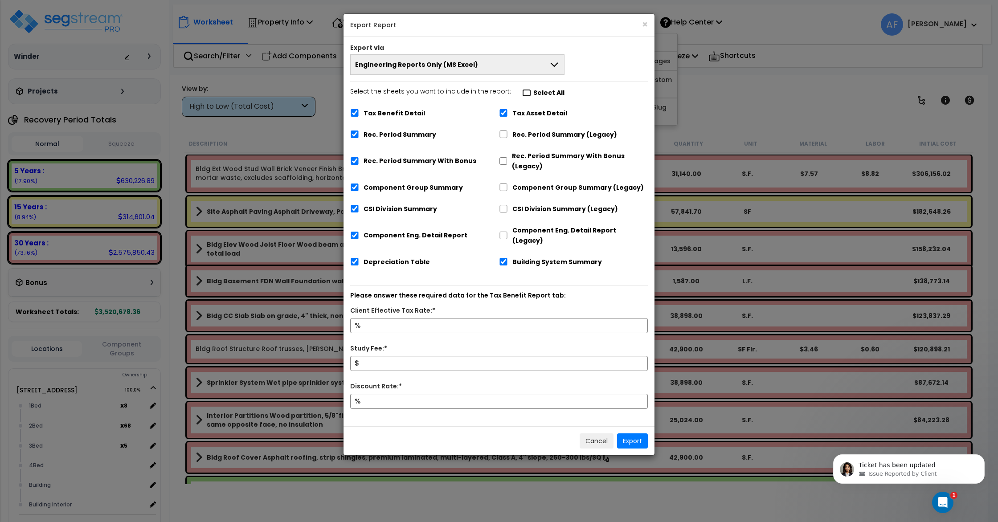
click at [524, 91] on input "Select the sheets you want to include in the report: Select All" at bounding box center [526, 93] width 9 height 8
checkbox input "false"
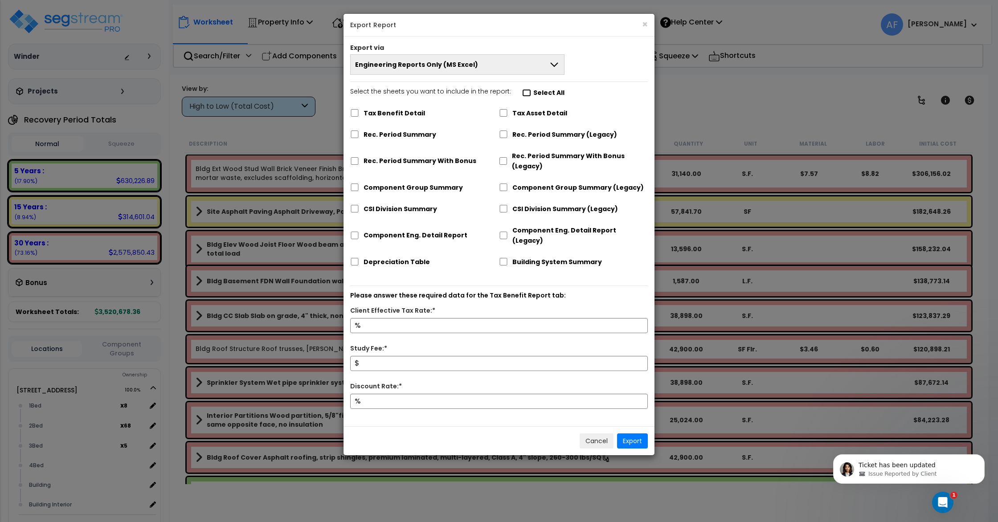
checkbox input "false"
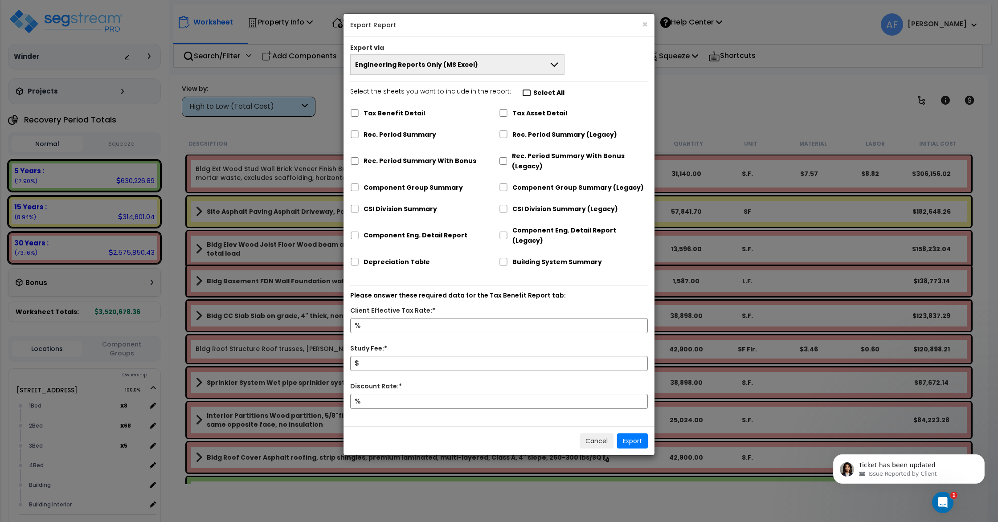
checkbox input "false"
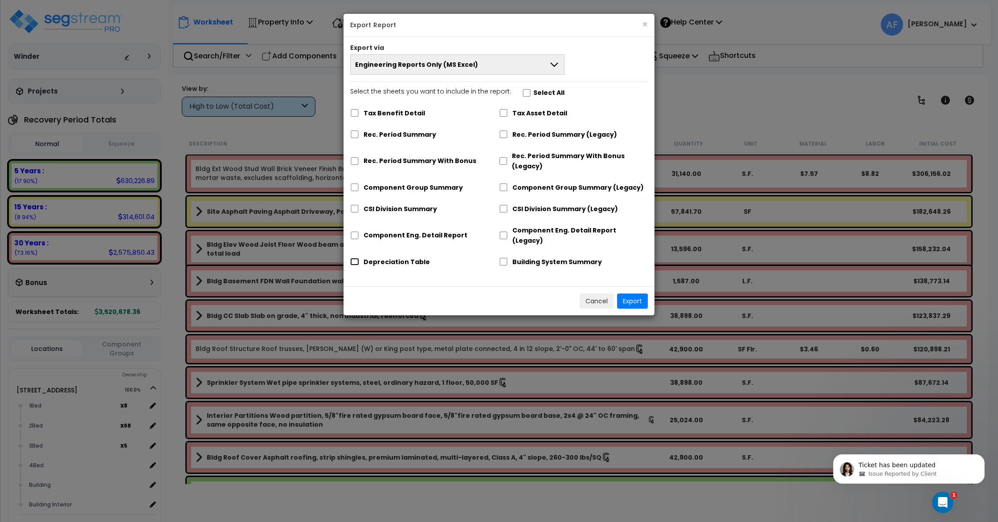
click at [353, 258] on input "Depreciation Table" at bounding box center [354, 262] width 9 height 8
checkbox input "true"
click at [626, 294] on button "Export" at bounding box center [632, 301] width 31 height 15
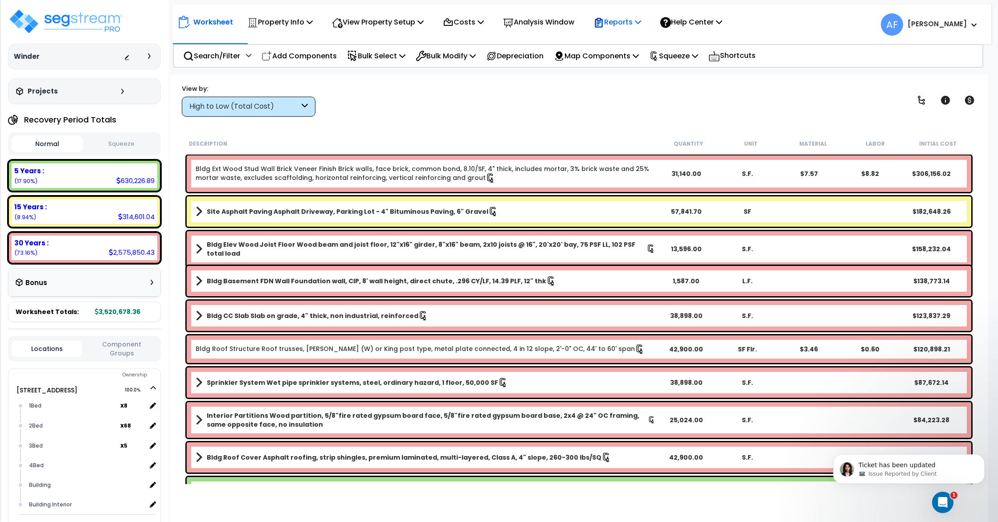
click at [641, 24] on p "Reports" at bounding box center [617, 22] width 48 height 12
click at [633, 43] on link "Get Report" at bounding box center [633, 42] width 88 height 18
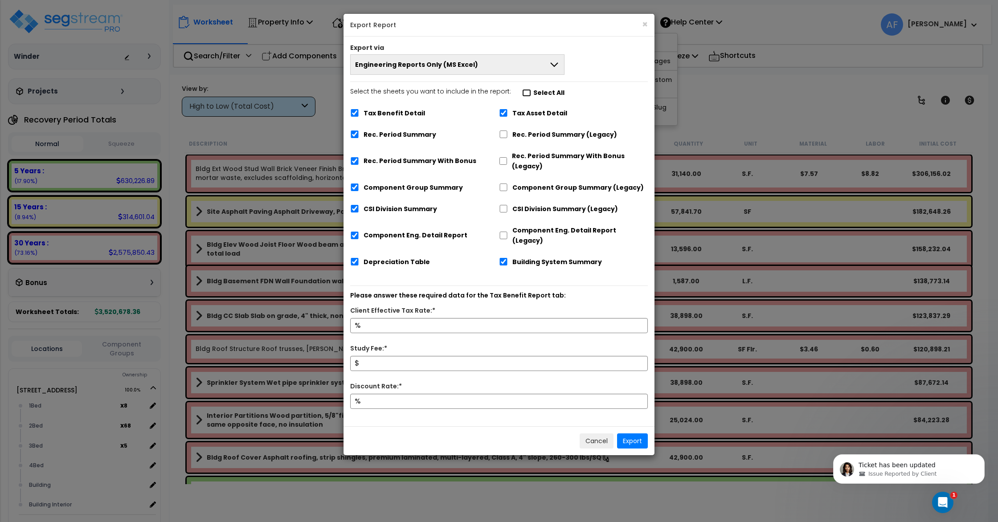
click at [522, 92] on input "Select the sheets you want to include in the report: Select All" at bounding box center [526, 93] width 9 height 8
checkbox input "false"
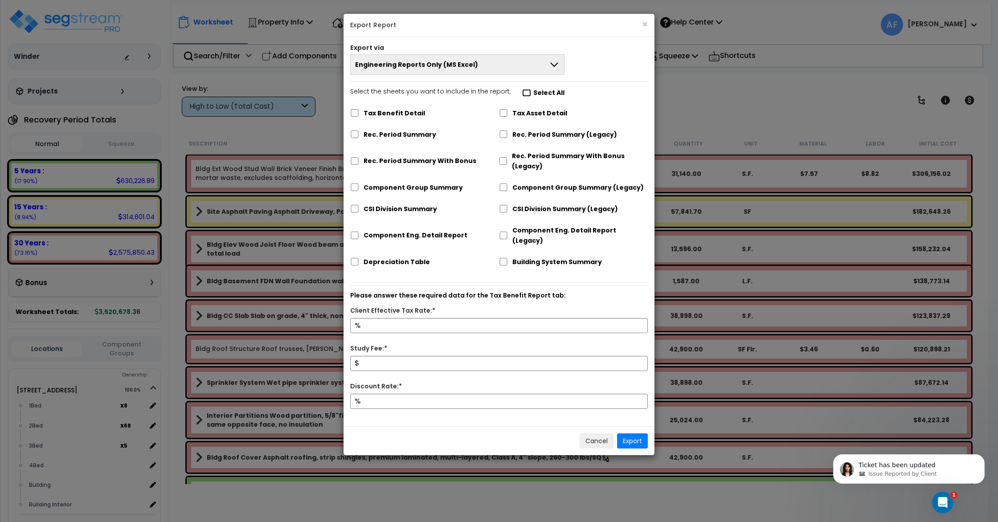
checkbox input "false"
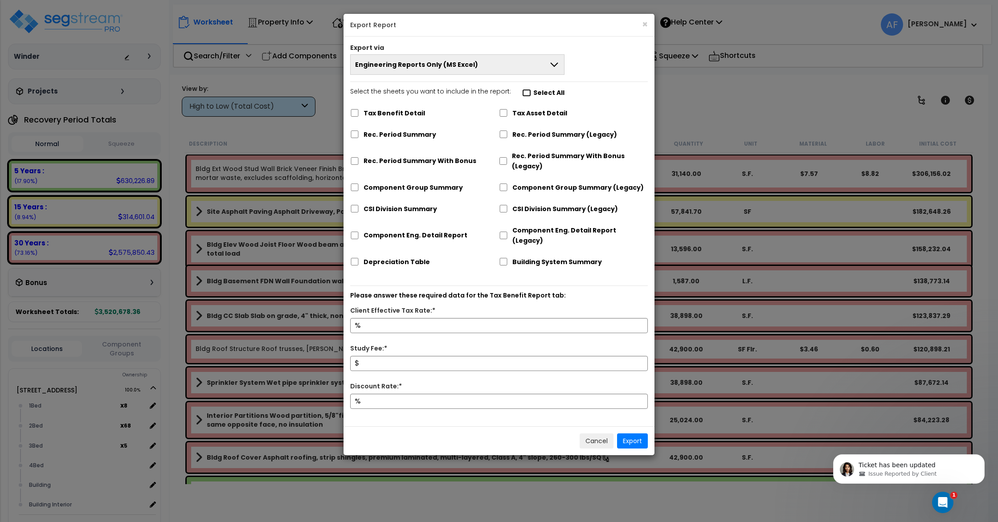
checkbox input "false"
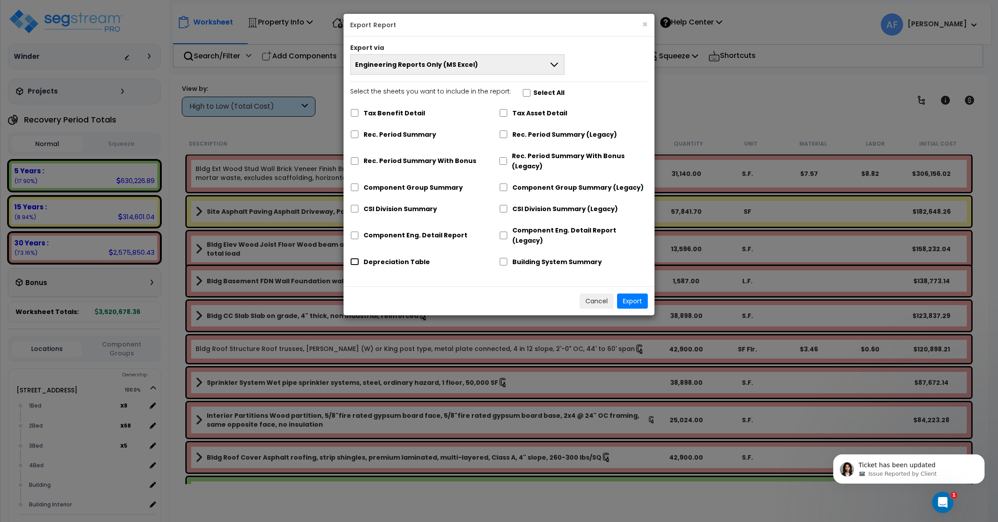
click at [351, 258] on input "Depreciation Table" at bounding box center [354, 262] width 9 height 8
checkbox input "true"
click at [630, 294] on button "Export" at bounding box center [632, 301] width 31 height 15
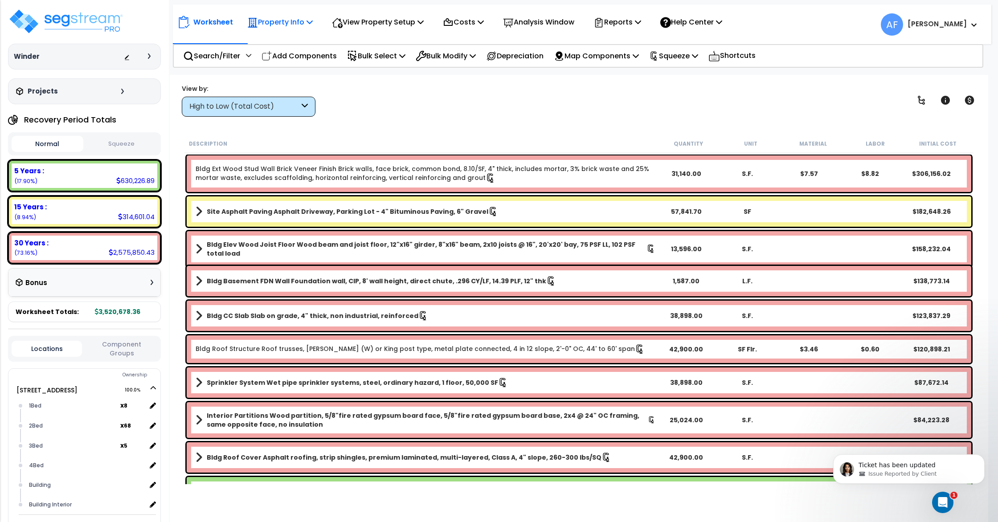
click at [286, 23] on p "Property Info" at bounding box center [279, 22] width 65 height 12
click at [287, 39] on link "Property Setup" at bounding box center [287, 42] width 88 height 18
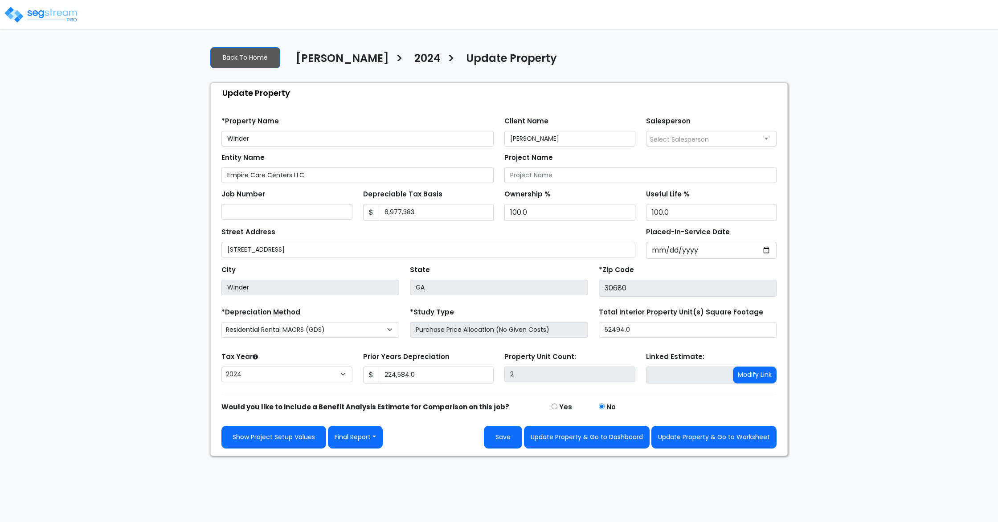
select select "2024"
click at [423, 376] on input "224,584.0" at bounding box center [436, 375] width 115 height 17
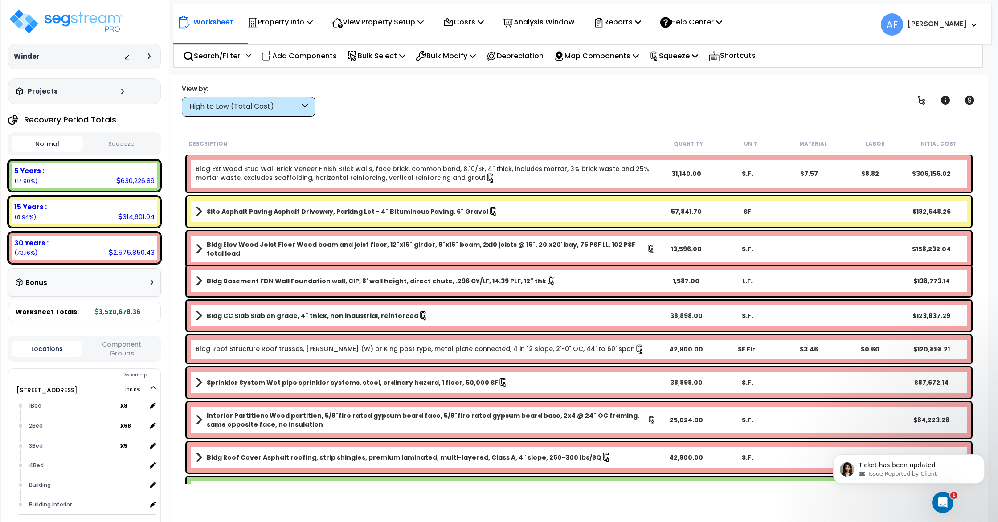
scroll to position [554, 0]
click at [63, 20] on img at bounding box center [66, 21] width 116 height 27
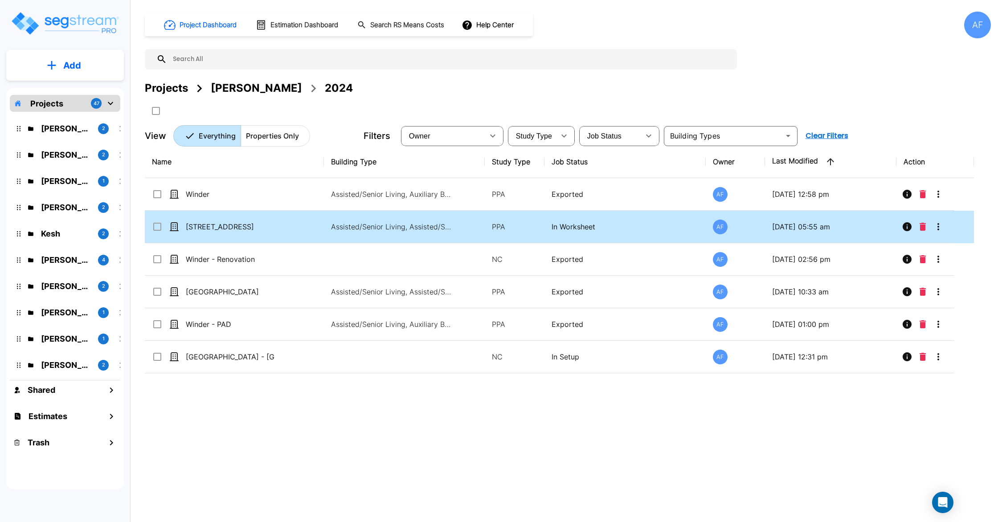
click at [233, 230] on p "[STREET_ADDRESS]" at bounding box center [230, 226] width 89 height 11
checkbox input "true"
click at [233, 230] on p "[STREET_ADDRESS]" at bounding box center [230, 226] width 89 height 11
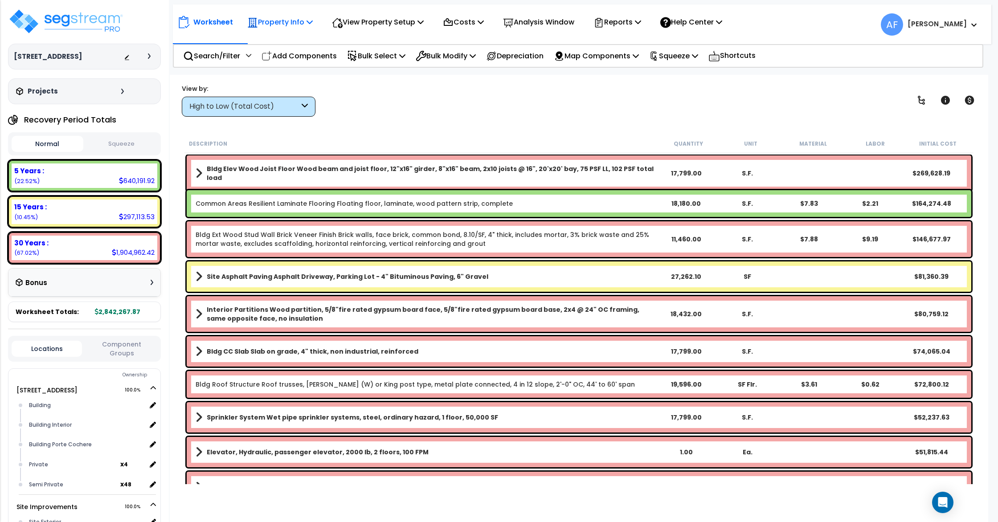
click at [286, 20] on p "Property Info" at bounding box center [279, 22] width 65 height 12
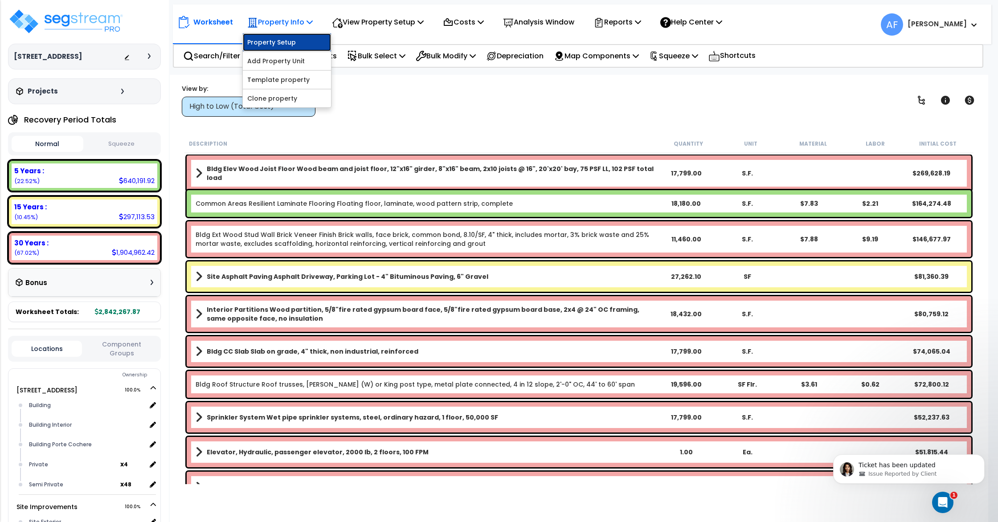
click at [284, 35] on link "Property Setup" at bounding box center [287, 42] width 88 height 18
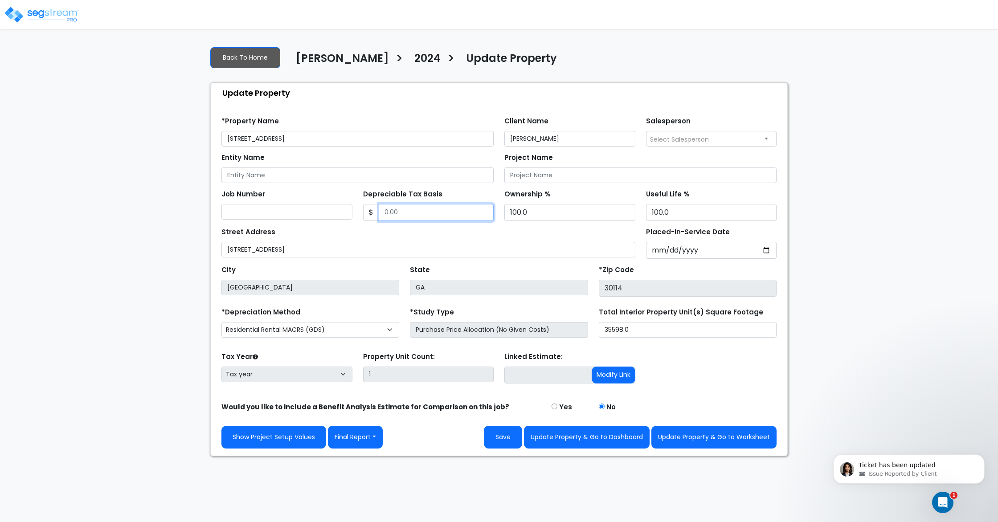
click at [437, 211] on input "Depreciable Tax Basis" at bounding box center [436, 212] width 115 height 17
type input "5612305"
click at [498, 236] on div "Street Address 321 Hospital Road" at bounding box center [428, 241] width 414 height 32
click at [383, 172] on input "Entity Name" at bounding box center [357, 176] width 272 height 16
type input "Empire Care Centers LLC"
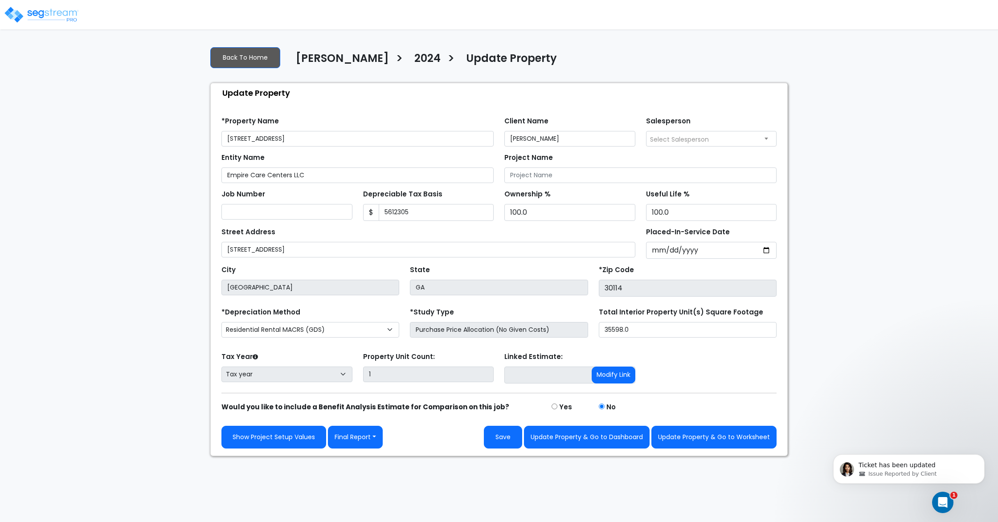
click at [931, 250] on div "We are Building your Property. So please grab a coffee and let us do the heavy …" at bounding box center [499, 247] width 998 height 417
click at [660, 248] on input "Placed-In-Service Date" at bounding box center [711, 250] width 131 height 17
type input "0002-12-20"
select select "2"
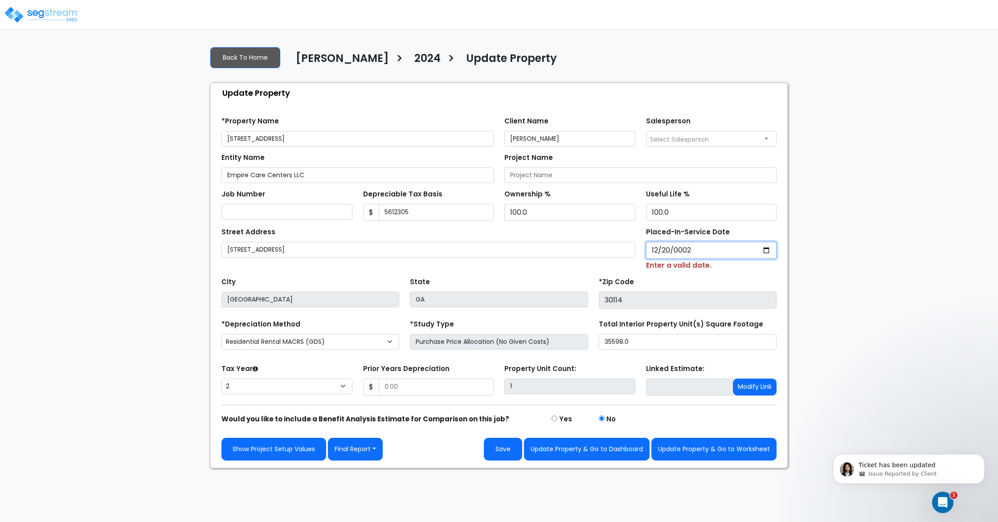
type input "0020-12-20"
select select "20"
type input "0202-12-20"
select select "202"
type input "[DATE]"
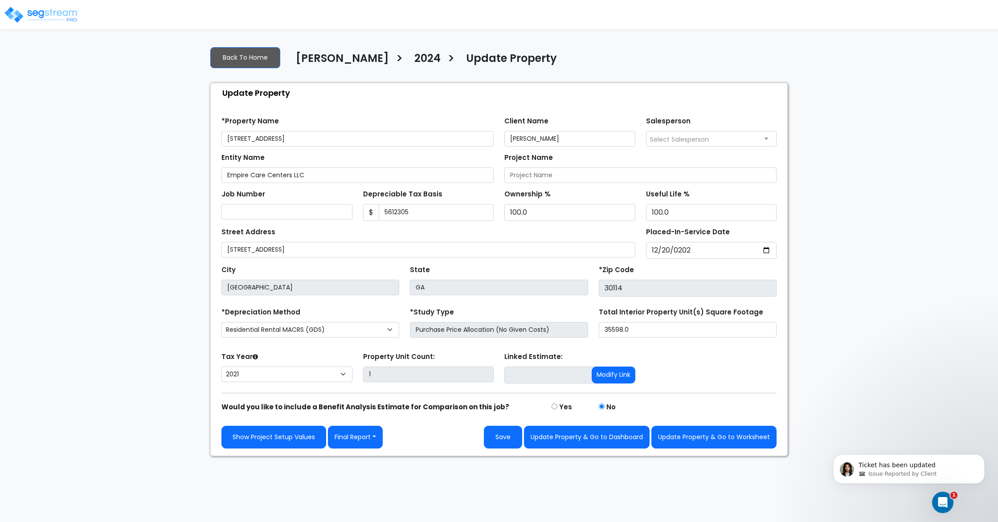
click at [870, 277] on div "We are Building your Property. So please grab a coffee and let us do the heavy …" at bounding box center [499, 247] width 998 height 417
click at [305, 370] on select "2026 2025 2024 2023 2022 2021" at bounding box center [286, 375] width 131 height 16
select select "2024"
click at [221, 367] on select "2026 2025 2024 2023 2022 2021" at bounding box center [286, 375] width 131 height 16
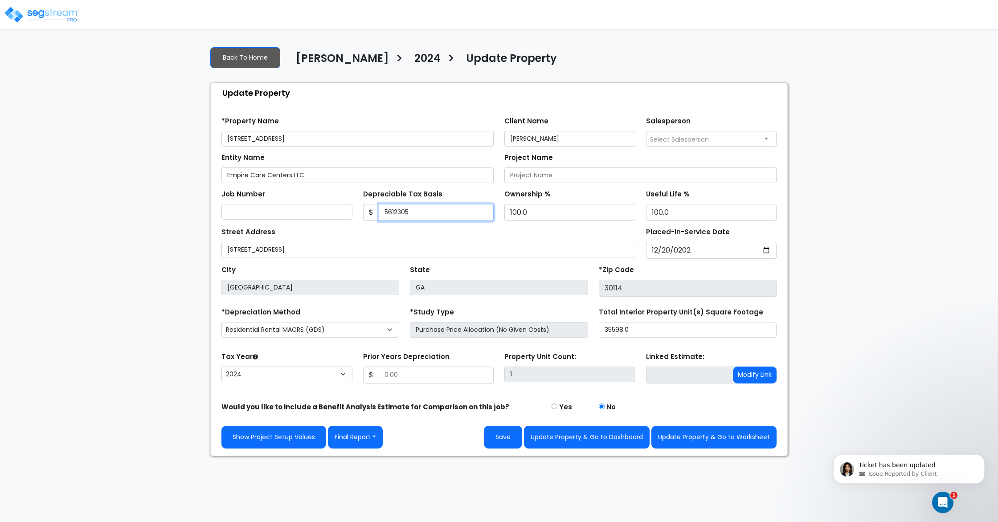
click at [397, 214] on input "5612305" at bounding box center [436, 212] width 115 height 17
type input "5848395"
click at [417, 229] on div "Street Address 321 Hospital Road" at bounding box center [428, 241] width 414 height 32
click at [415, 371] on input "Prior Years Depreciation" at bounding box center [436, 375] width 115 height 17
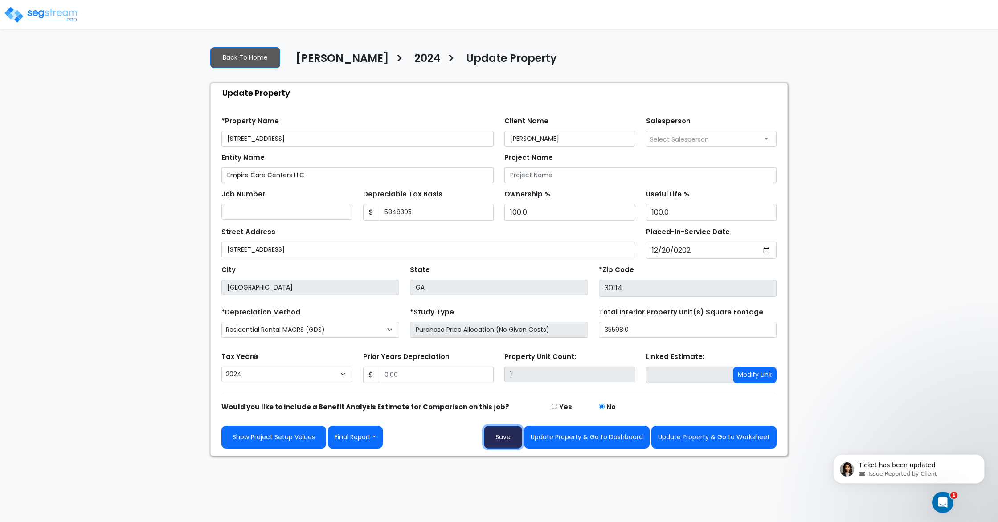
click at [509, 440] on button "Save" at bounding box center [503, 437] width 38 height 23
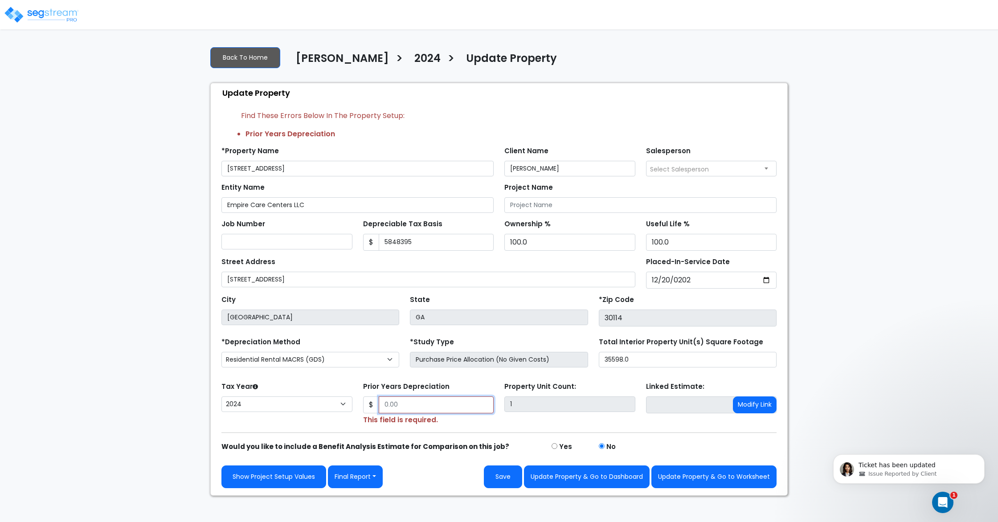
click at [415, 403] on input "Prior Years Depreciation" at bounding box center [436, 405] width 115 height 17
click at [463, 378] on form "*Property Name 321 Hospital Road Client Name Barry Donath Salesperson Select Sa…" at bounding box center [498, 314] width 555 height 348
click at [504, 474] on button "Save" at bounding box center [503, 477] width 38 height 23
type input "401760"
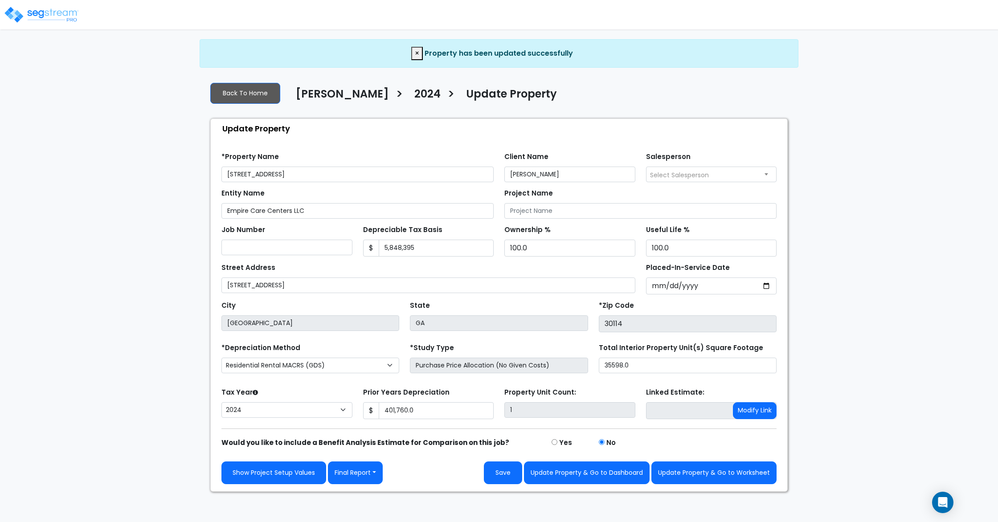
select select "2024"
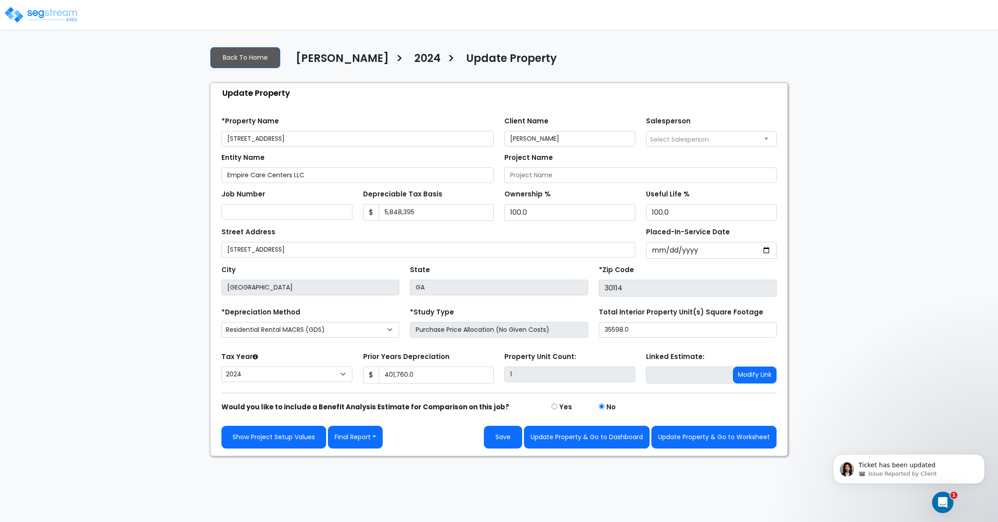
click at [254, 138] on input "[STREET_ADDRESS]" at bounding box center [357, 139] width 272 height 16
type input "[GEOGRAPHIC_DATA]"
click at [351, 100] on div "Update Property" at bounding box center [501, 92] width 572 height 19
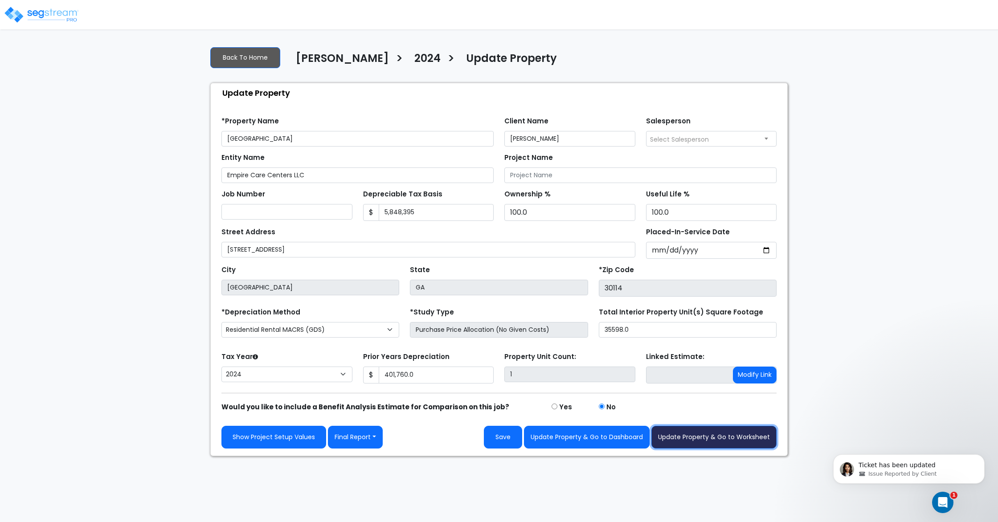
click at [700, 439] on button "Update Property & Go to Worksheet" at bounding box center [713, 437] width 125 height 23
type input "401760"
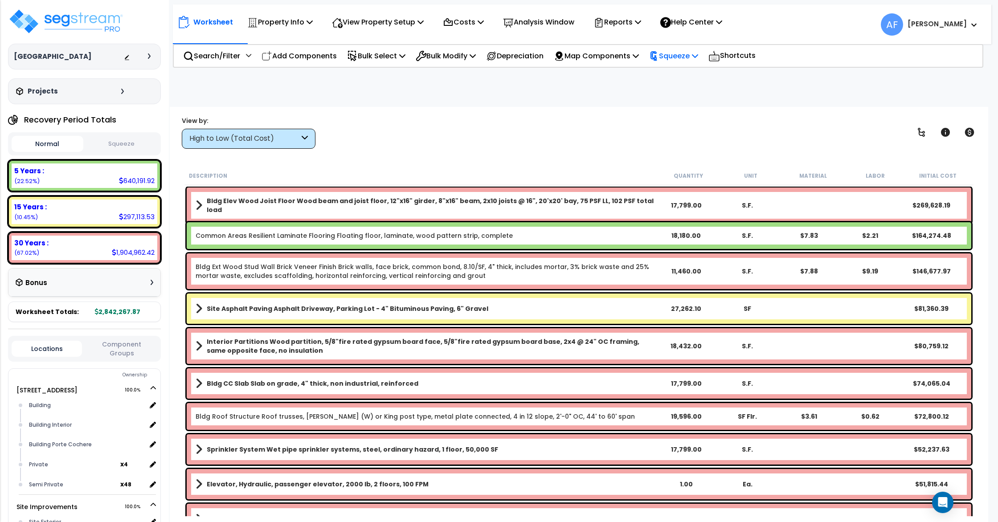
click at [692, 56] on p "Squeeze" at bounding box center [673, 56] width 49 height 12
click at [698, 78] on link "Squeeze" at bounding box center [689, 76] width 88 height 18
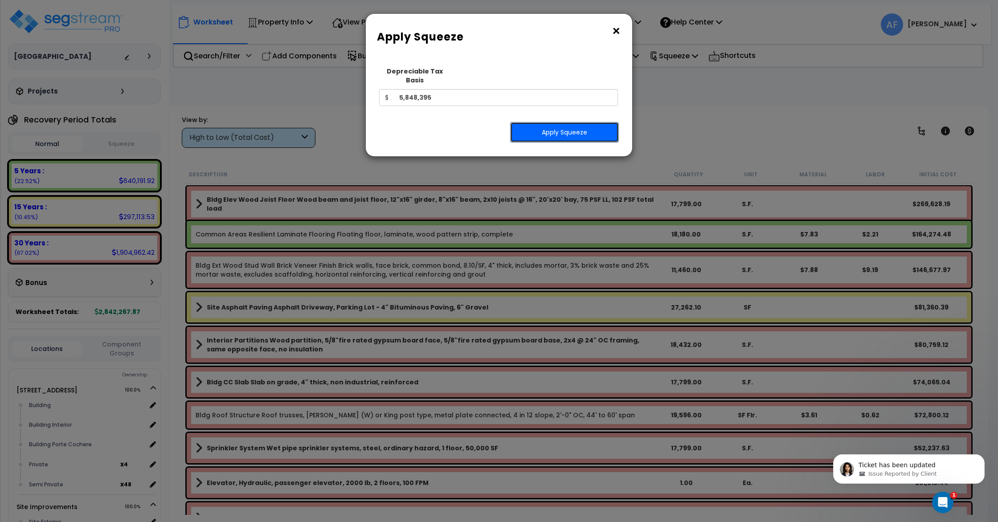
click at [555, 126] on button "Apply Squeeze" at bounding box center [564, 132] width 109 height 20
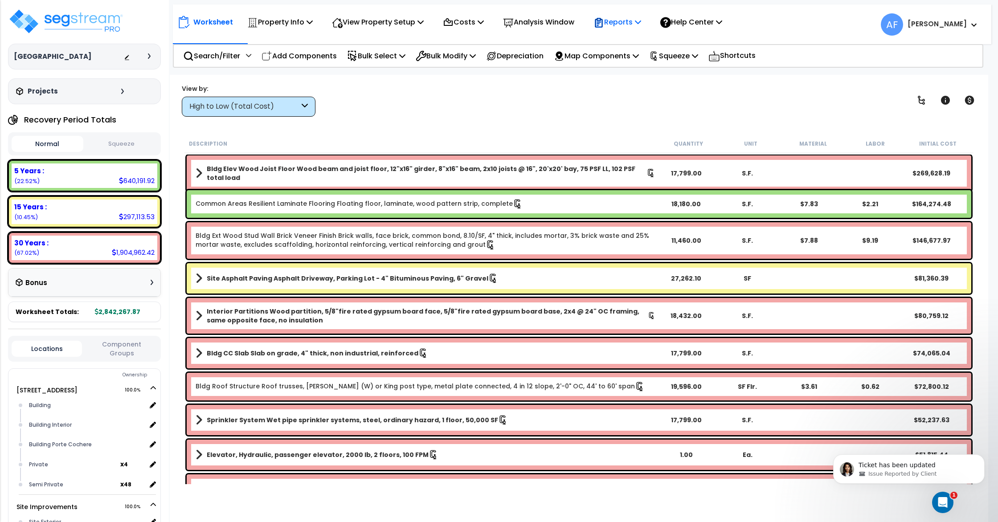
click at [632, 18] on p "Reports" at bounding box center [617, 22] width 48 height 12
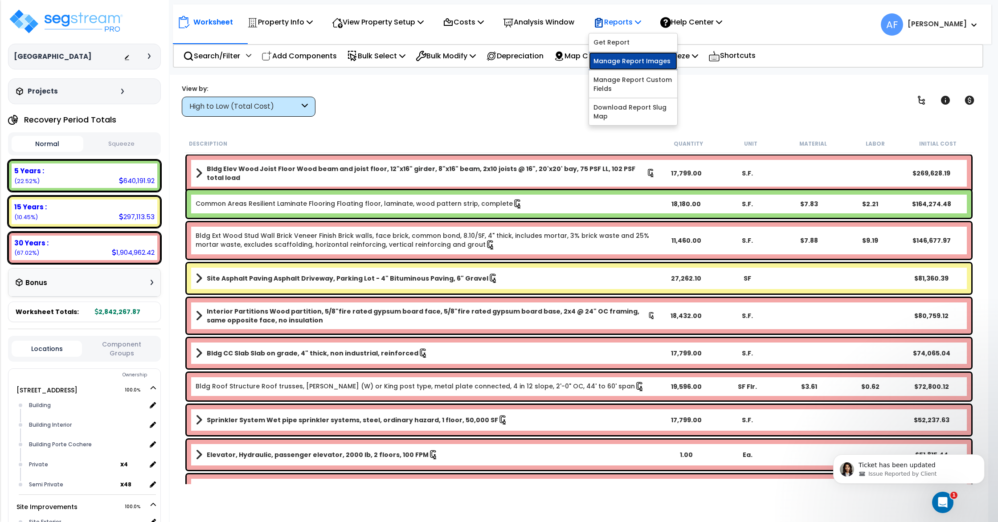
click at [634, 58] on link "Manage Report Images" at bounding box center [633, 61] width 88 height 18
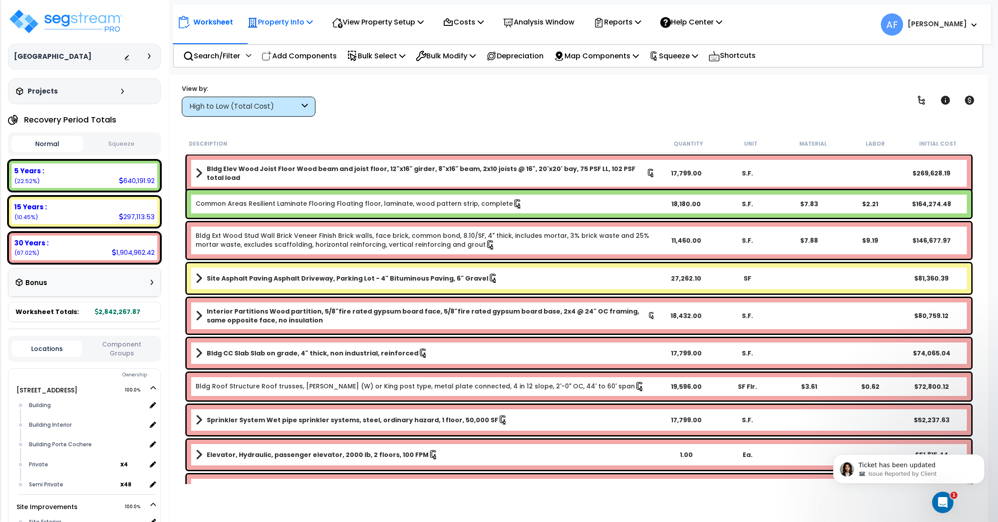
click at [265, 17] on p "Property Info" at bounding box center [279, 22] width 65 height 12
click at [274, 38] on link "Property Setup" at bounding box center [287, 42] width 88 height 18
click at [635, 20] on p "Reports" at bounding box center [617, 22] width 48 height 12
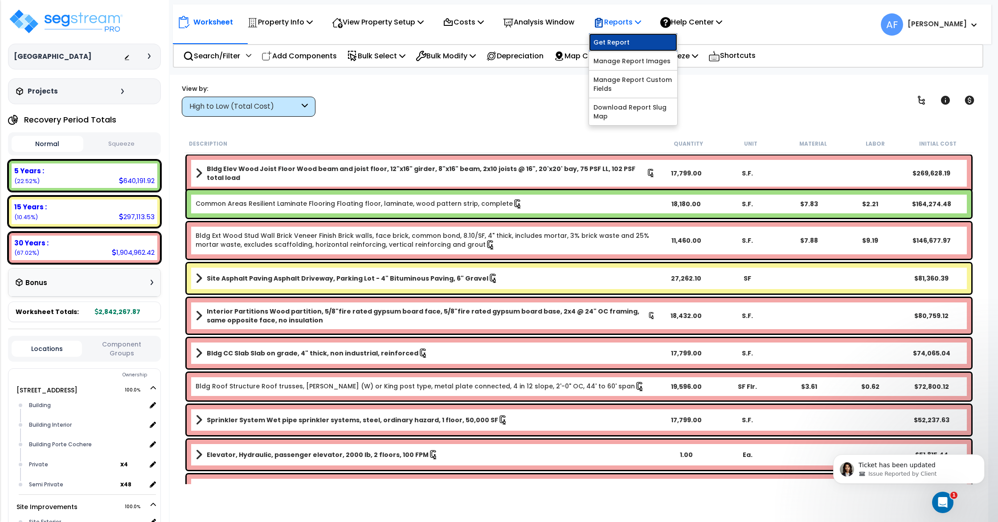
click at [638, 35] on link "Get Report" at bounding box center [633, 42] width 88 height 18
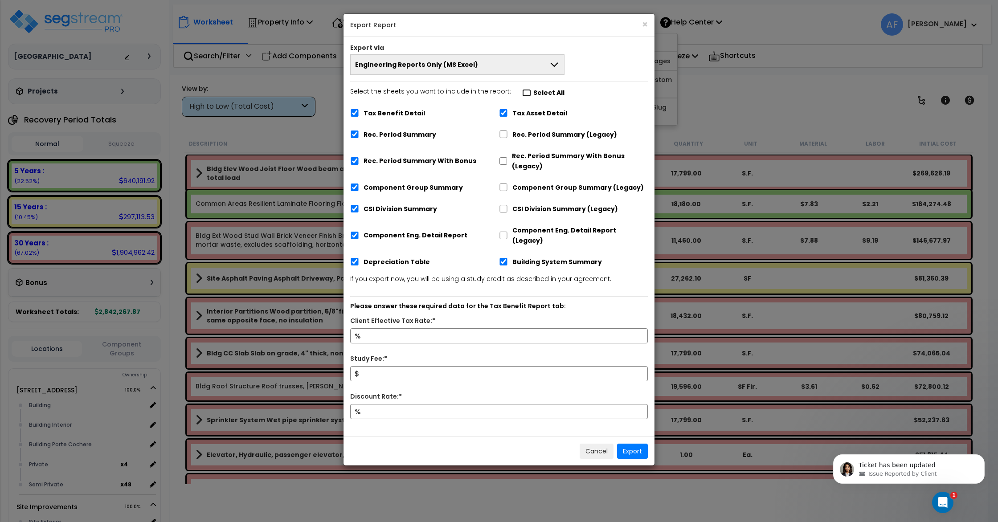
click at [522, 94] on input "Select the sheets you want to include in the report: Select All" at bounding box center [526, 93] width 9 height 8
checkbox input "false"
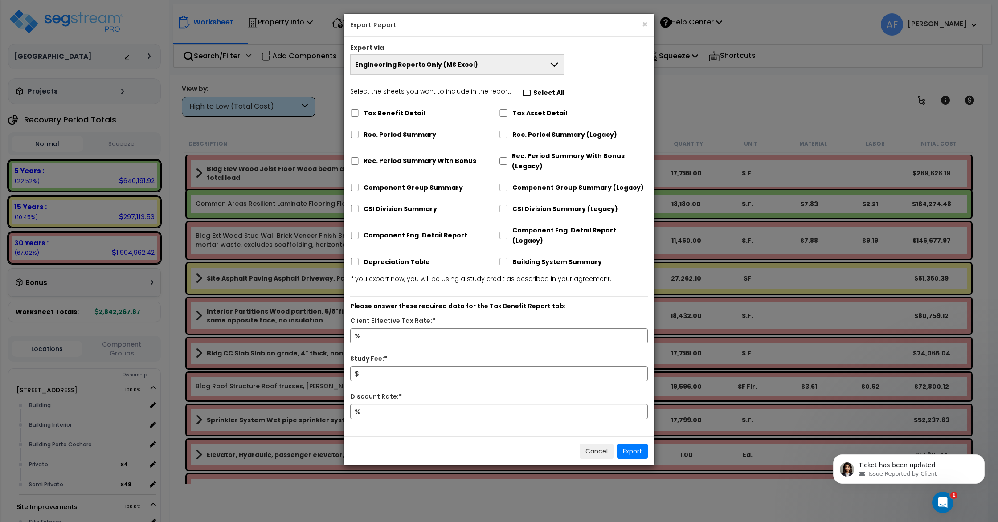
checkbox input "false"
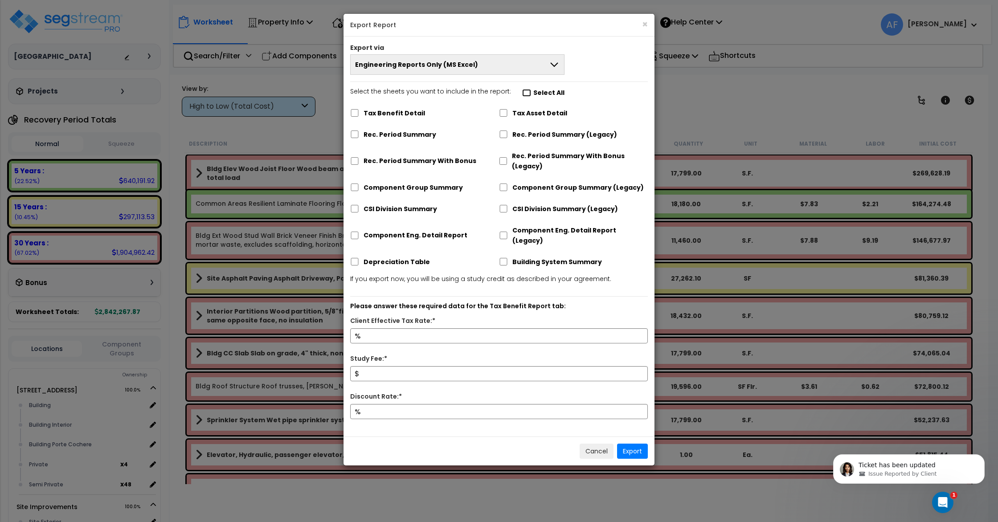
checkbox input "false"
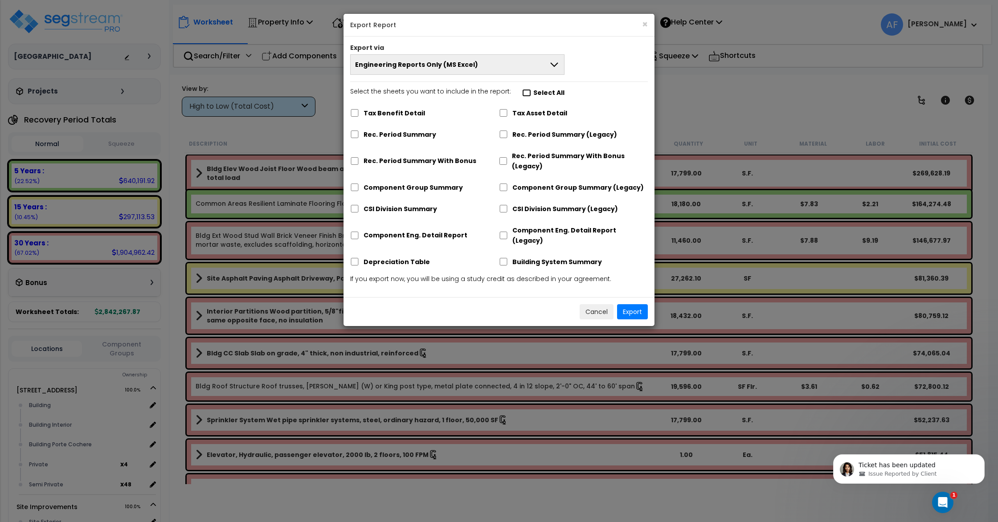
click at [522, 94] on input "Select the sheets you want to include in the report: Select All" at bounding box center [526, 93] width 9 height 8
checkbox input "true"
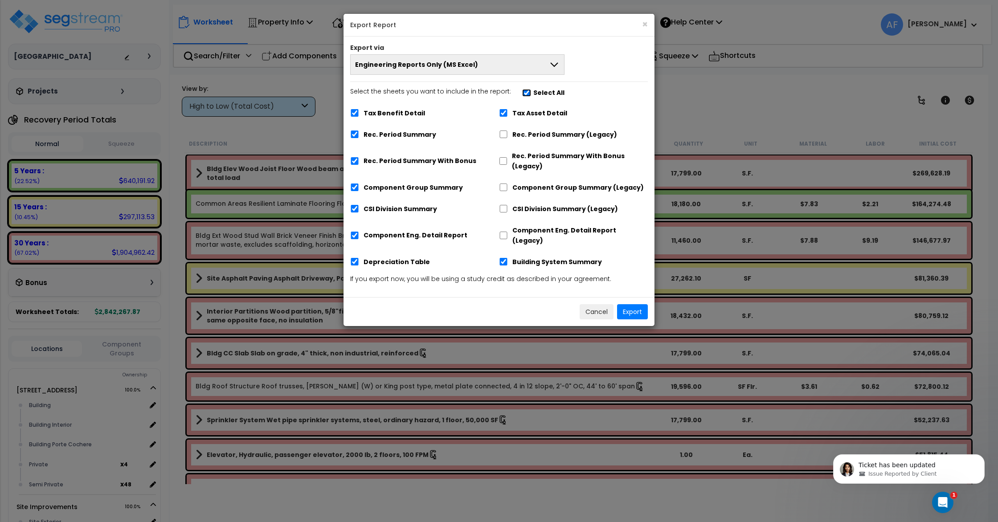
checkbox input "true"
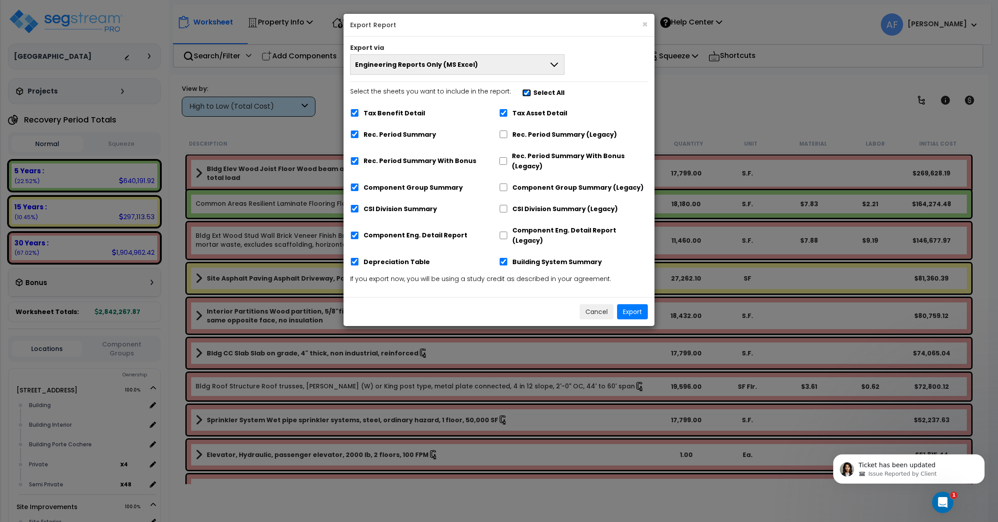
checkbox input "true"
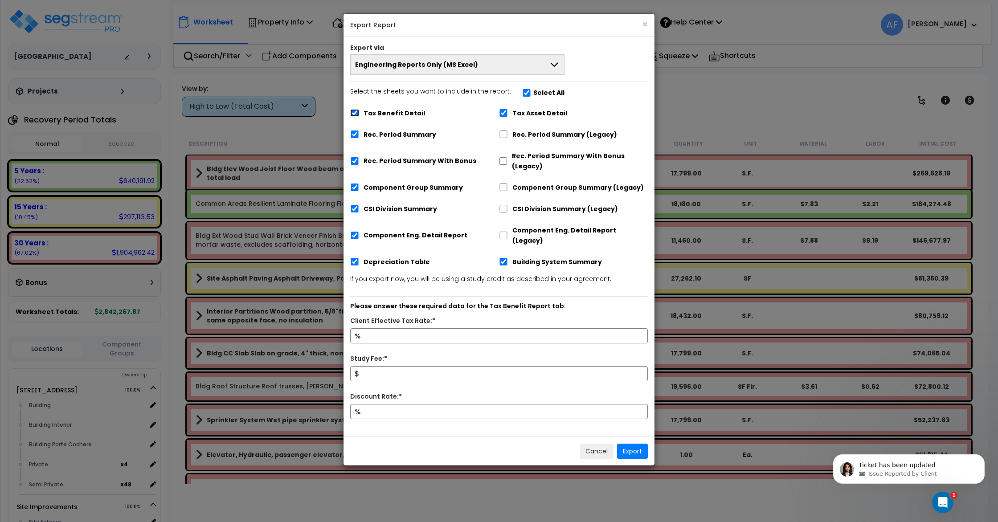
click at [352, 111] on input "Tax Benefit Detail" at bounding box center [354, 113] width 9 height 8
checkbox input "false"
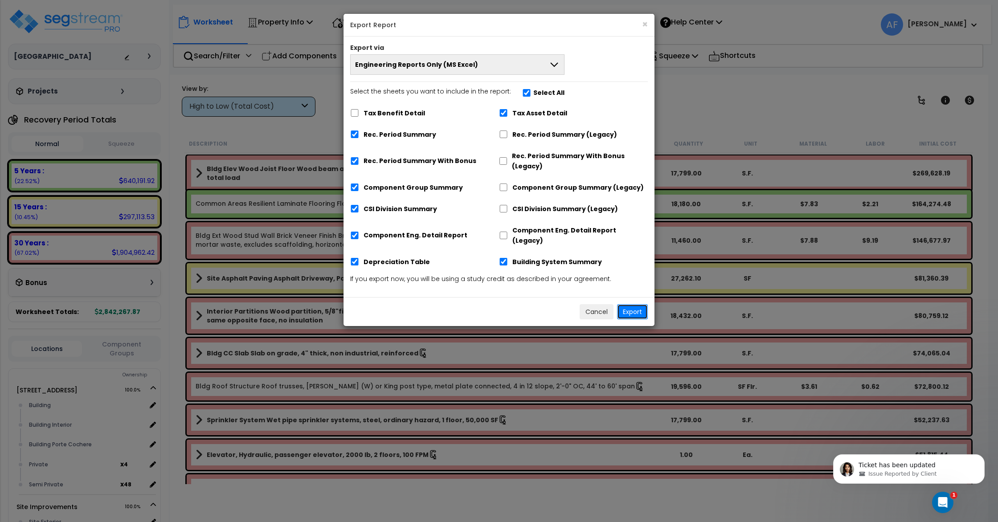
click at [628, 304] on button "Export" at bounding box center [632, 311] width 31 height 15
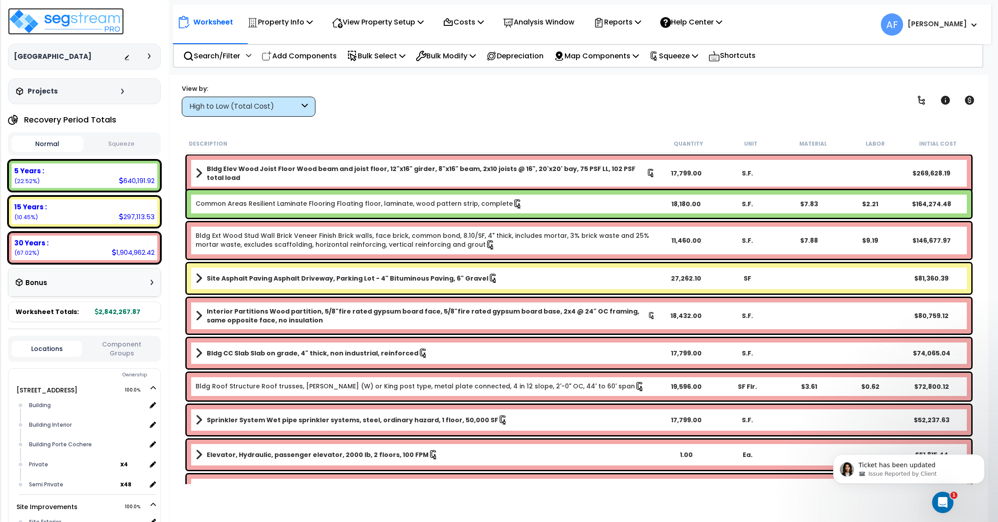
click at [97, 27] on img at bounding box center [66, 21] width 116 height 27
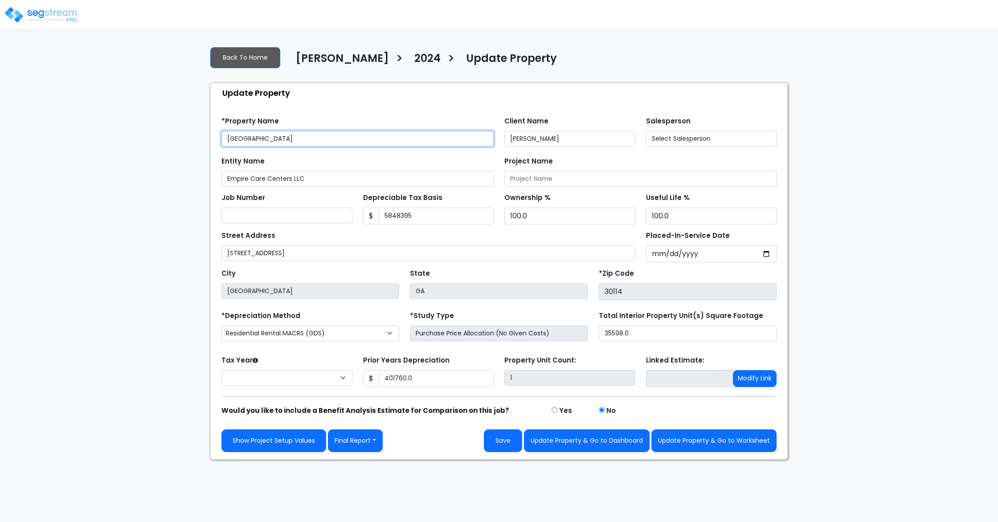
type input "5,848,395"
type input "401,760.0"
select select "2024"
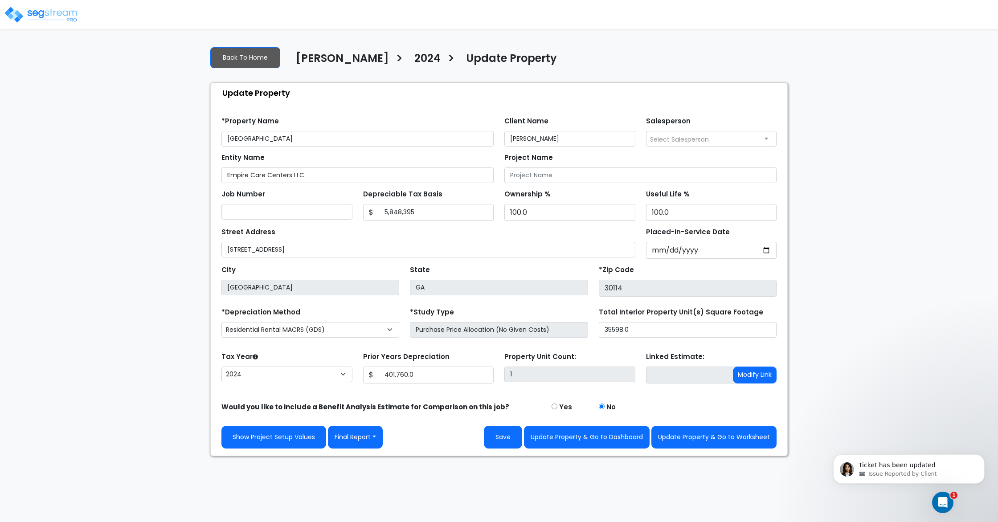
click at [62, 20] on img at bounding box center [42, 15] width 76 height 18
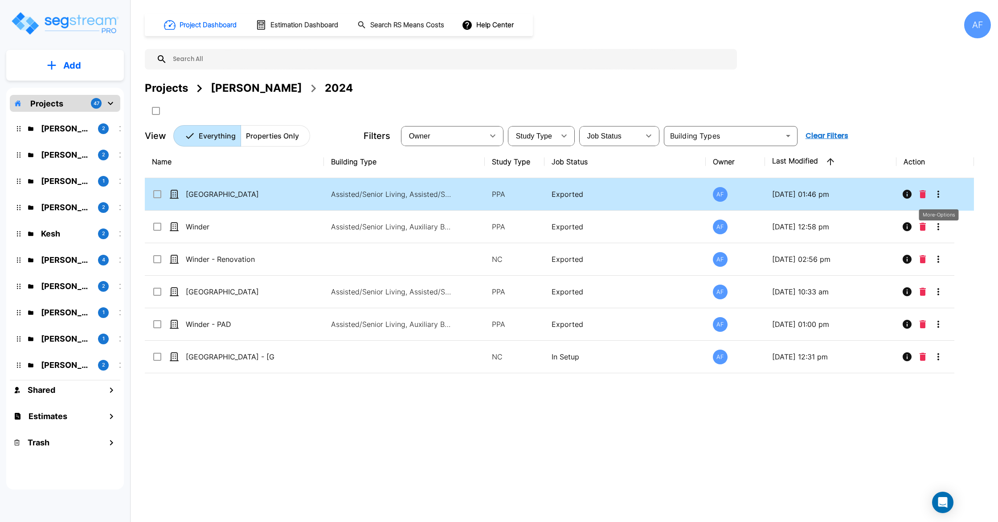
click at [938, 194] on icon "More-Options" at bounding box center [938, 194] width 2 height 7
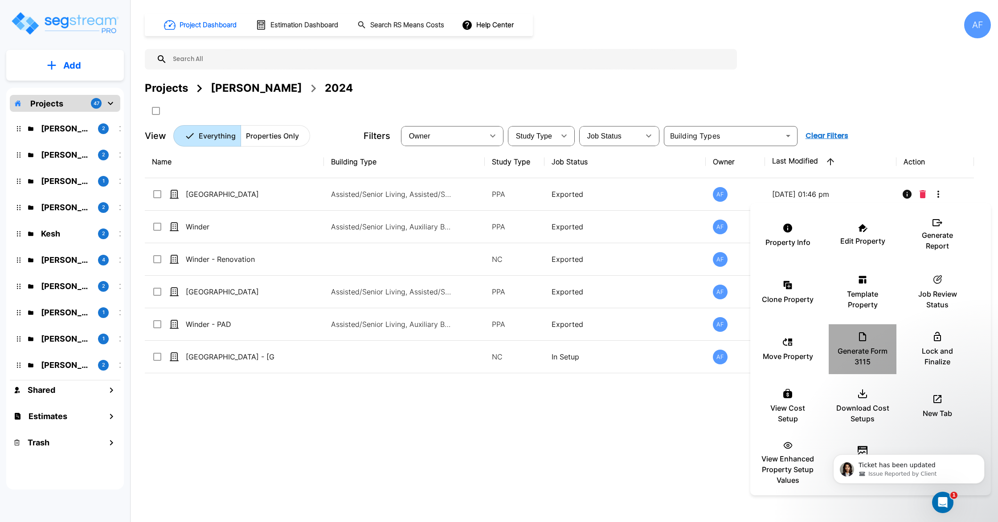
click at [856, 348] on p "Generate Form 3115" at bounding box center [862, 356] width 53 height 21
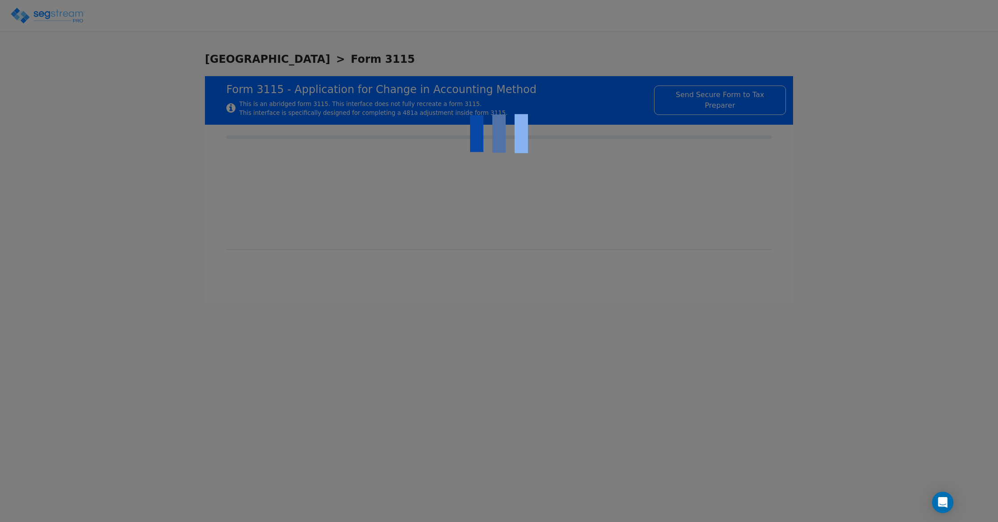
type input "[DATE]"
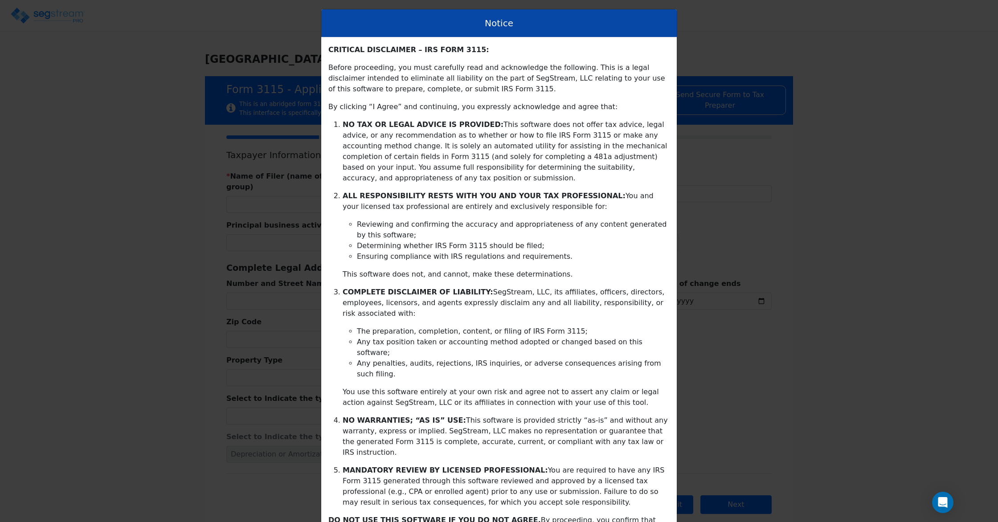
scroll to position [49, 0]
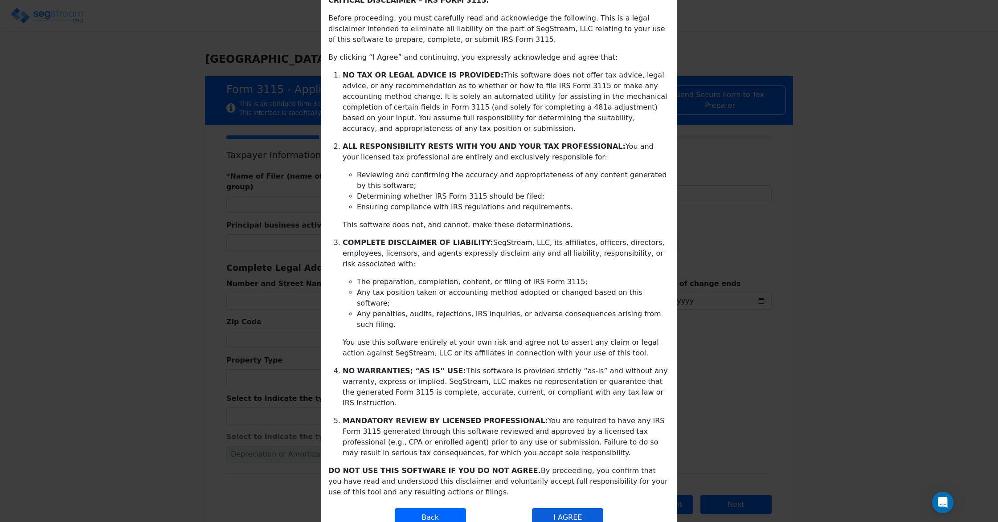
click at [567, 508] on button "I AGREE" at bounding box center [567, 517] width 71 height 19
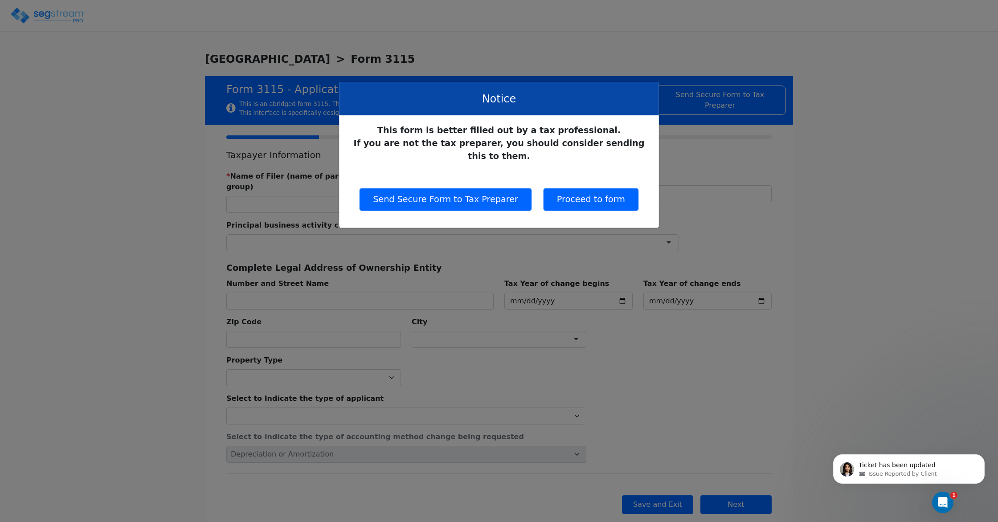
scroll to position [0, 0]
click at [587, 188] on button "Proceed to form" at bounding box center [591, 199] width 95 height 22
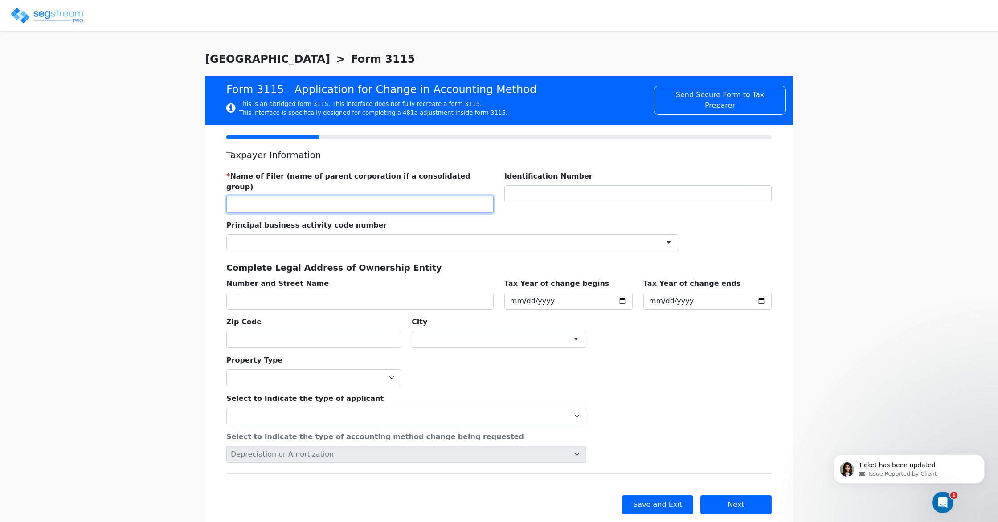
click at [316, 199] on input "text" at bounding box center [359, 204] width 267 height 17
click at [194, 232] on div "We are Building your Property. So please grab a coffee and let us do the heavy …" at bounding box center [499, 298] width 998 height 495
click at [517, 293] on input "2025-01-01" at bounding box center [568, 301] width 128 height 17
click at [541, 293] on input "2025-01-01" at bounding box center [568, 301] width 128 height 17
type input "2024-01-01"
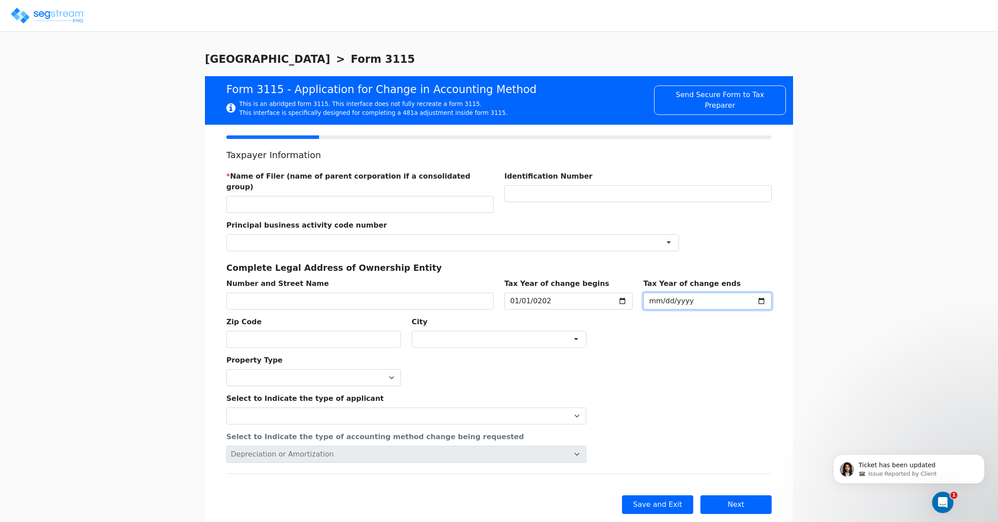
click at [686, 293] on input "2025-12-31" at bounding box center [707, 301] width 128 height 17
click at [683, 293] on input "2025-12-31" at bounding box center [707, 301] width 128 height 17
type input "2024-12-31"
click at [684, 308] on div "* Name of Filer (name of parent corporation if a consolidated group) Identifica…" at bounding box center [499, 256] width 556 height 184
click at [442, 408] on select "Individual Corporation Controlled foreign corporation (Sec. 957) 10/50 corporat…" at bounding box center [406, 416] width 360 height 17
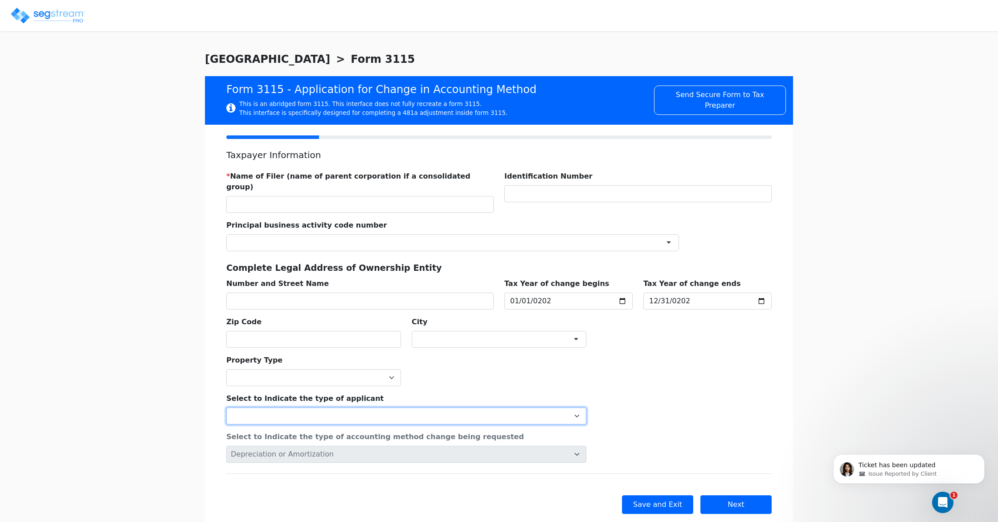
select select "Partnership"
click at [226, 408] on select "Individual Corporation Controlled foreign corporation (Sec. 957) 10/50 corporat…" at bounding box center [406, 416] width 360 height 17
click at [441, 386] on div "Select to Indicate the type of applicant Individual Corporation Controlled fore…" at bounding box center [406, 405] width 371 height 38
click at [354, 371] on select "Commercial Residential" at bounding box center [313, 377] width 175 height 17
select select "Residential"
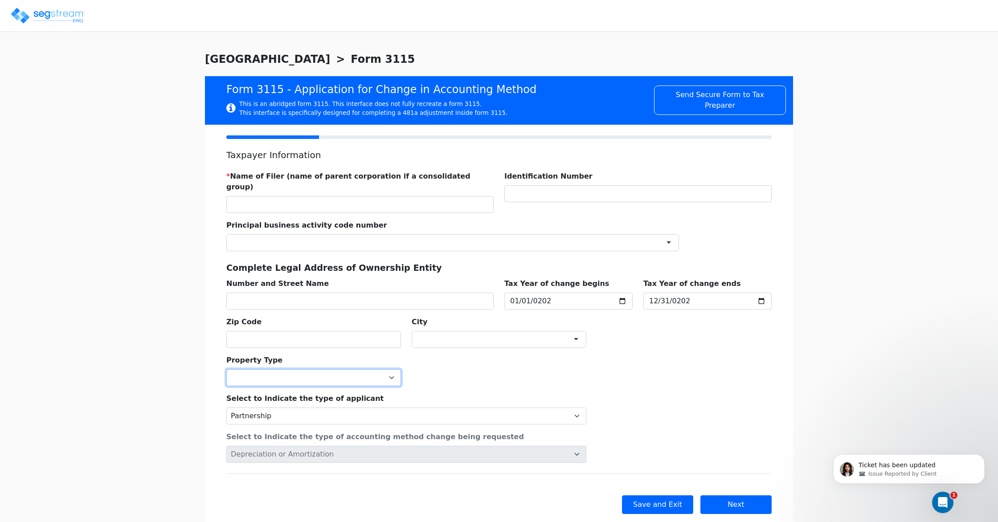
click at [226, 369] on select "Commercial Residential" at bounding box center [313, 377] width 175 height 17
click at [497, 364] on div "Property Type Commercial Residential" at bounding box center [499, 367] width 556 height 38
click at [725, 495] on button "Next" at bounding box center [735, 504] width 71 height 19
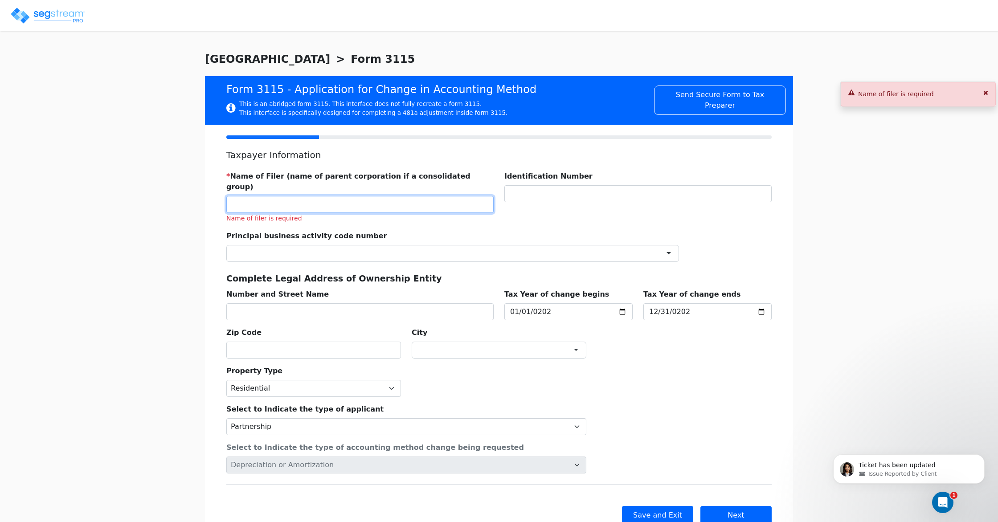
click at [304, 196] on input "text" at bounding box center [359, 204] width 267 height 17
type input "EMPIRE CARE CENTERS LLC"
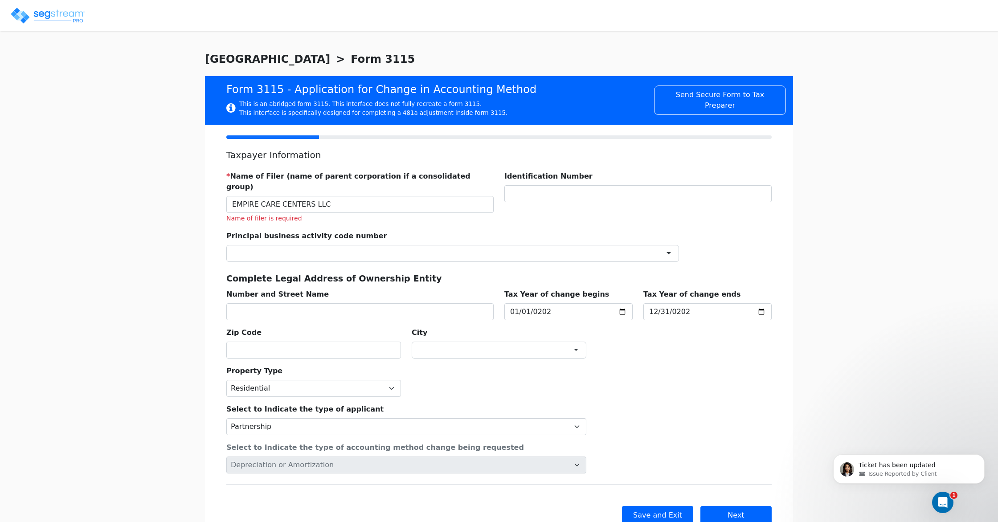
click at [491, 224] on div "Principal business activity code number ×" at bounding box center [452, 243] width 463 height 38
click at [721, 506] on button "Next" at bounding box center [735, 515] width 71 height 19
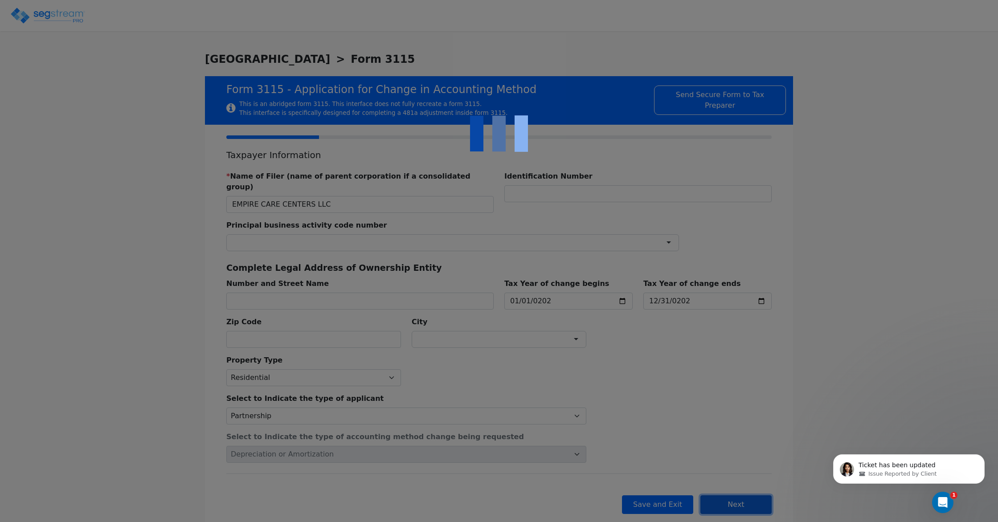
checkbox input "true"
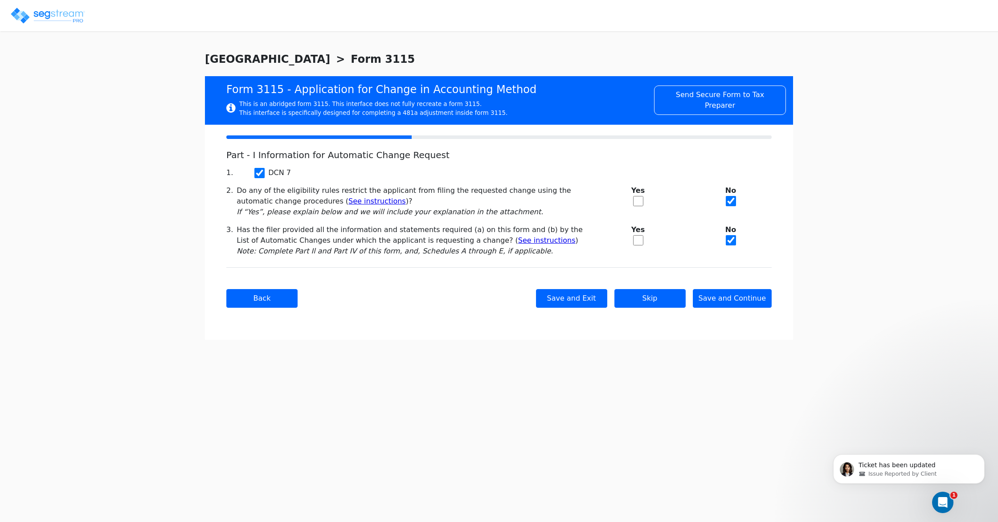
click at [635, 239] on input "checkbox" at bounding box center [638, 240] width 10 height 10
checkbox input "true"
checkbox input "false"
click at [730, 298] on button "Save and Continue" at bounding box center [732, 298] width 79 height 19
checkbox input "true"
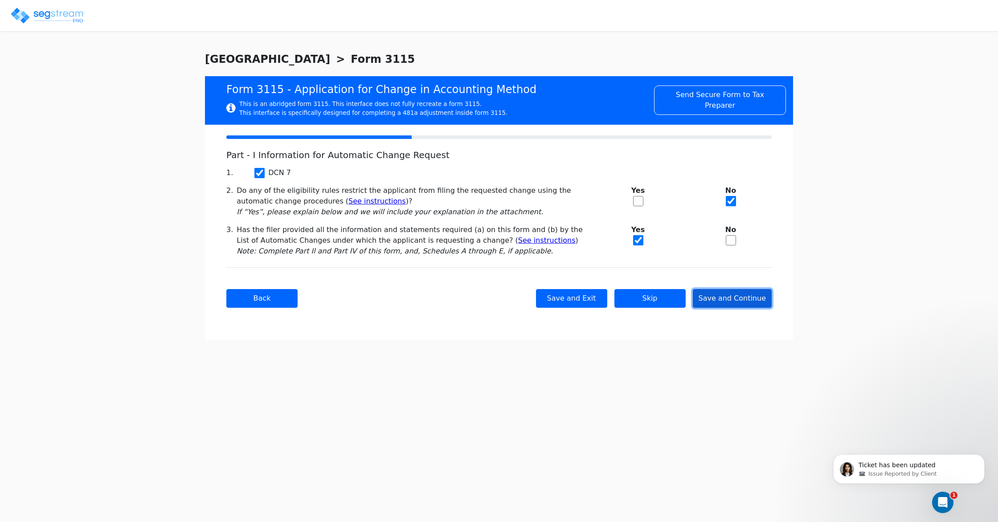
checkbox input "true"
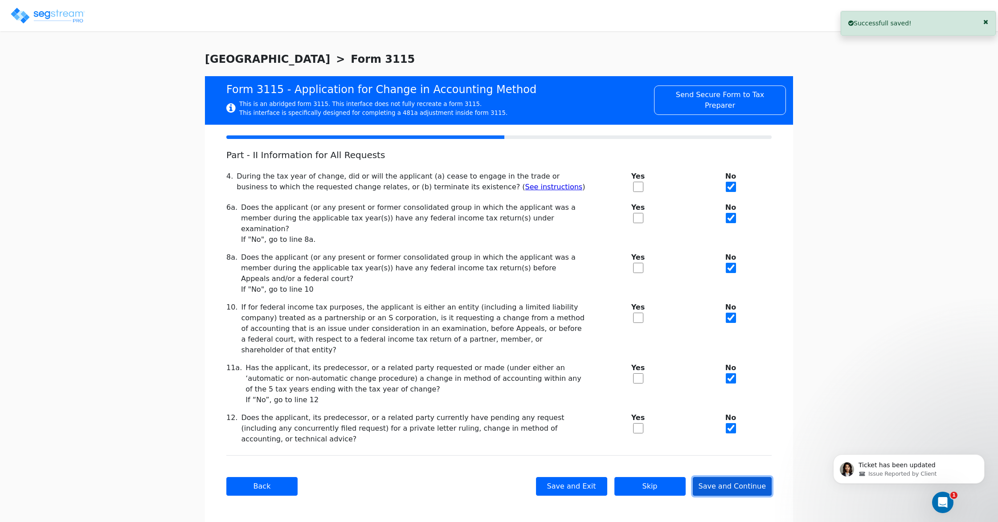
click at [746, 477] on button "Save and Continue" at bounding box center [732, 486] width 79 height 19
checkbox input "true"
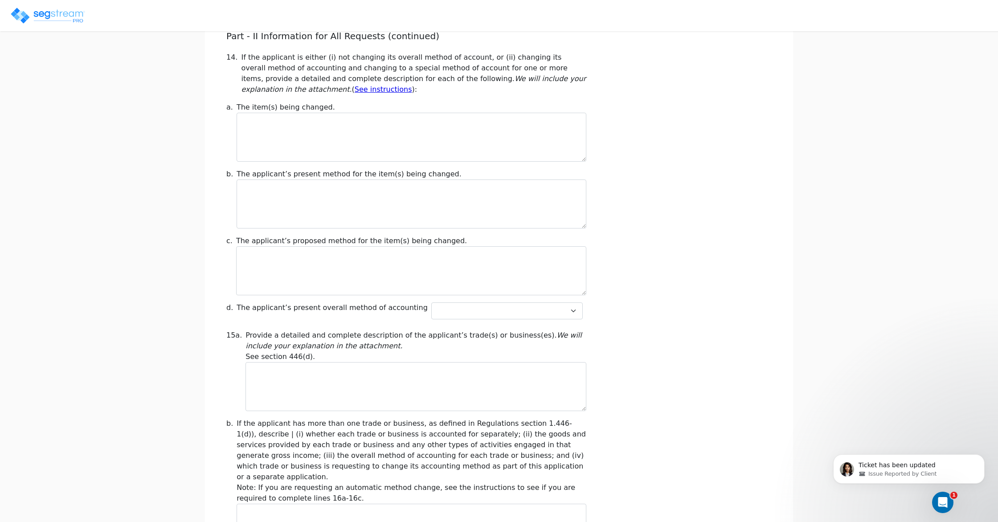
scroll to position [122, 0]
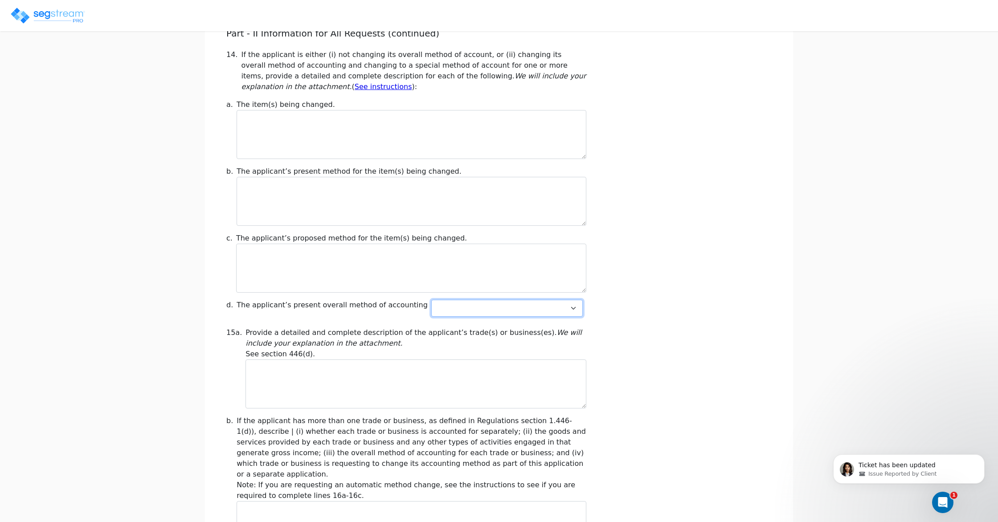
click at [477, 312] on select "Cash Accrual Hybrid" at bounding box center [506, 308] width 151 height 17
select select "Cash"
click at [431, 300] on select "Cash Accrual Hybrid" at bounding box center [506, 308] width 151 height 17
click at [662, 323] on div "Part - II Information for All Requests (continued) 14. If the applicant is eith…" at bounding box center [498, 481] width 545 height 906
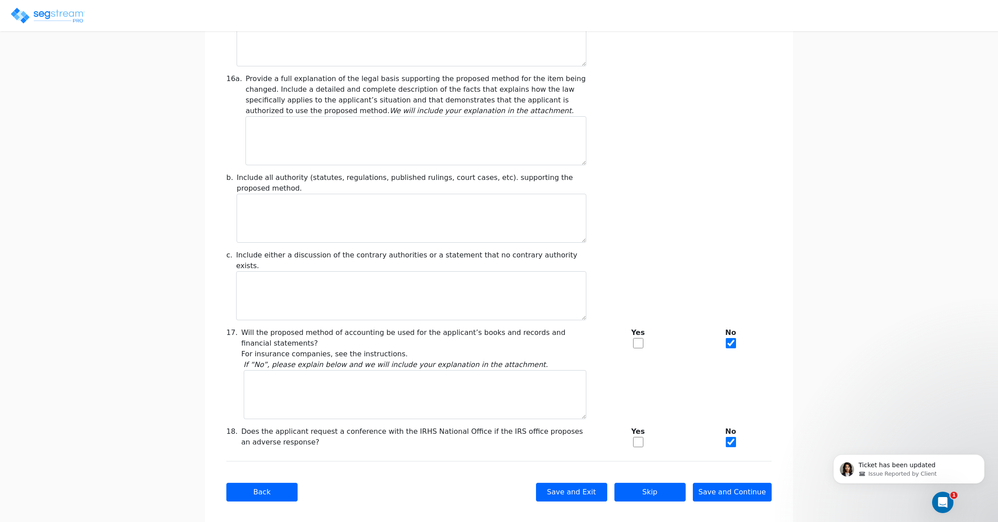
scroll to position [606, 0]
click at [641, 338] on input "checkbox" at bounding box center [638, 343] width 10 height 10
checkbox input "true"
checkbox input "false"
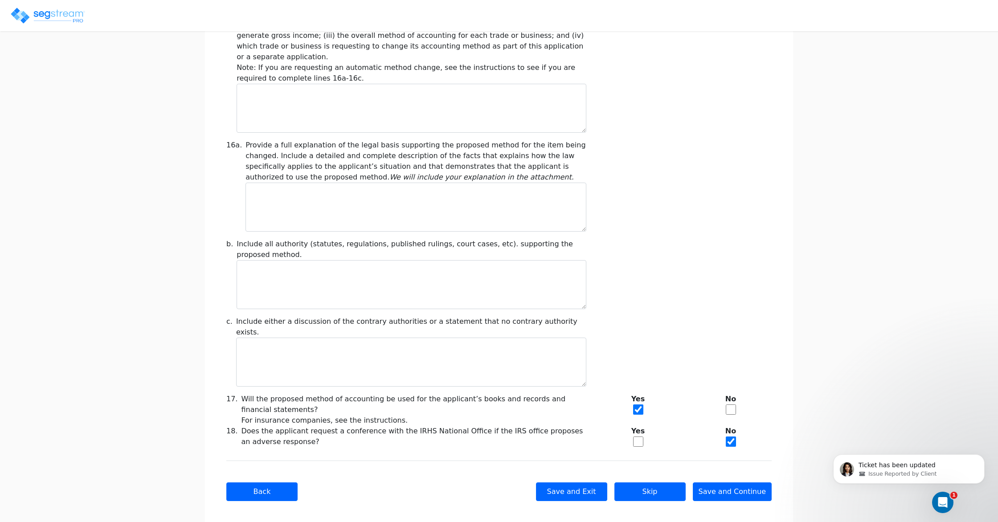
click at [637, 437] on input "checkbox" at bounding box center [638, 442] width 10 height 10
checkbox input "true"
checkbox input "false"
click at [733, 482] on button "Save and Continue" at bounding box center [732, 491] width 79 height 19
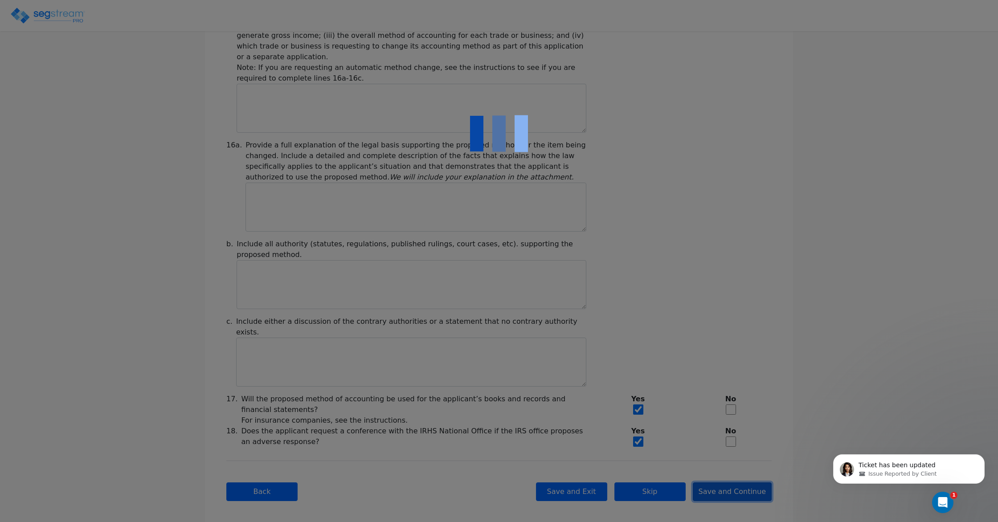
type input "-1,793,626.25"
checkbox input "true"
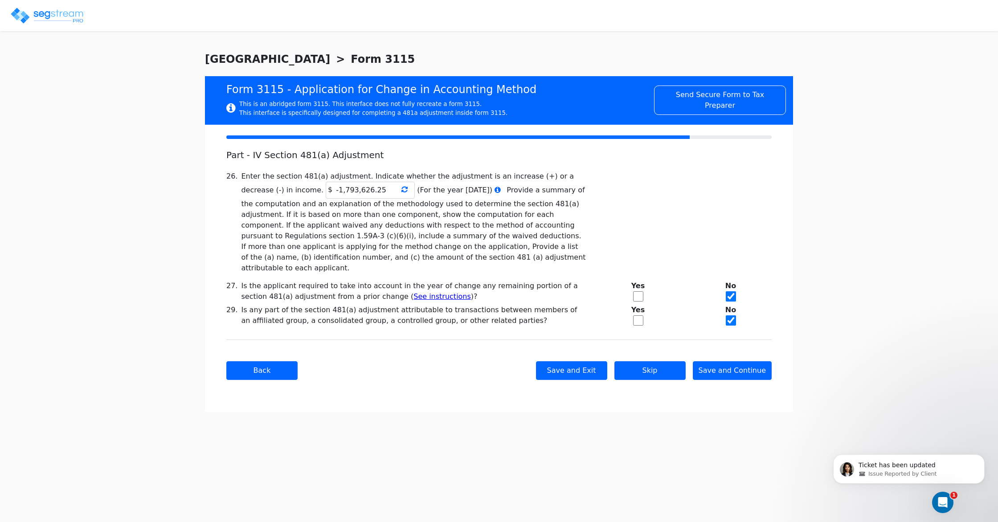
click at [401, 191] on icon at bounding box center [404, 189] width 6 height 7
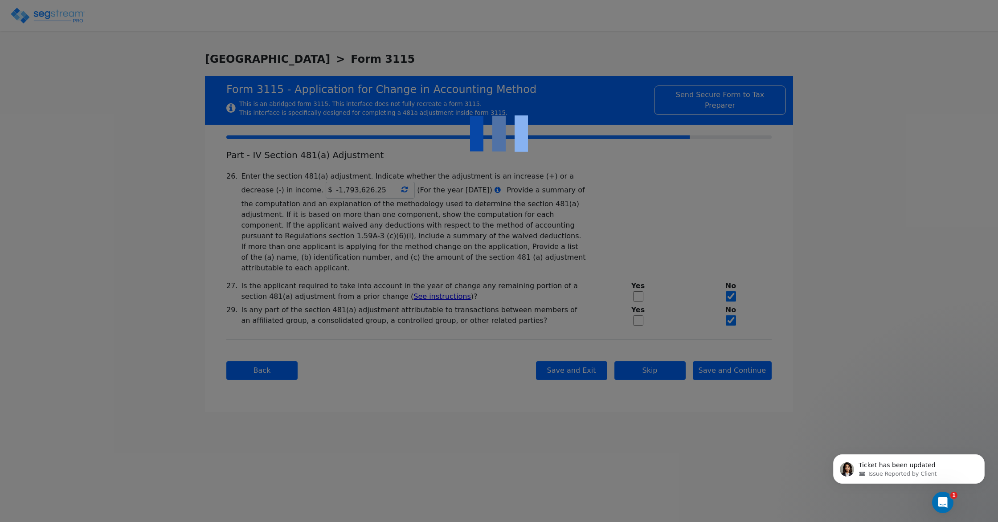
type input "-1,793,626.25"
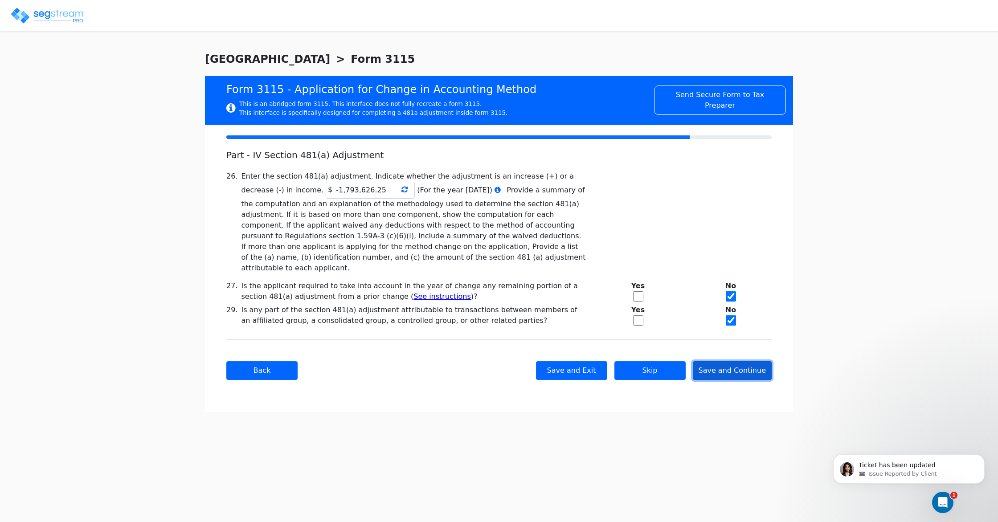
click at [741, 363] on button "Save and Continue" at bounding box center [732, 370] width 79 height 19
checkbox input "true"
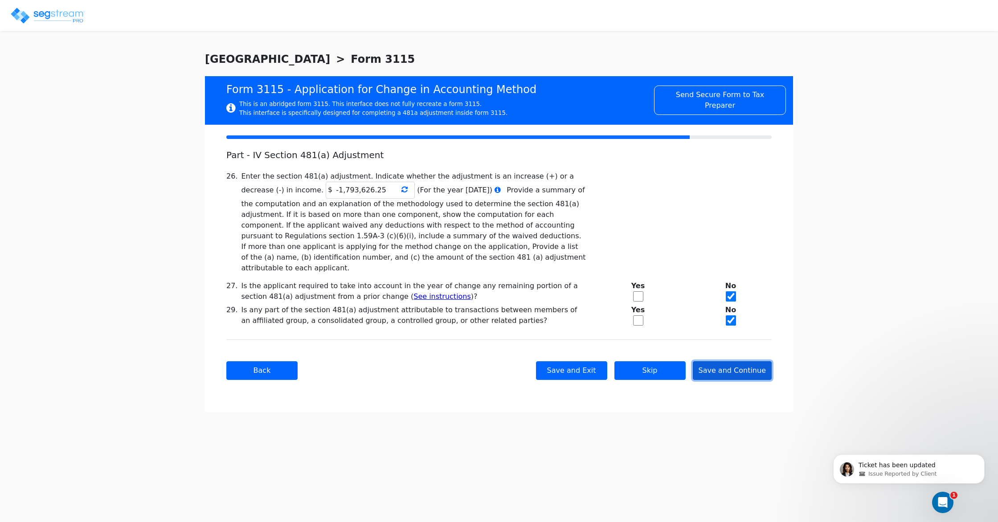
checkbox input "true"
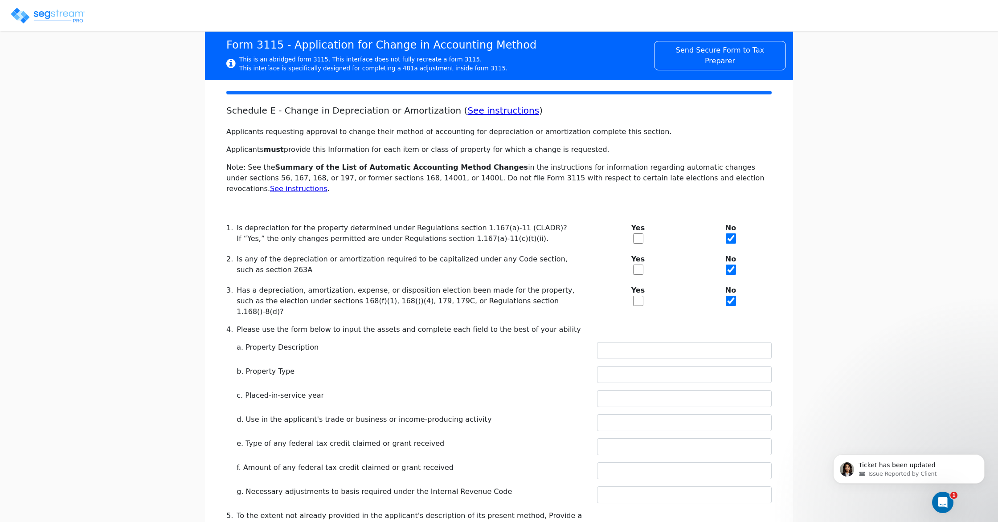
scroll to position [45, 0]
click at [618, 342] on input "text" at bounding box center [684, 350] width 175 height 17
click at [646, 390] on input "text" at bounding box center [684, 398] width 175 height 17
type input "2021"
click at [565, 389] on div "Schedule E - Change in Depreciation or Amortization ( See instructions ) Applic…" at bounding box center [498, 386] width 545 height 563
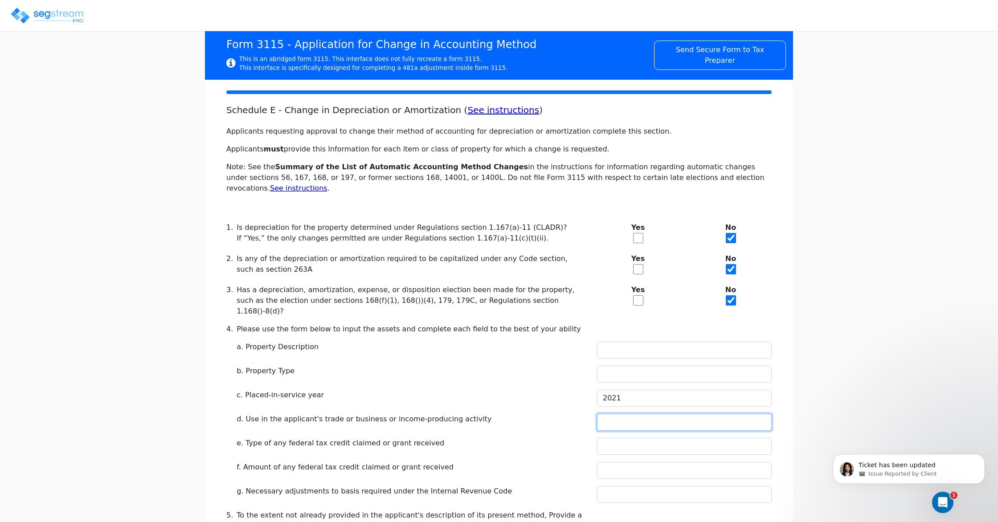
click at [621, 414] on input "text" at bounding box center [684, 422] width 175 height 17
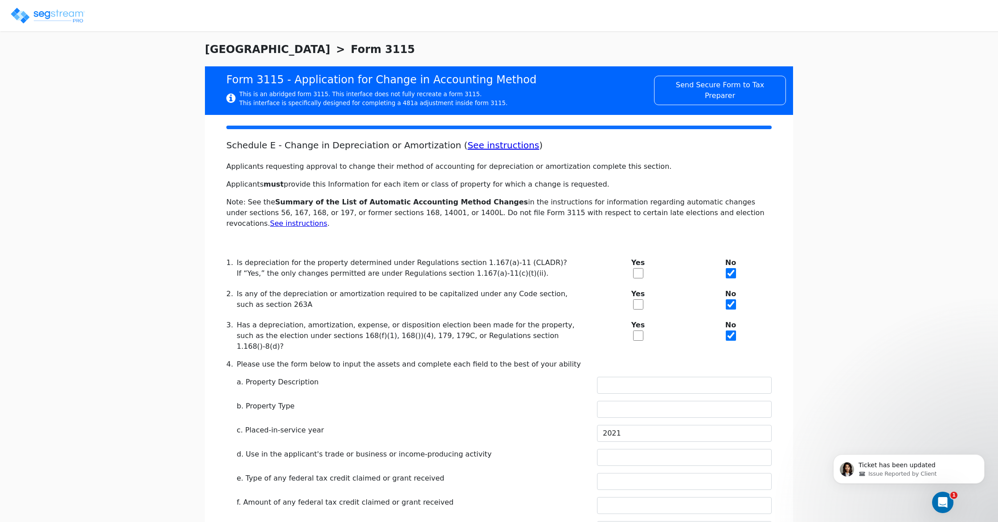
scroll to position [0, 0]
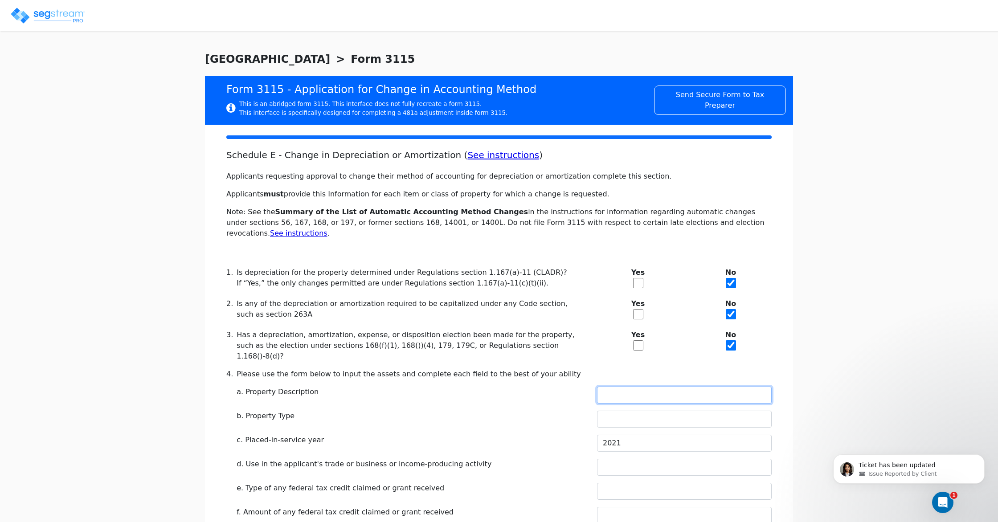
drag, startPoint x: 630, startPoint y: 378, endPoint x: 936, endPoint y: 379, distance: 305.2
click at [664, 387] on input "text" at bounding box center [684, 395] width 175 height 17
paste input "RESIDENTIAL NURSING FACILITY"
type input "RESIDENTIAL NURSING FACILITY"
click at [703, 411] on input "text" at bounding box center [684, 419] width 175 height 17
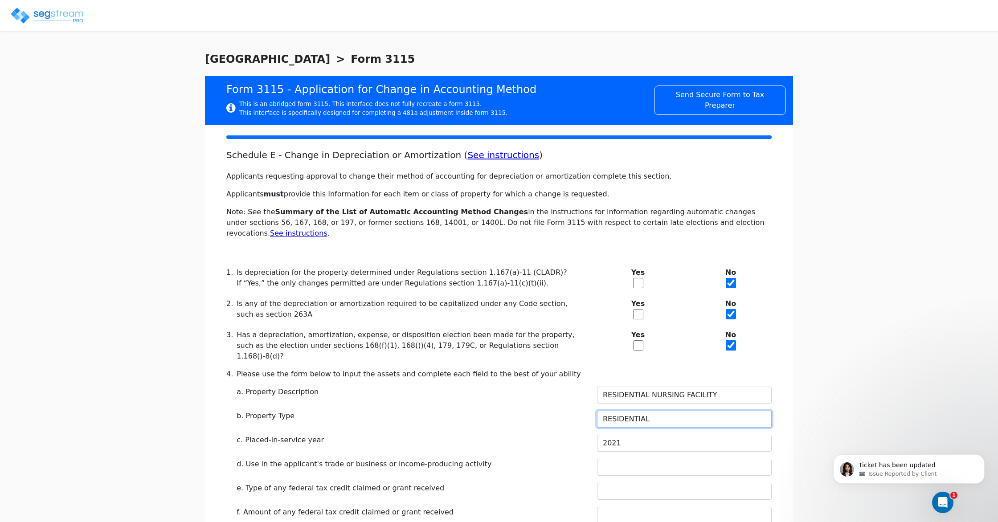
type input "RESIDENTIAL"
click at [685, 459] on input "text" at bounding box center [684, 467] width 175 height 17
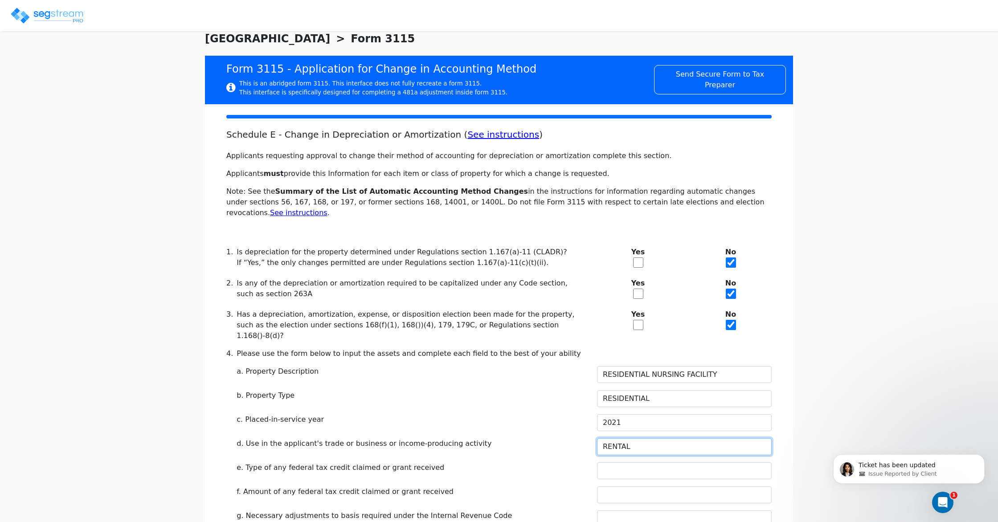
scroll to position [22, 0]
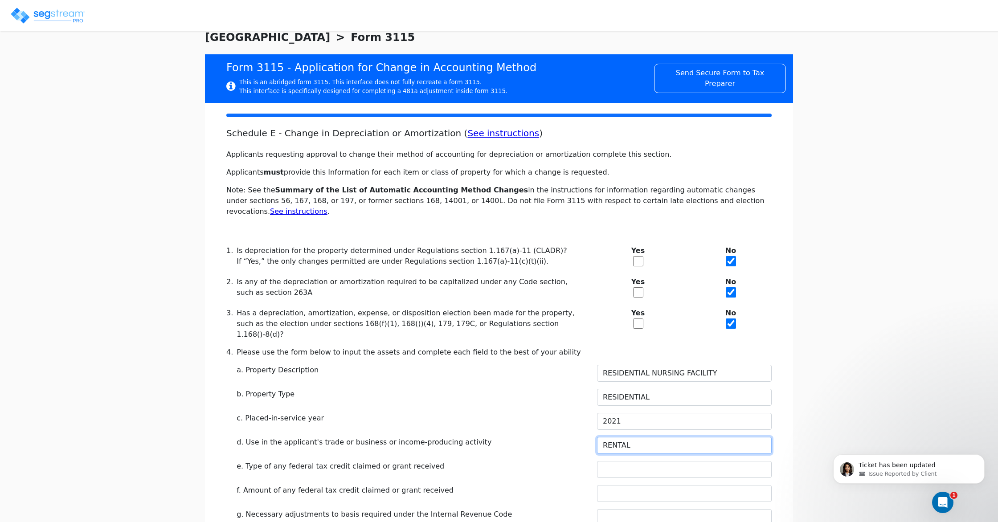
type input "RENTAL"
click at [634, 438] on div "Schedule E - Change in Depreciation or Amortization ( See instructions ) Applic…" at bounding box center [498, 409] width 545 height 563
click at [634, 461] on input "text" at bounding box center [684, 469] width 175 height 17
type input "N/A"
click at [635, 485] on input "text" at bounding box center [684, 493] width 175 height 17
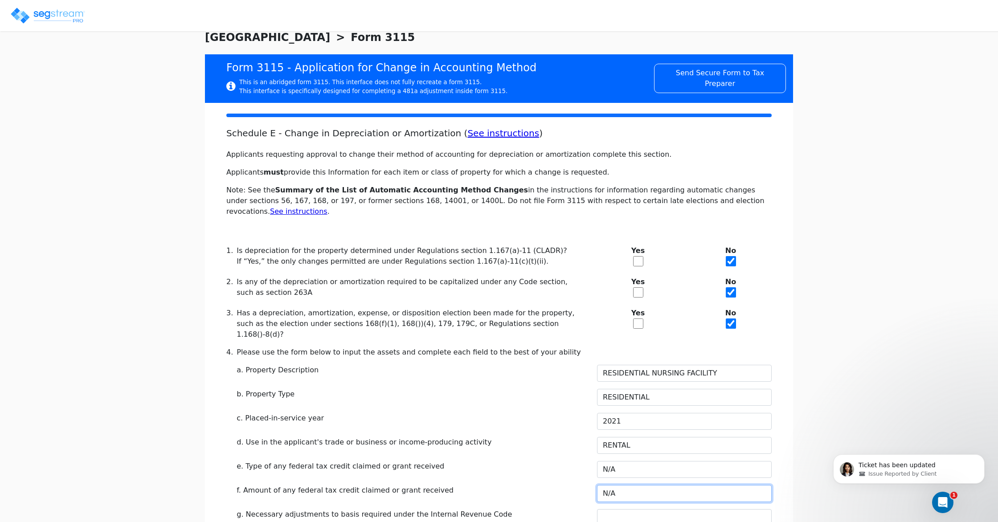
type input "N/A"
click at [631, 509] on input "text" at bounding box center [684, 517] width 175 height 17
type input "N/A"
click at [535, 461] on div "e. Type of any federal tax credit claimed or grant received" at bounding box center [412, 466] width 350 height 11
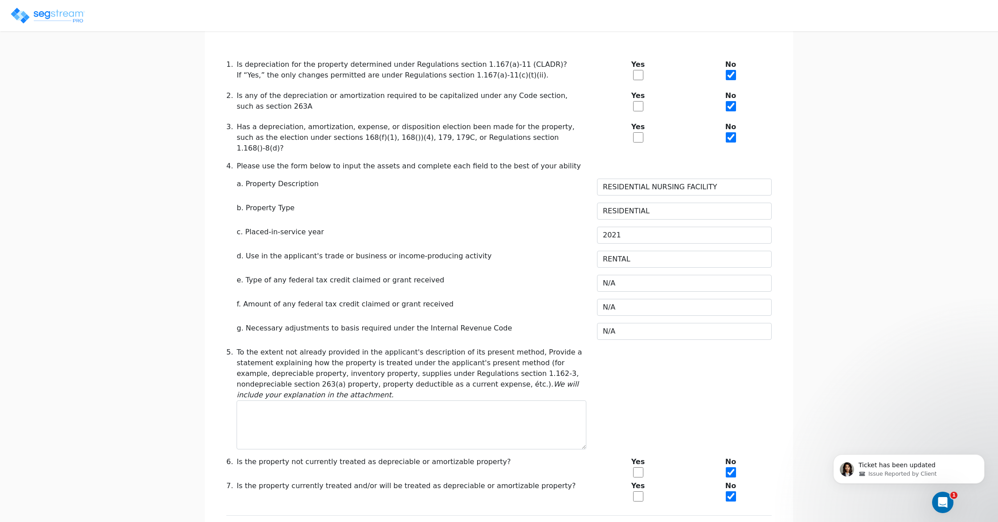
scroll to position [212, 0]
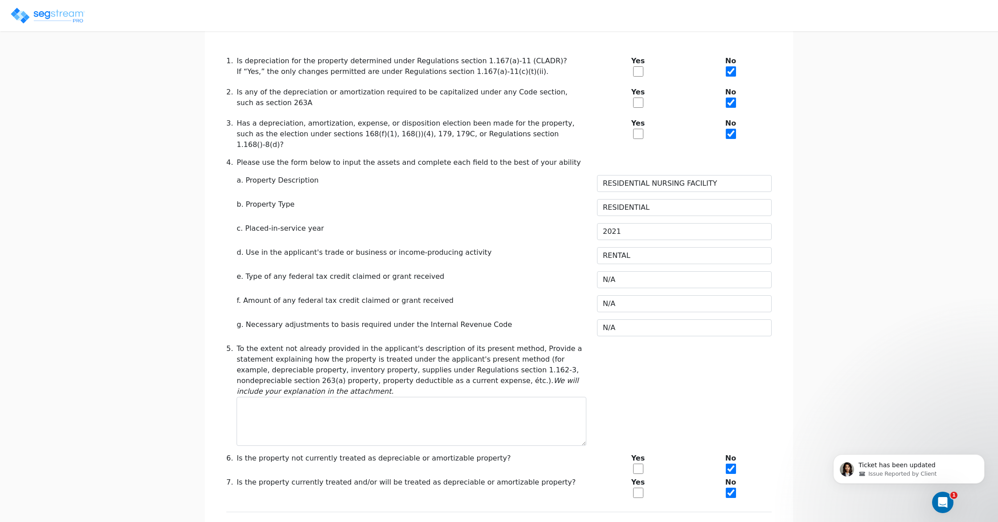
click at [633, 488] on input "checkbox" at bounding box center [638, 493] width 10 height 10
checkbox input "true"
checkbox input "false"
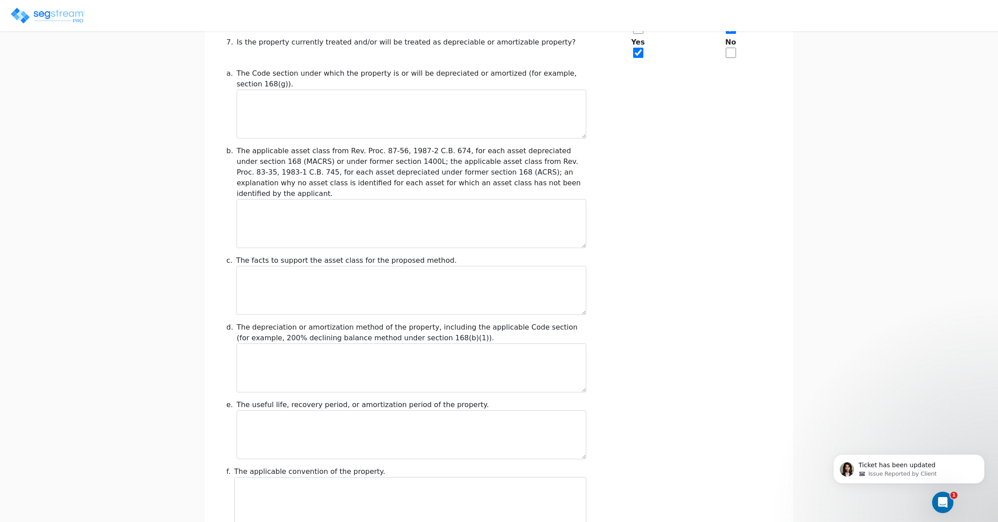
scroll to position [884, 0]
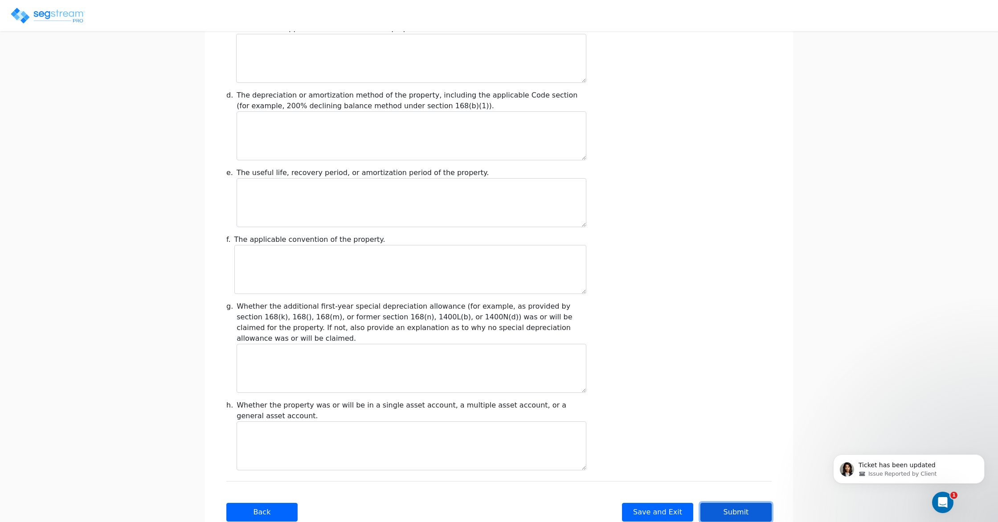
click at [720, 503] on button "Submit" at bounding box center [735, 512] width 71 height 19
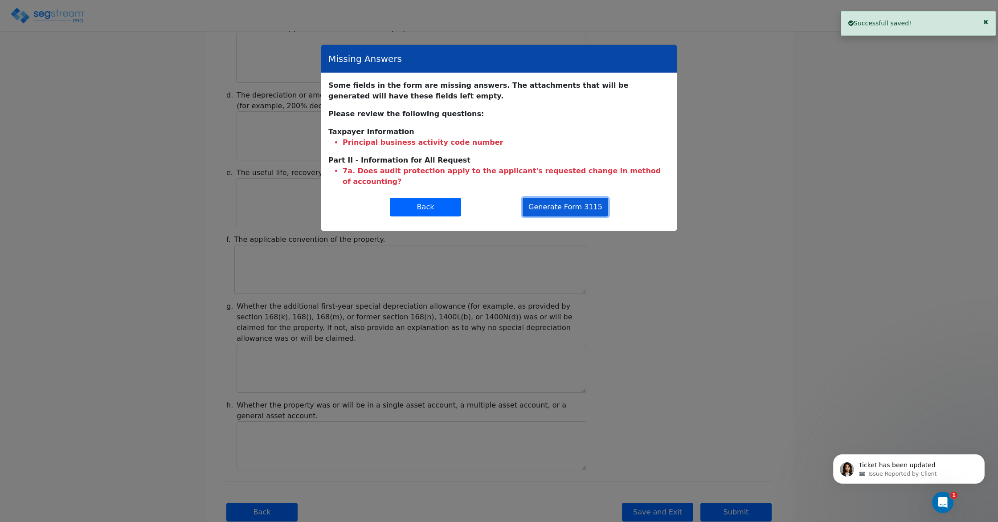
click at [564, 198] on button "Generate Form 3115" at bounding box center [566, 207] width 86 height 19
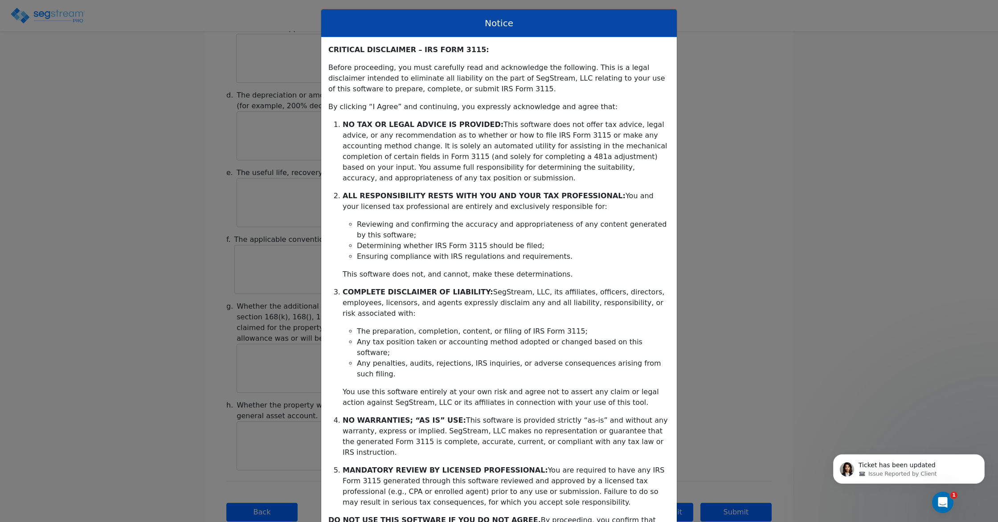
scroll to position [49, 0]
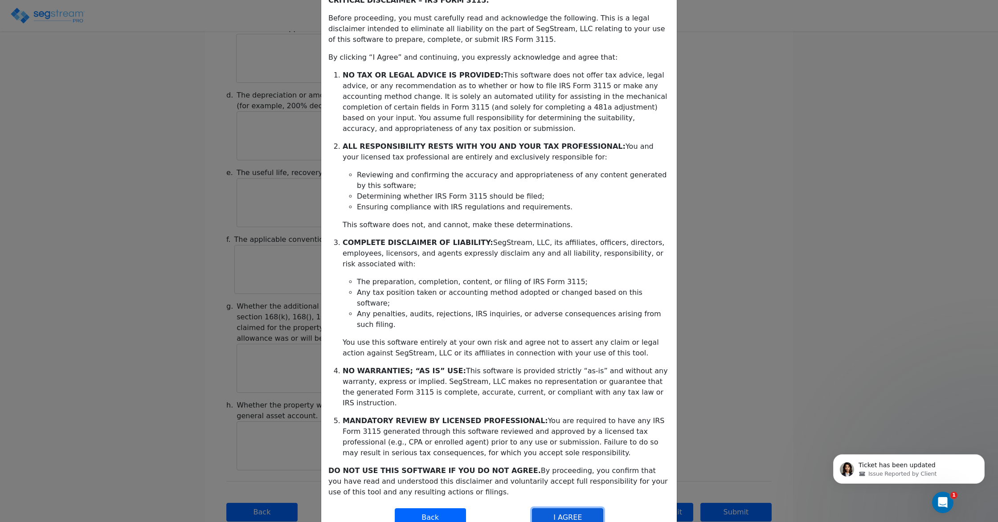
click at [568, 508] on button "I AGREE" at bounding box center [567, 517] width 71 height 19
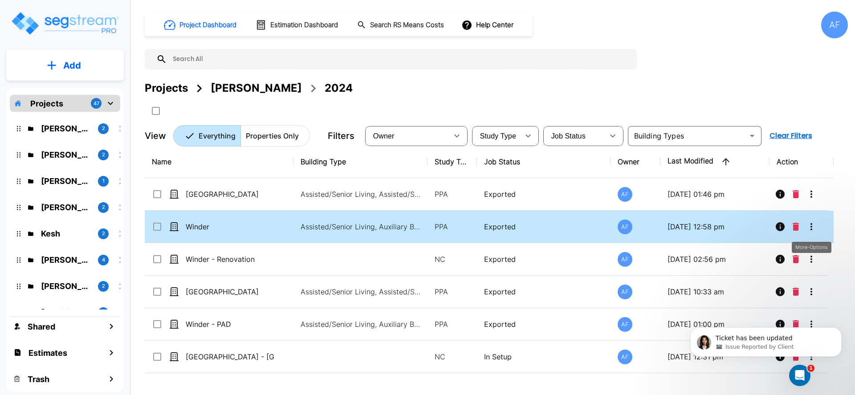
click at [812, 225] on icon "More-Options" at bounding box center [811, 226] width 11 height 11
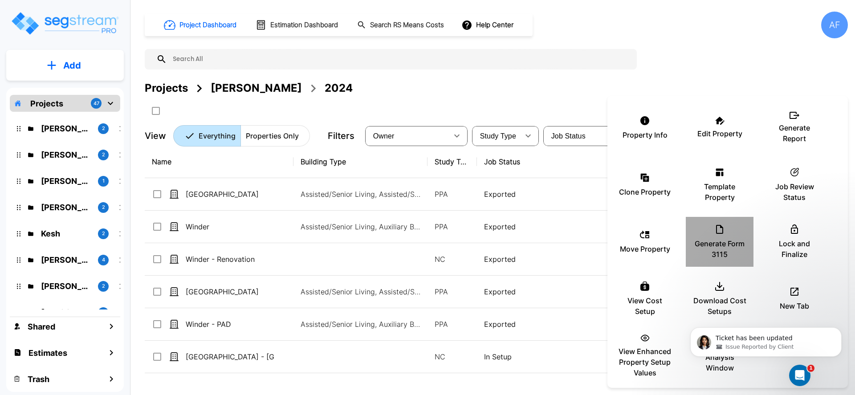
click at [731, 237] on div "Generate Form 3115" at bounding box center [719, 242] width 53 height 45
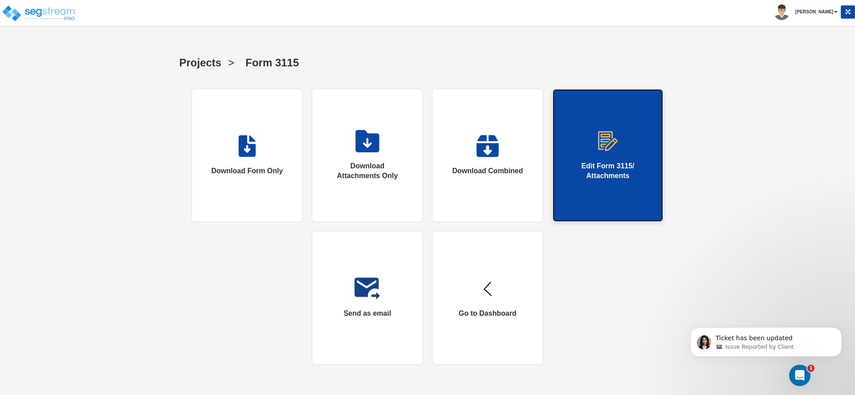
click at [613, 176] on div "Edit Form 3115/ Attachments" at bounding box center [608, 171] width 75 height 20
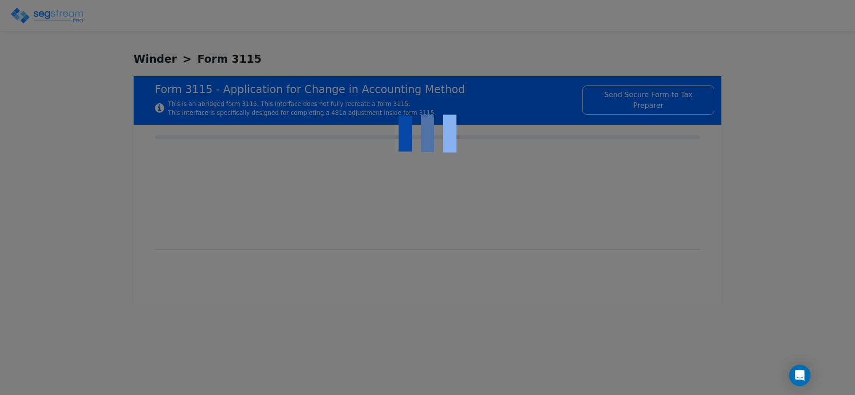
checkbox input "true"
type input "RESIDENTIAL NURSING FACILITY"
type input "RESIDENTIAL"
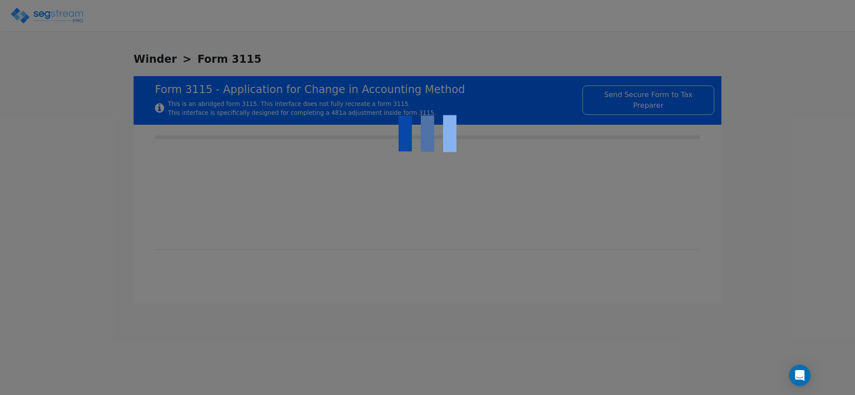
type input "2023"
type input "RENTAL"
type input "N/A"
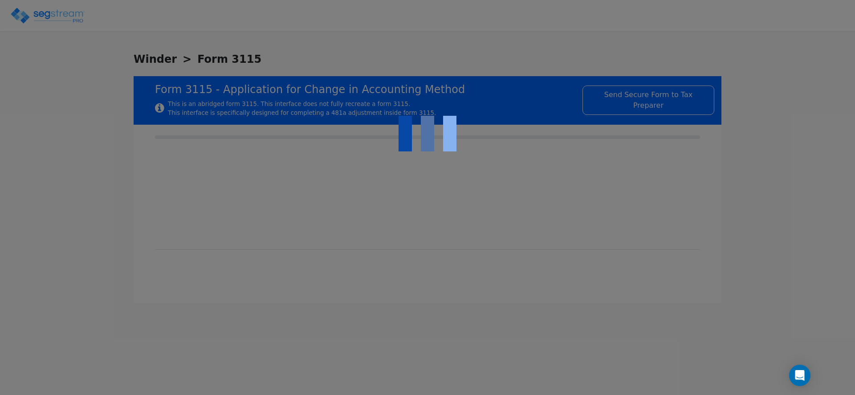
checkbox input "true"
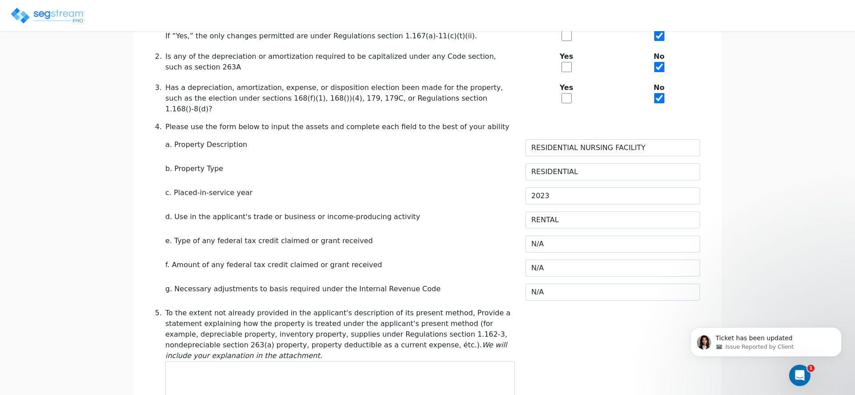
scroll to position [246, 0]
click at [562, 140] on input "RESIDENTIAL NURSING FACILITY" at bounding box center [613, 148] width 175 height 17
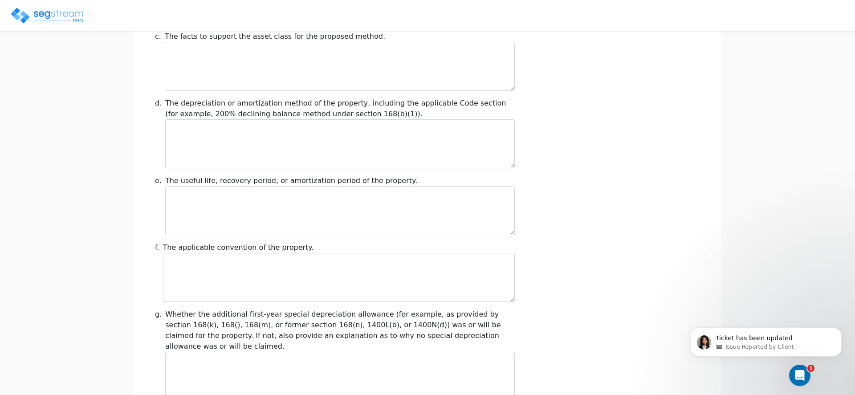
scroll to position [1011, 0]
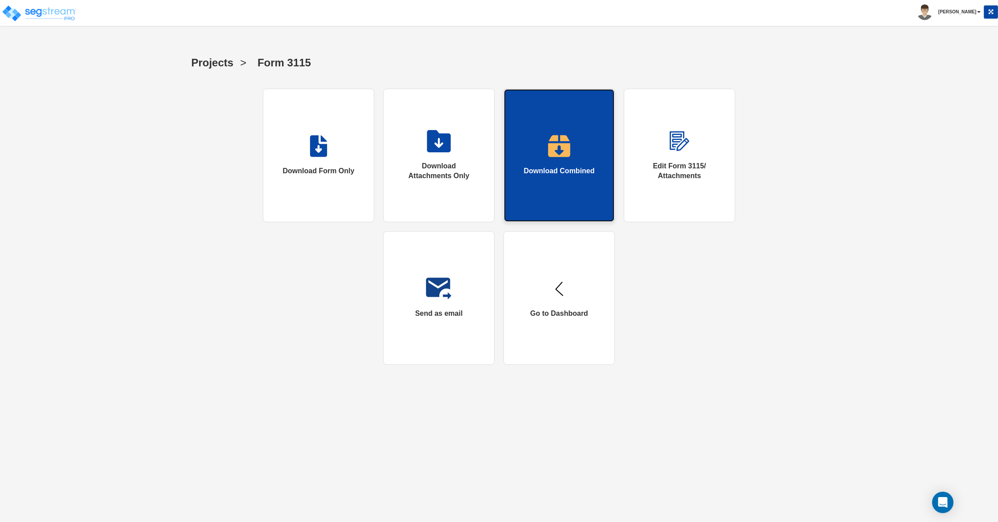
click at [552, 183] on link "Download Combined" at bounding box center [558, 156] width 111 height 134
